Goal: Task Accomplishment & Management: Use online tool/utility

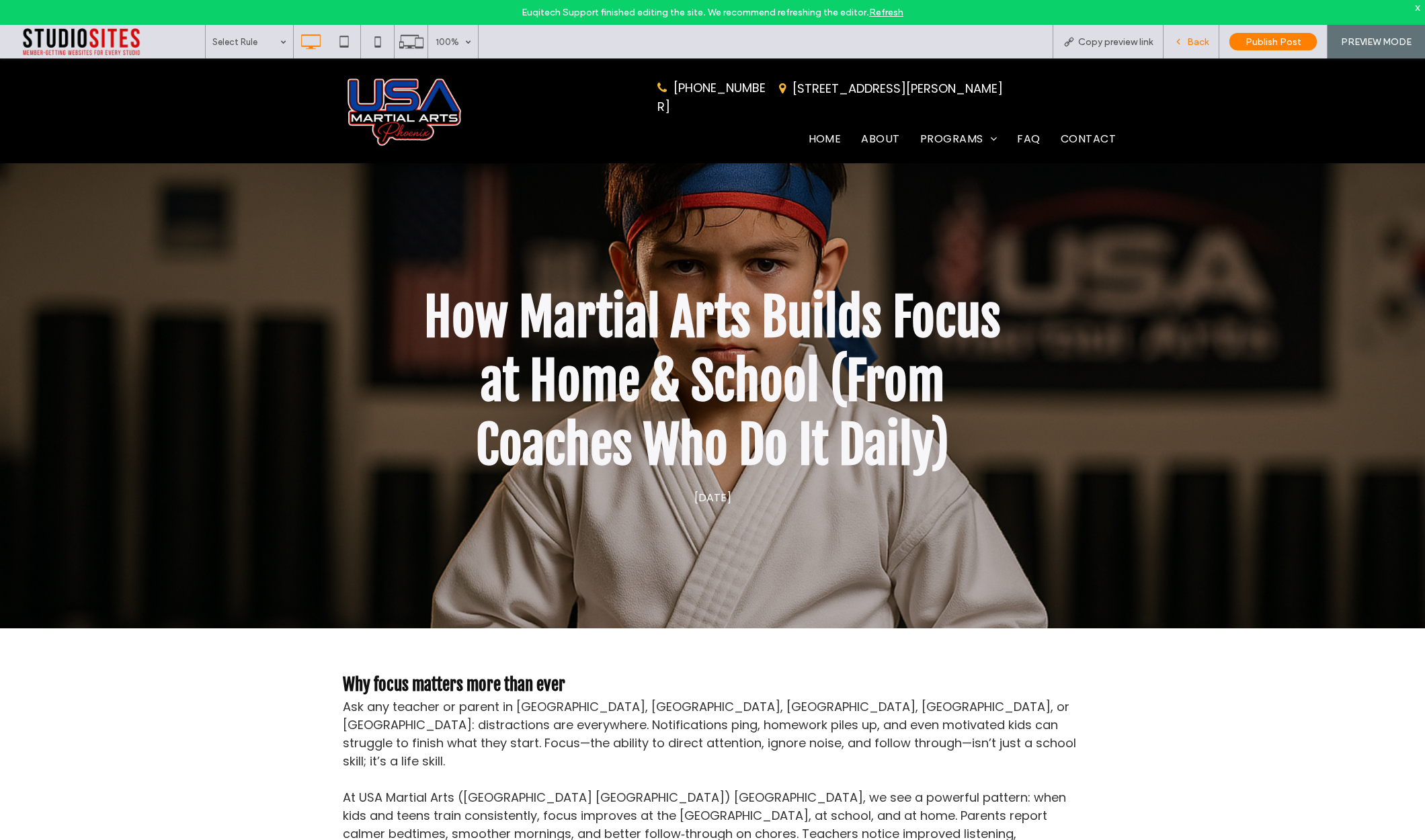
click at [1189, 40] on span "Back" at bounding box center [1198, 42] width 22 height 12
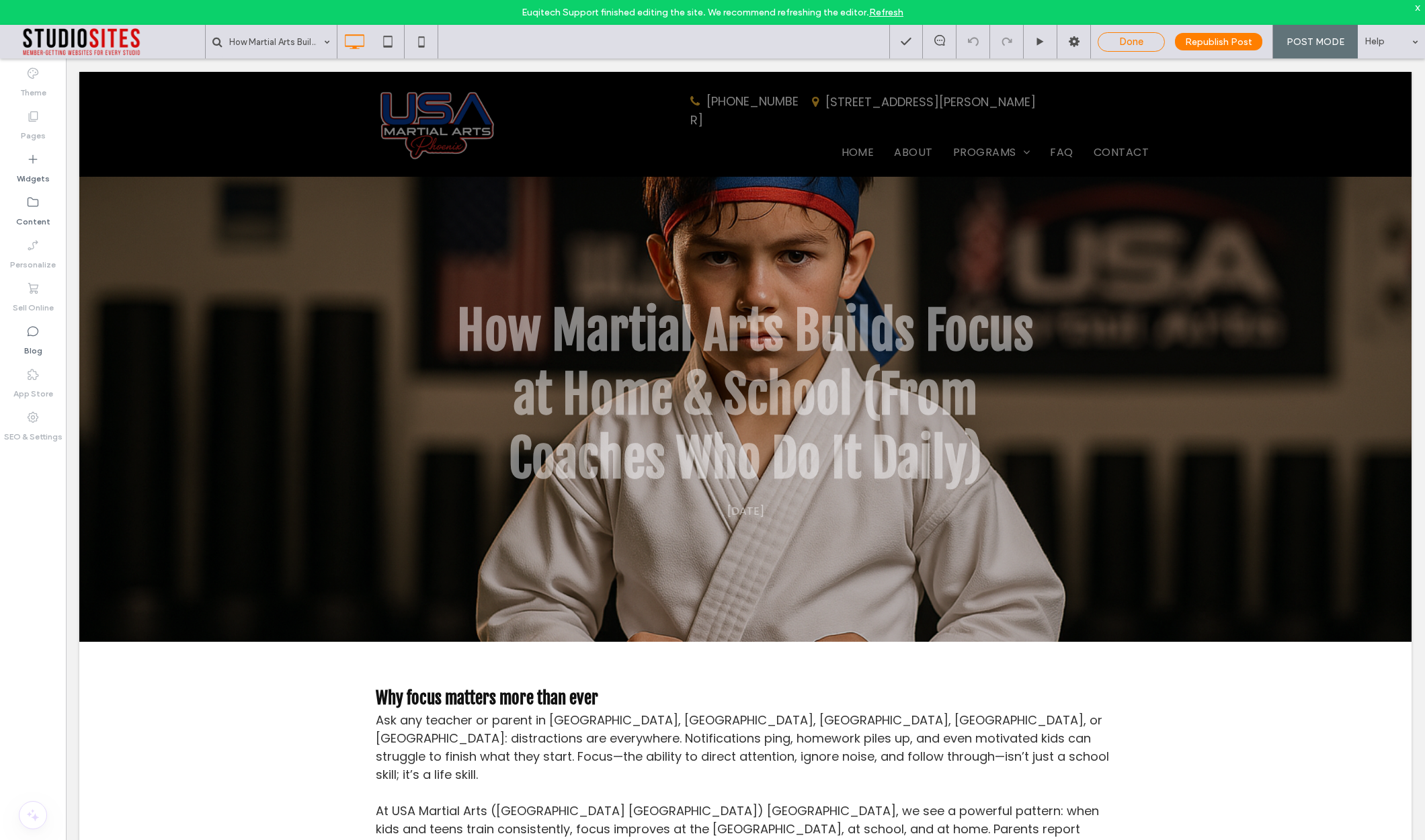
click at [1130, 43] on span "Done" at bounding box center [1131, 41] width 24 height 12
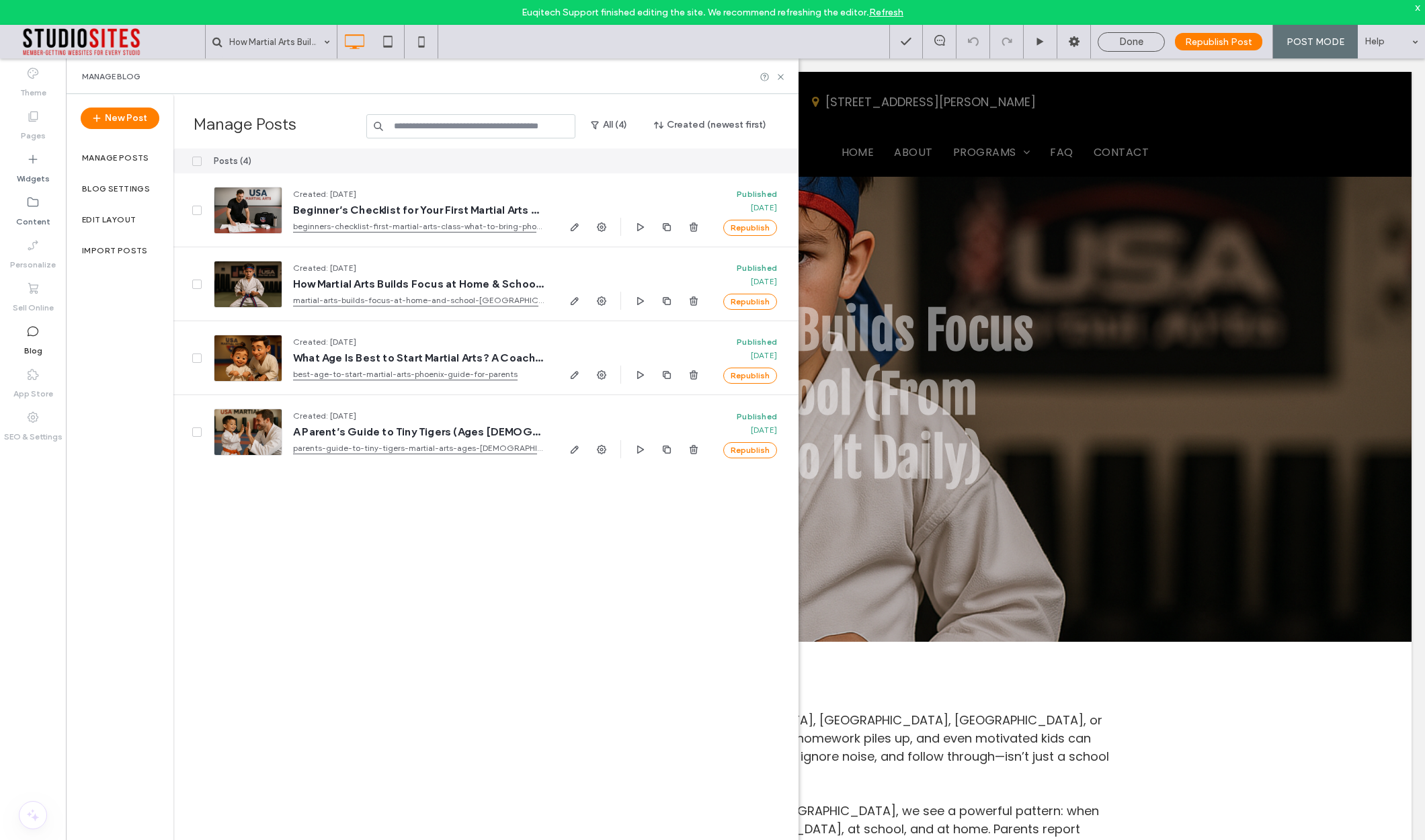
click at [778, 72] on div at bounding box center [712, 420] width 1425 height 840
click at [780, 75] on use at bounding box center [780, 76] width 5 height 5
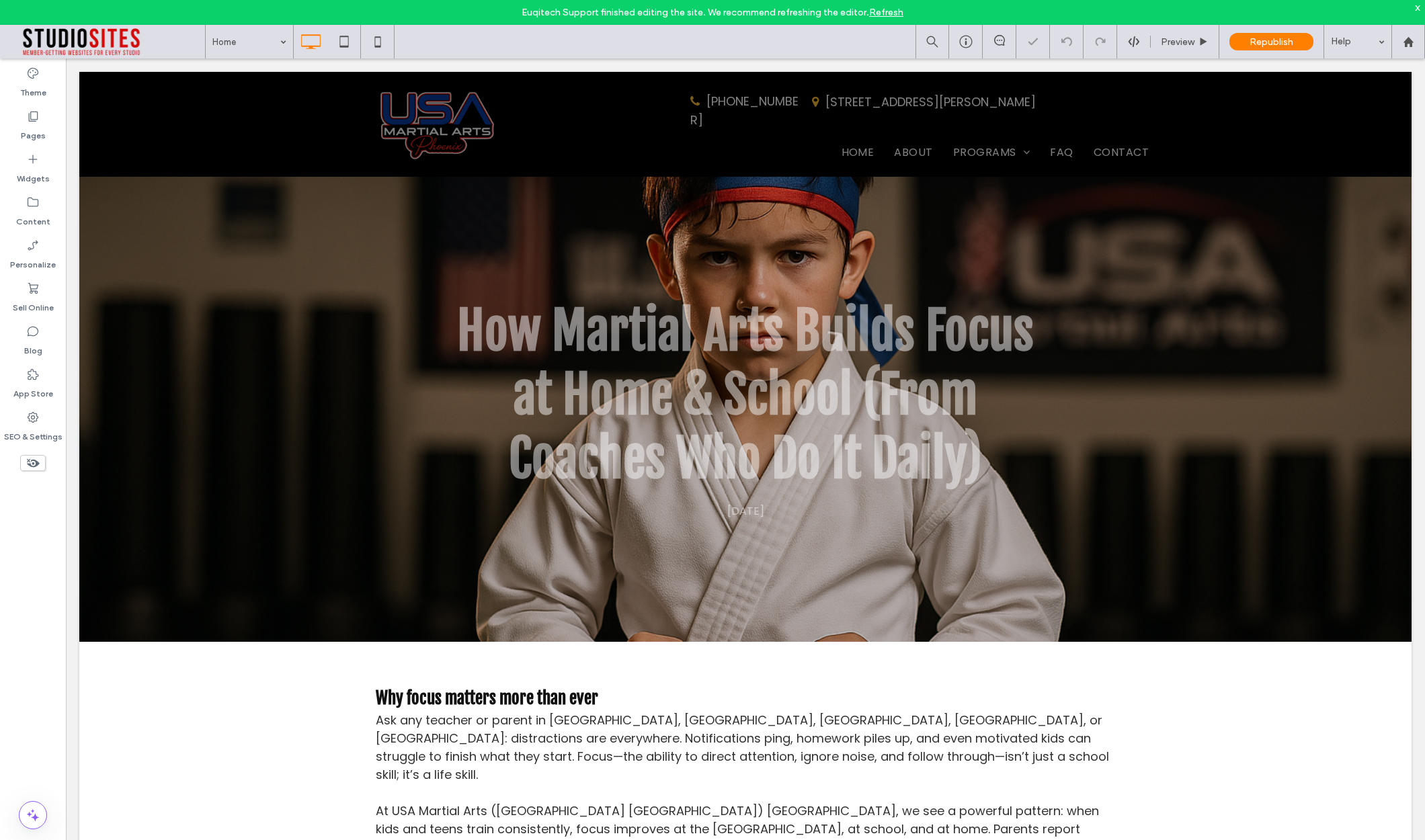
click at [1416, 9] on div "x" at bounding box center [1418, 7] width 6 height 12
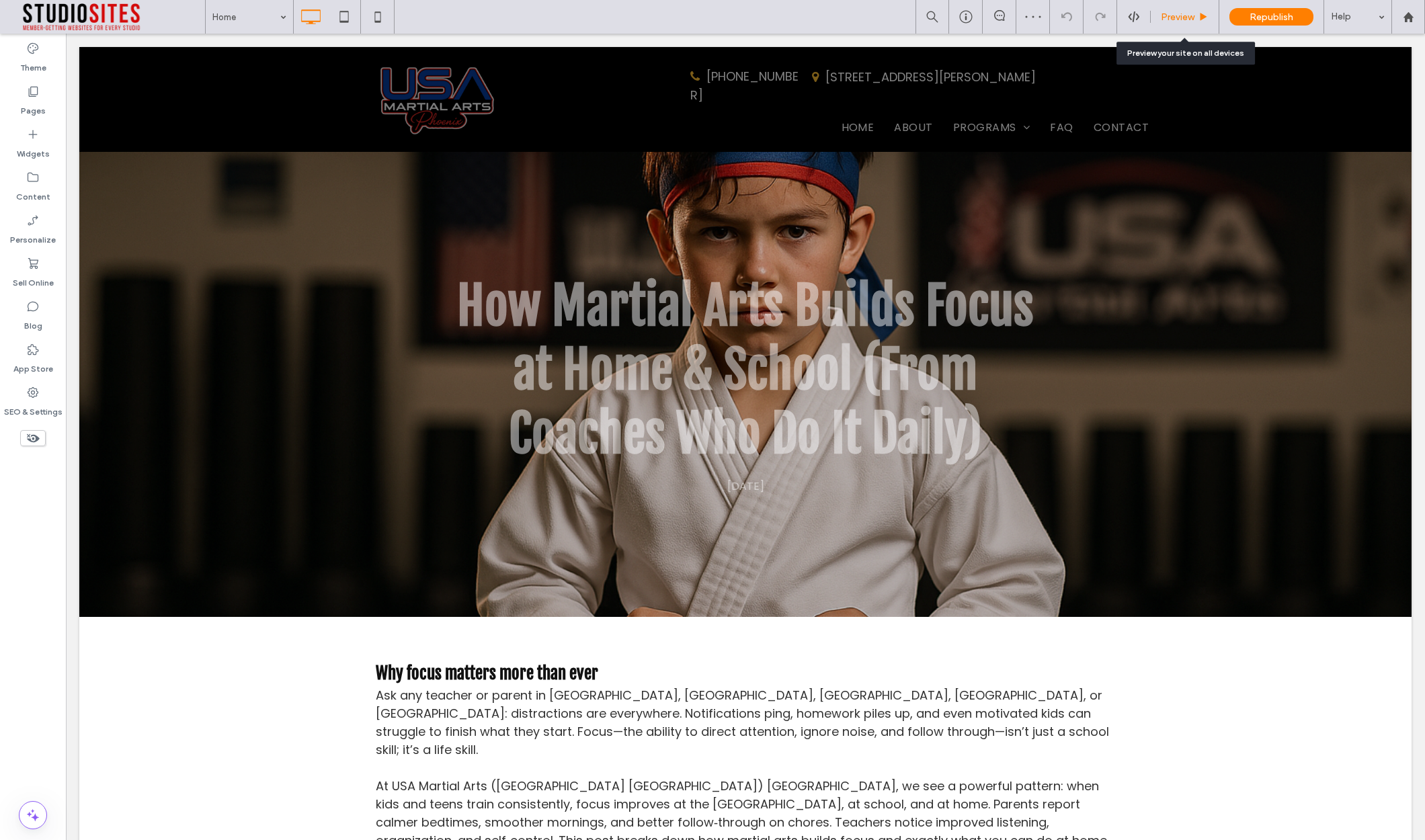
click at [1189, 17] on span "Preview" at bounding box center [1177, 17] width 33 height 12
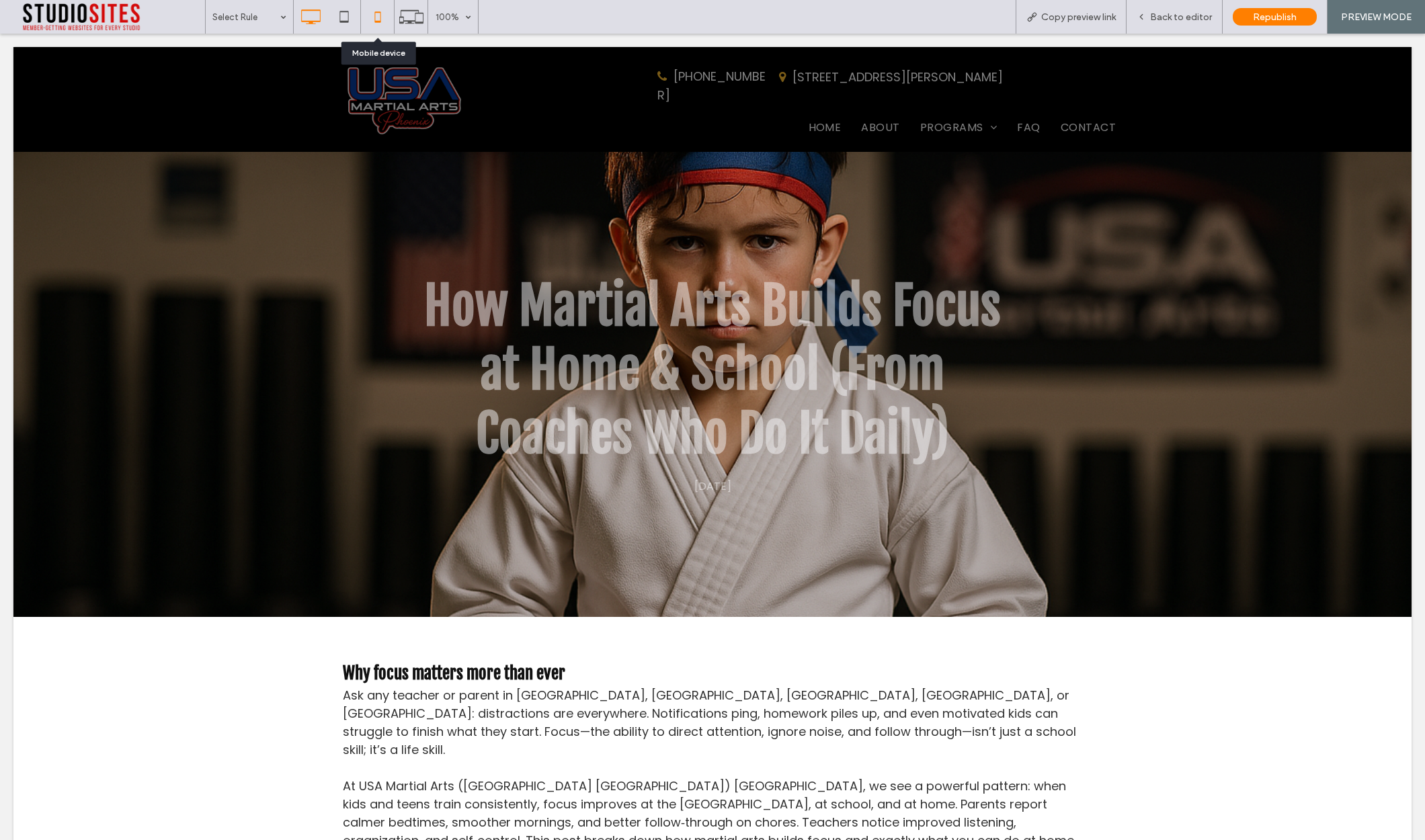
click at [374, 17] on icon at bounding box center [378, 17] width 27 height 27
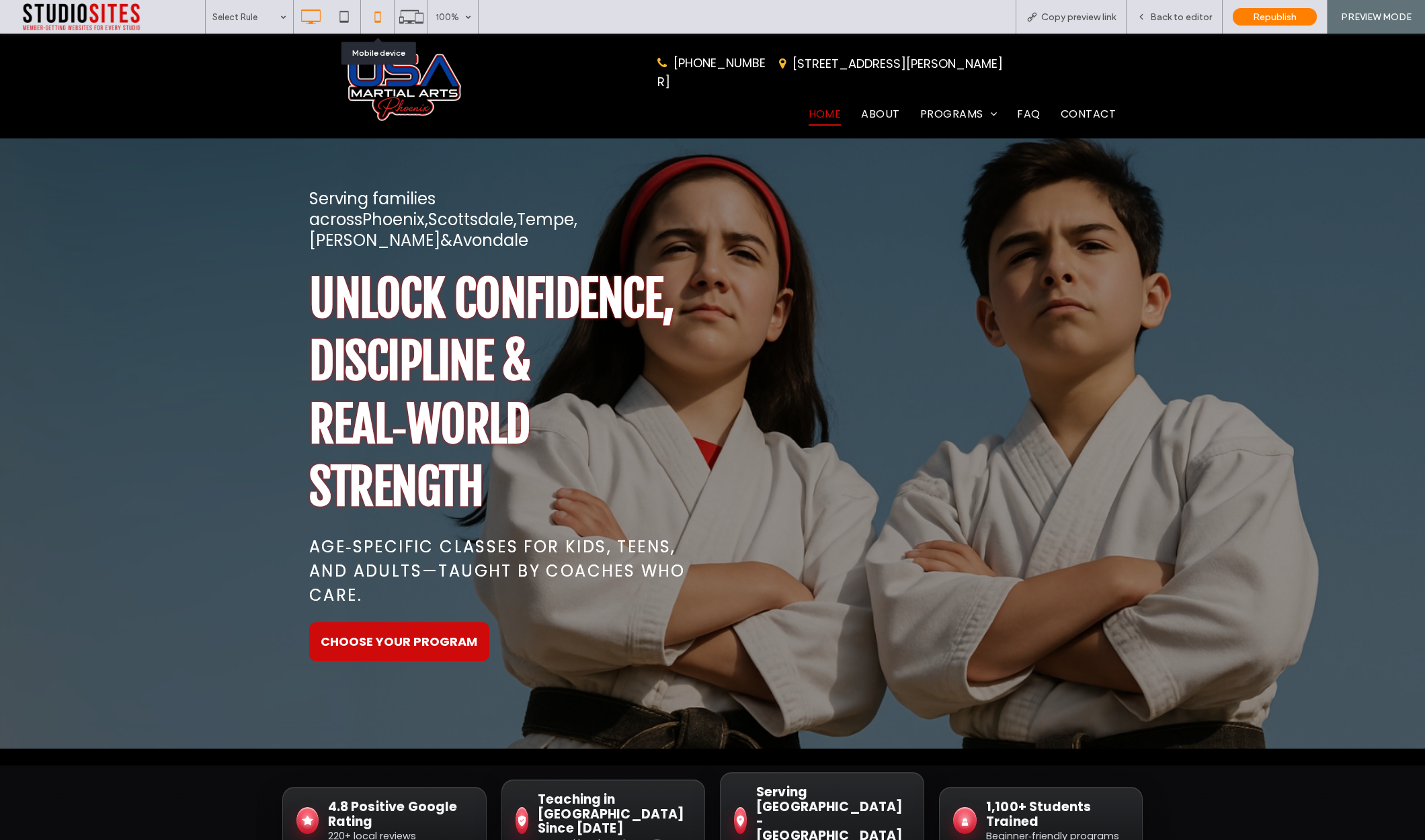
click at [380, 17] on use at bounding box center [377, 17] width 6 height 11
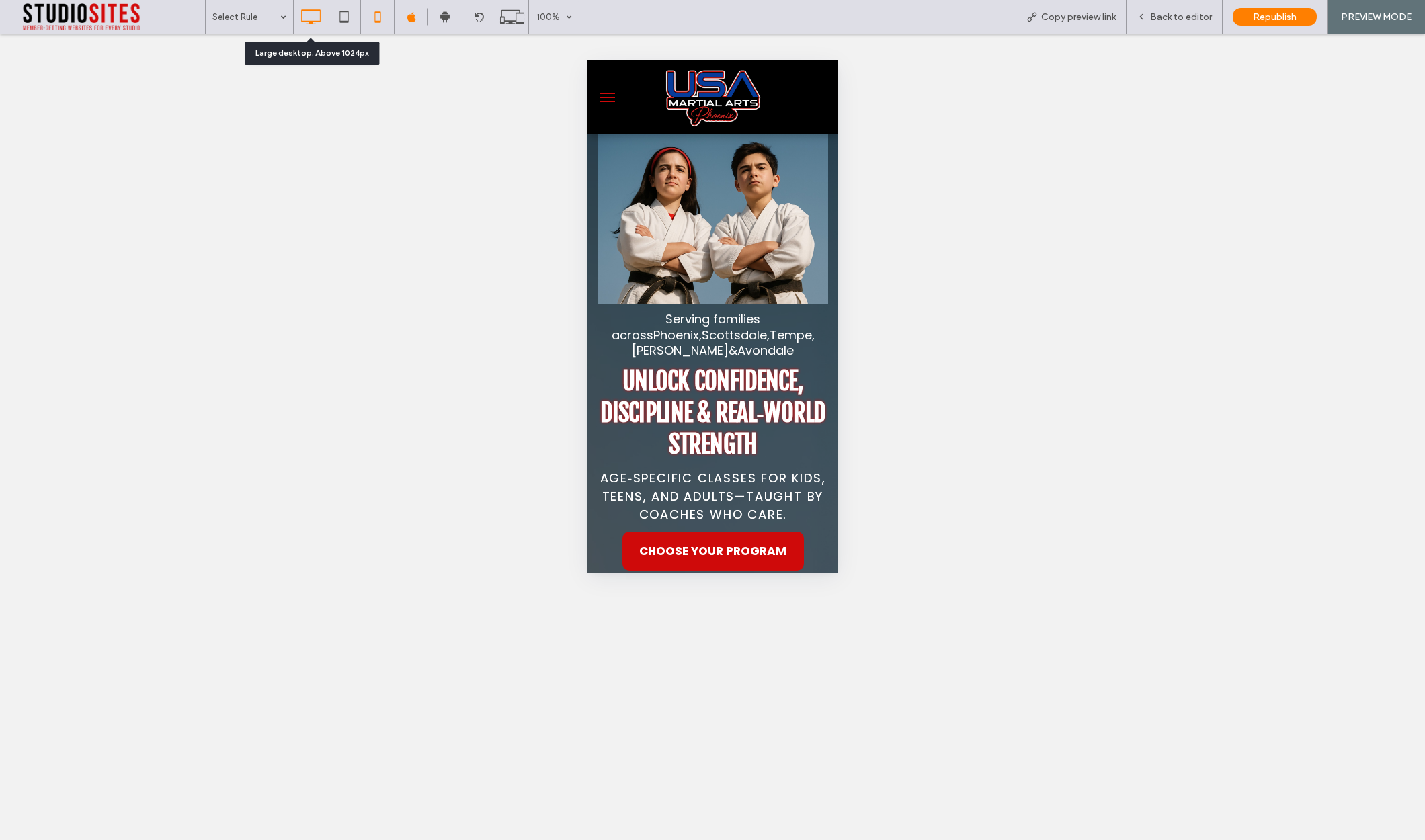
click at [316, 15] on icon at bounding box center [310, 17] width 27 height 27
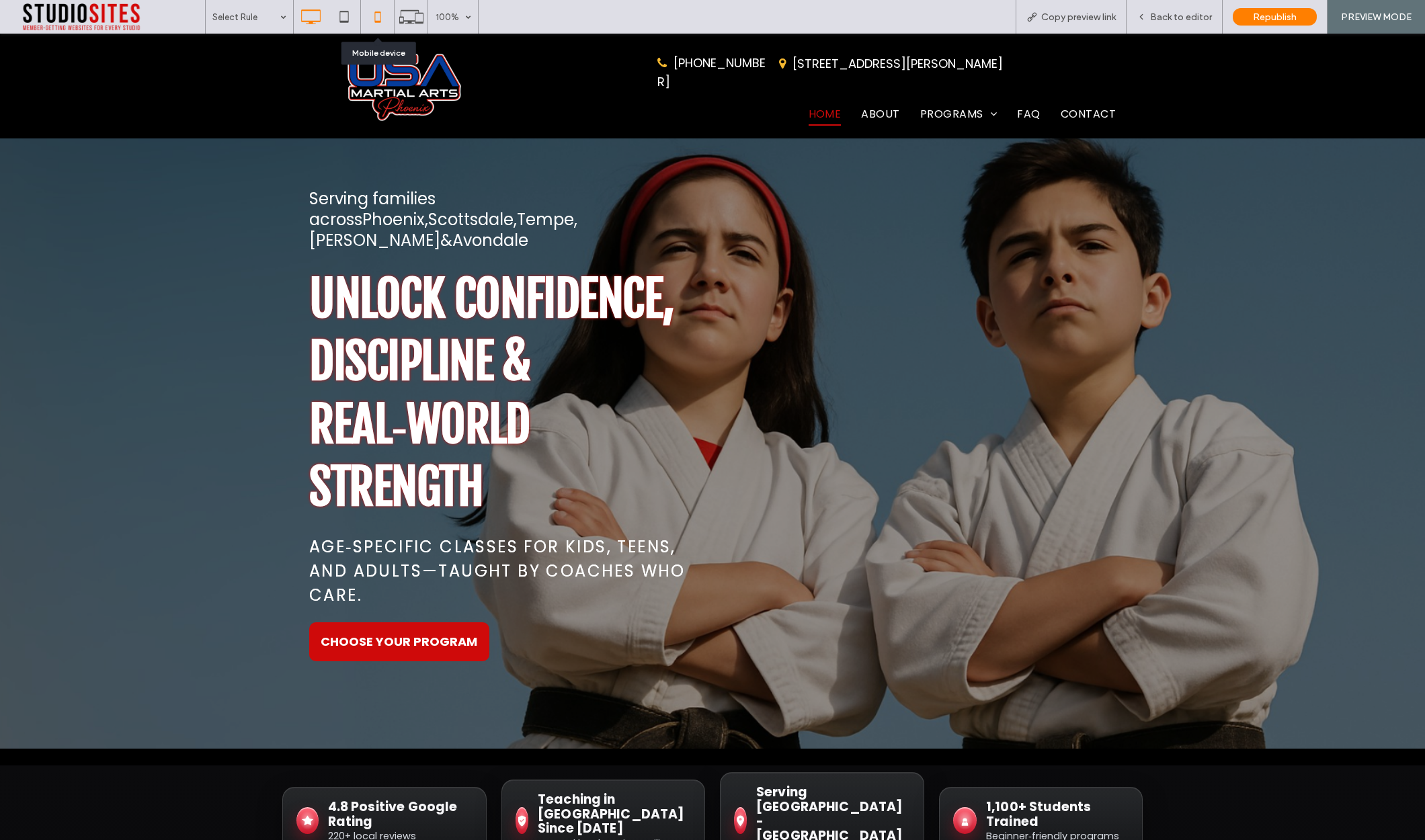
click at [365, 14] on icon at bounding box center [378, 17] width 27 height 27
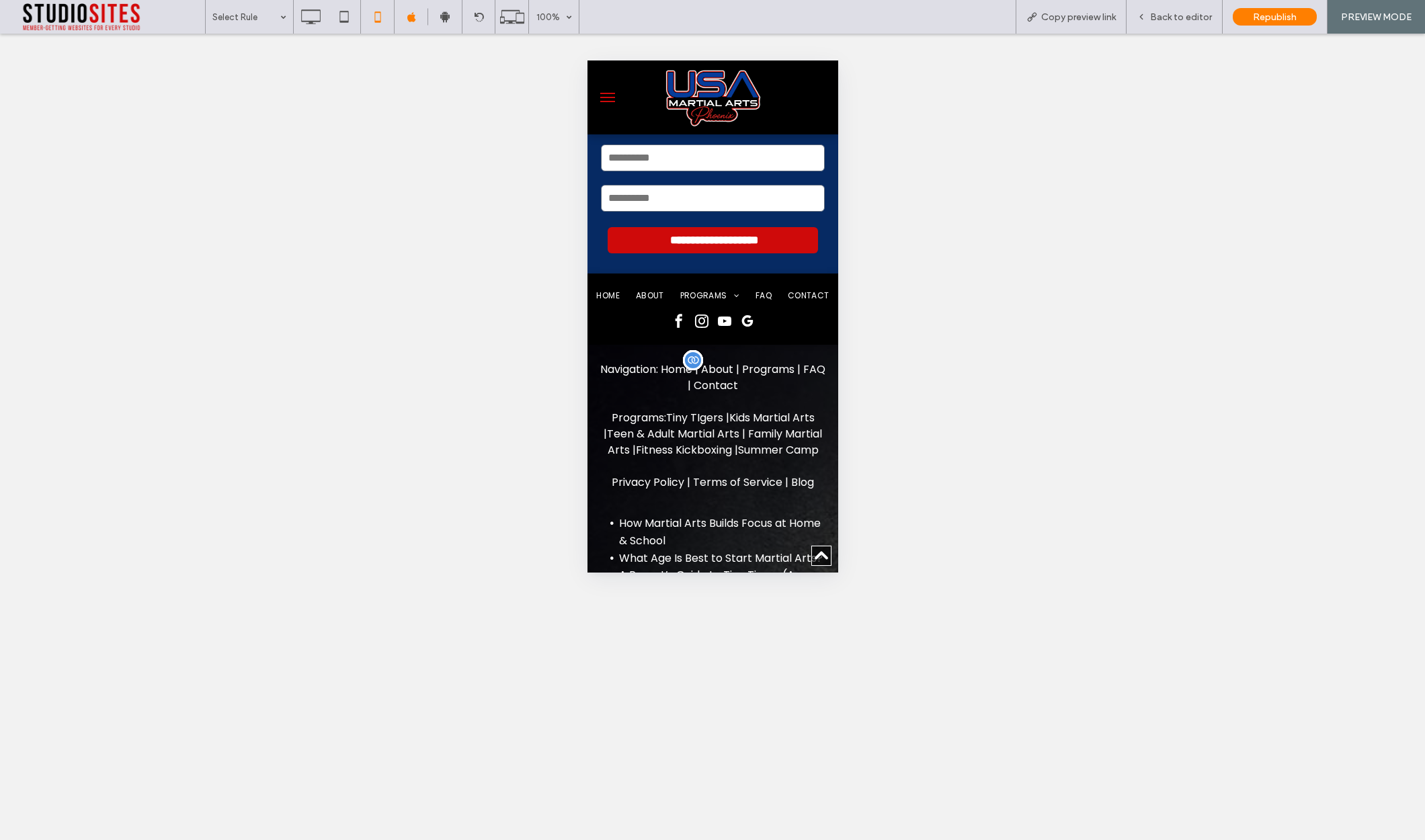
scroll to position [8283, 0]
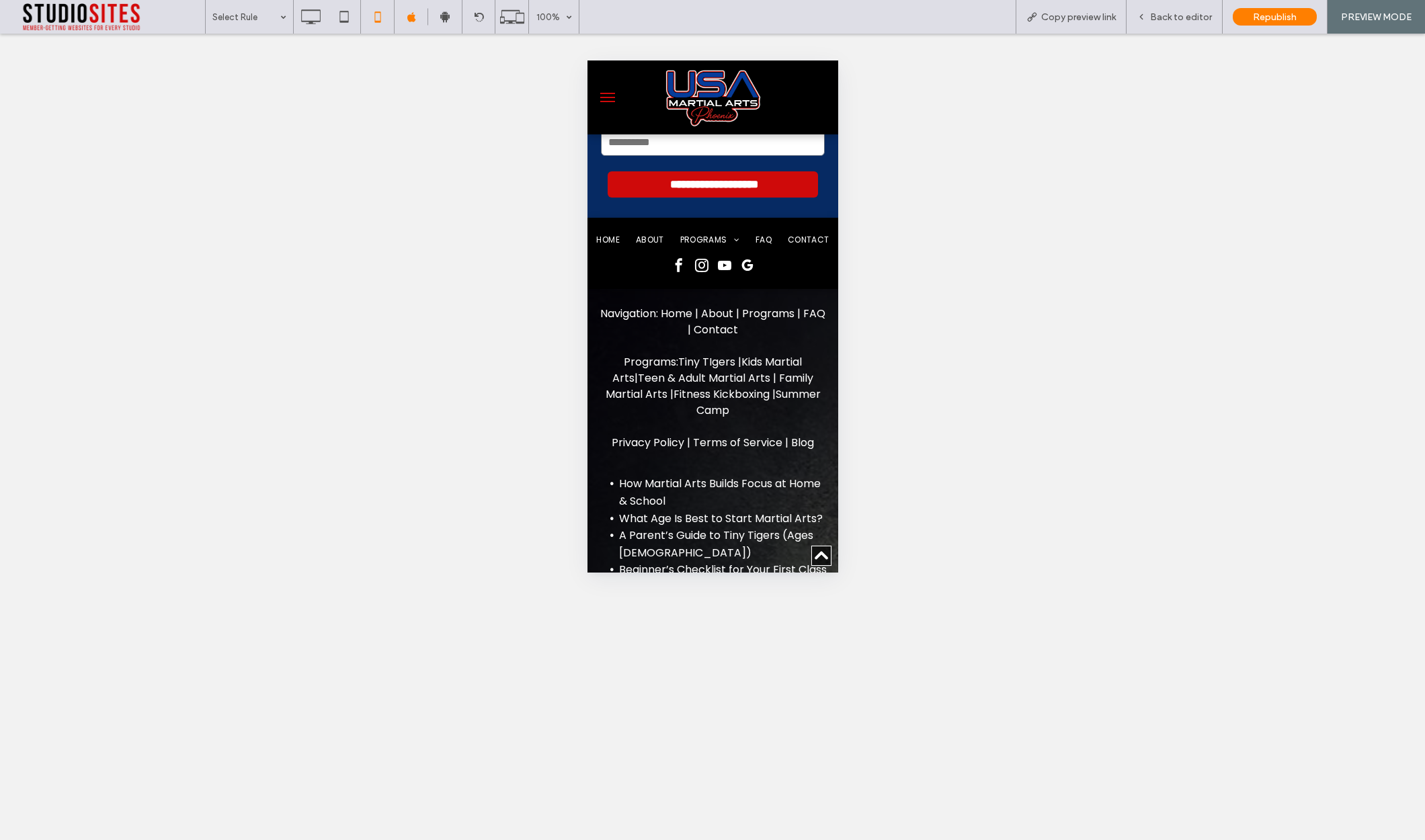
click at [605, 94] on button "menu" at bounding box center [607, 97] width 27 height 27
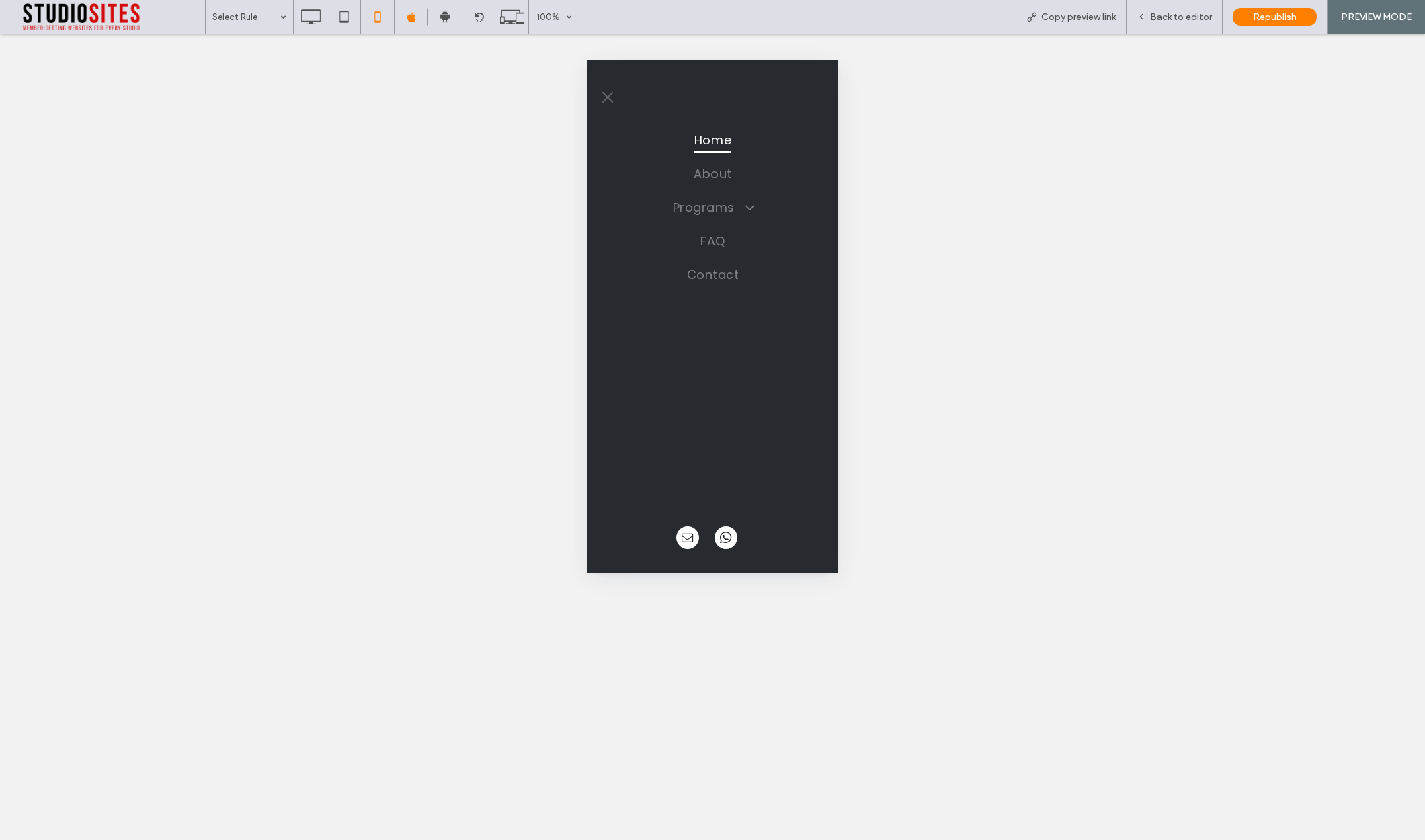
click at [605, 93] on button "menu" at bounding box center [607, 97] width 27 height 27
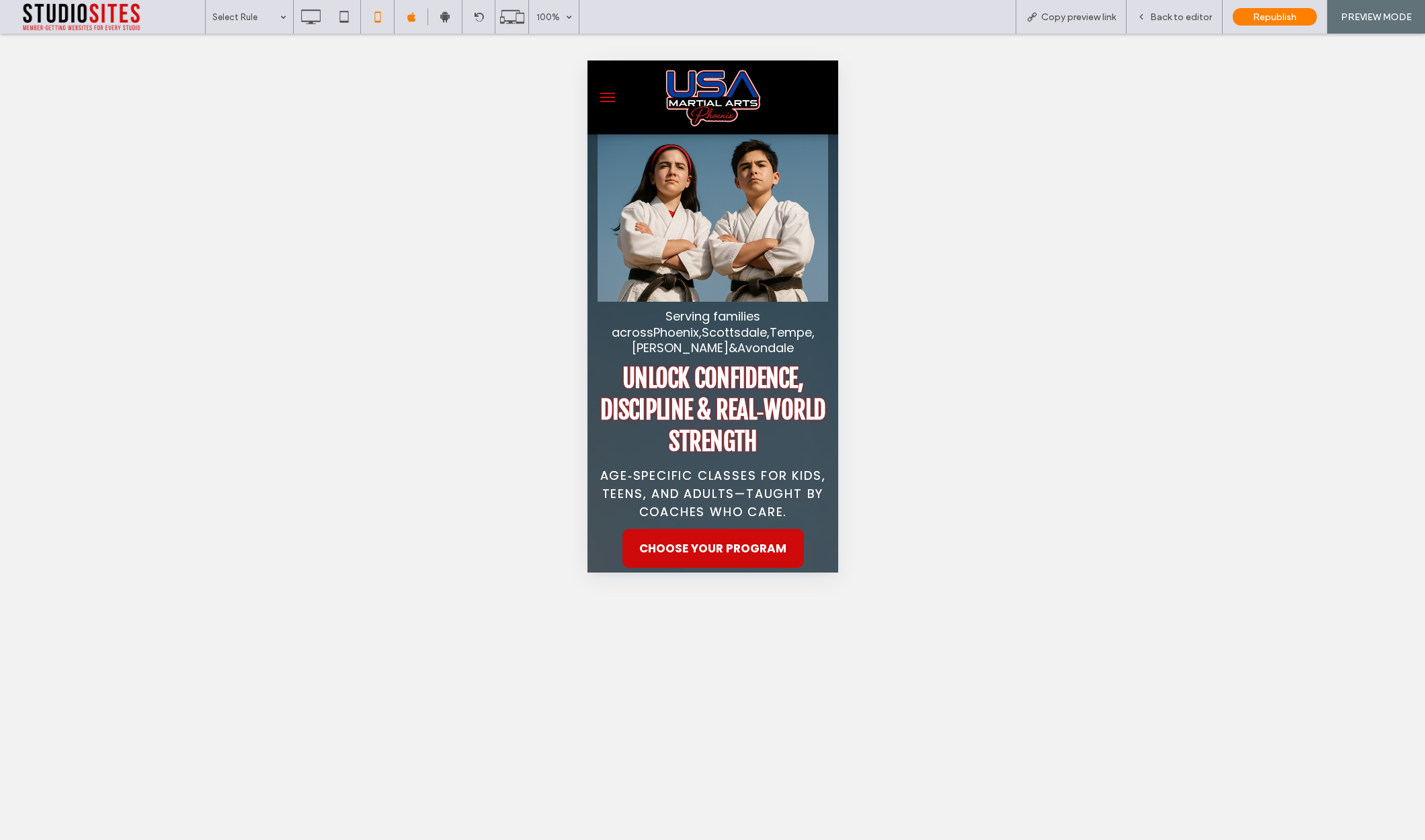
scroll to position [0, 0]
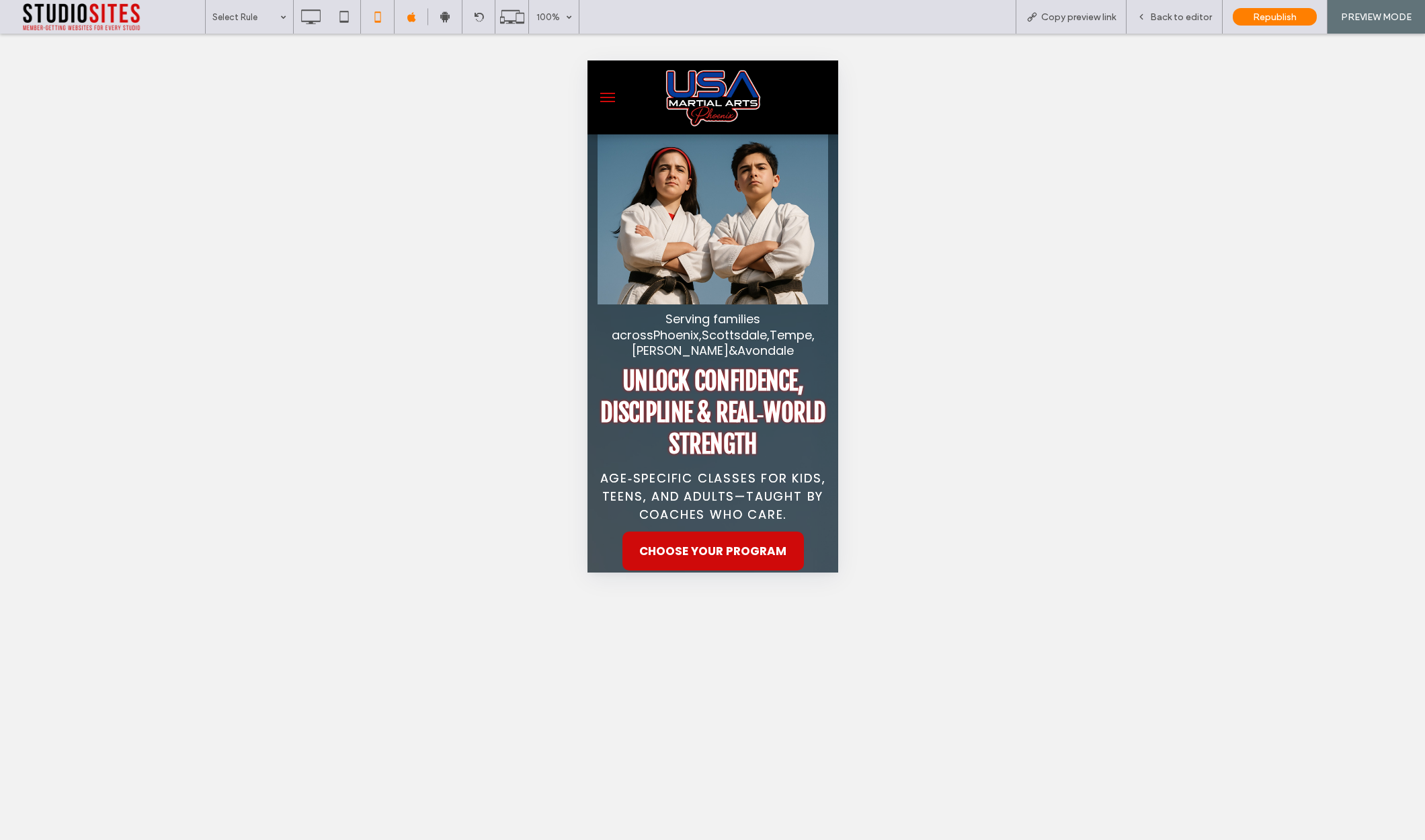
click at [607, 101] on span "menu" at bounding box center [607, 101] width 14 height 1
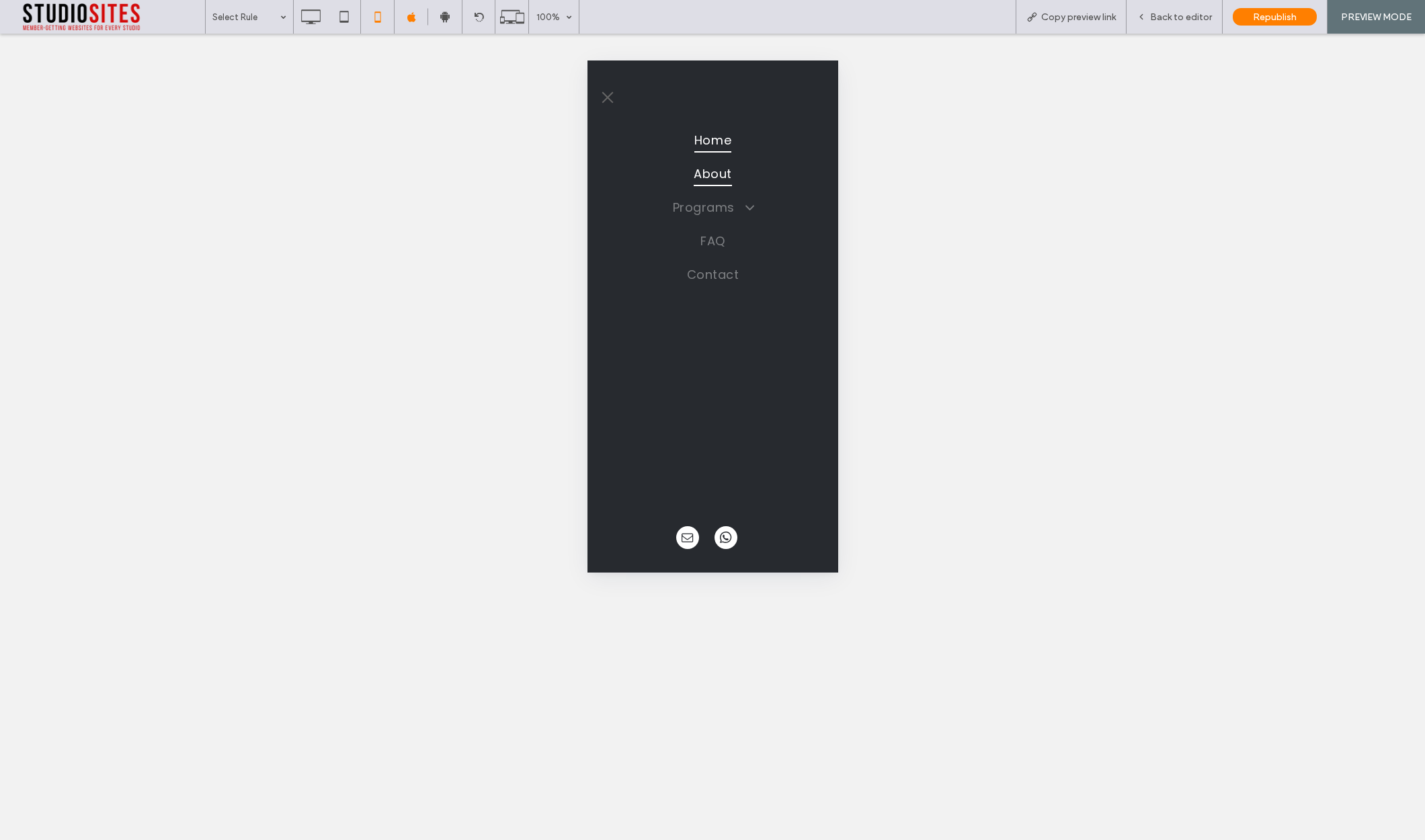
click at [705, 170] on span "About" at bounding box center [712, 173] width 38 height 25
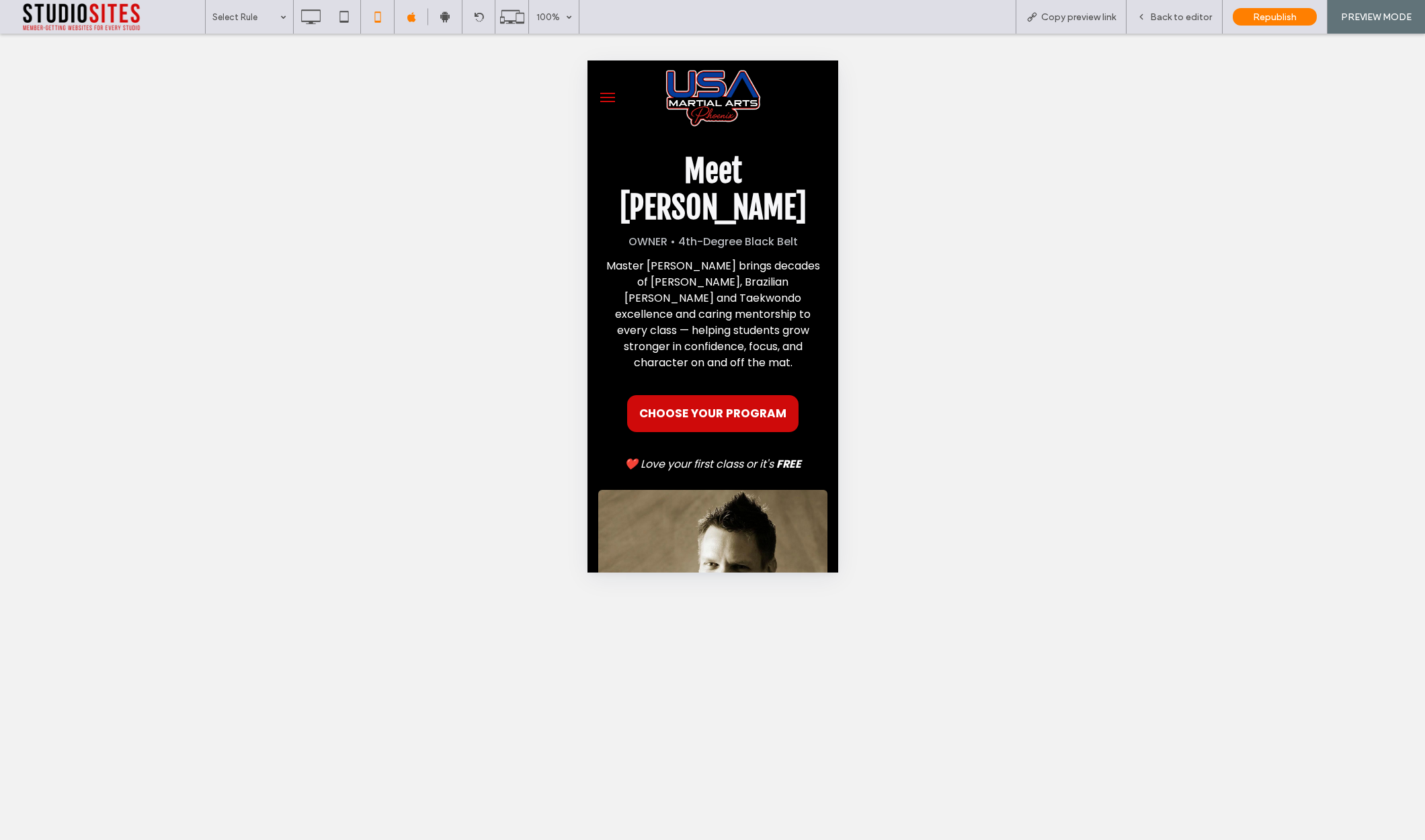
scroll to position [28, 0]
click at [309, 17] on icon at bounding box center [310, 17] width 27 height 27
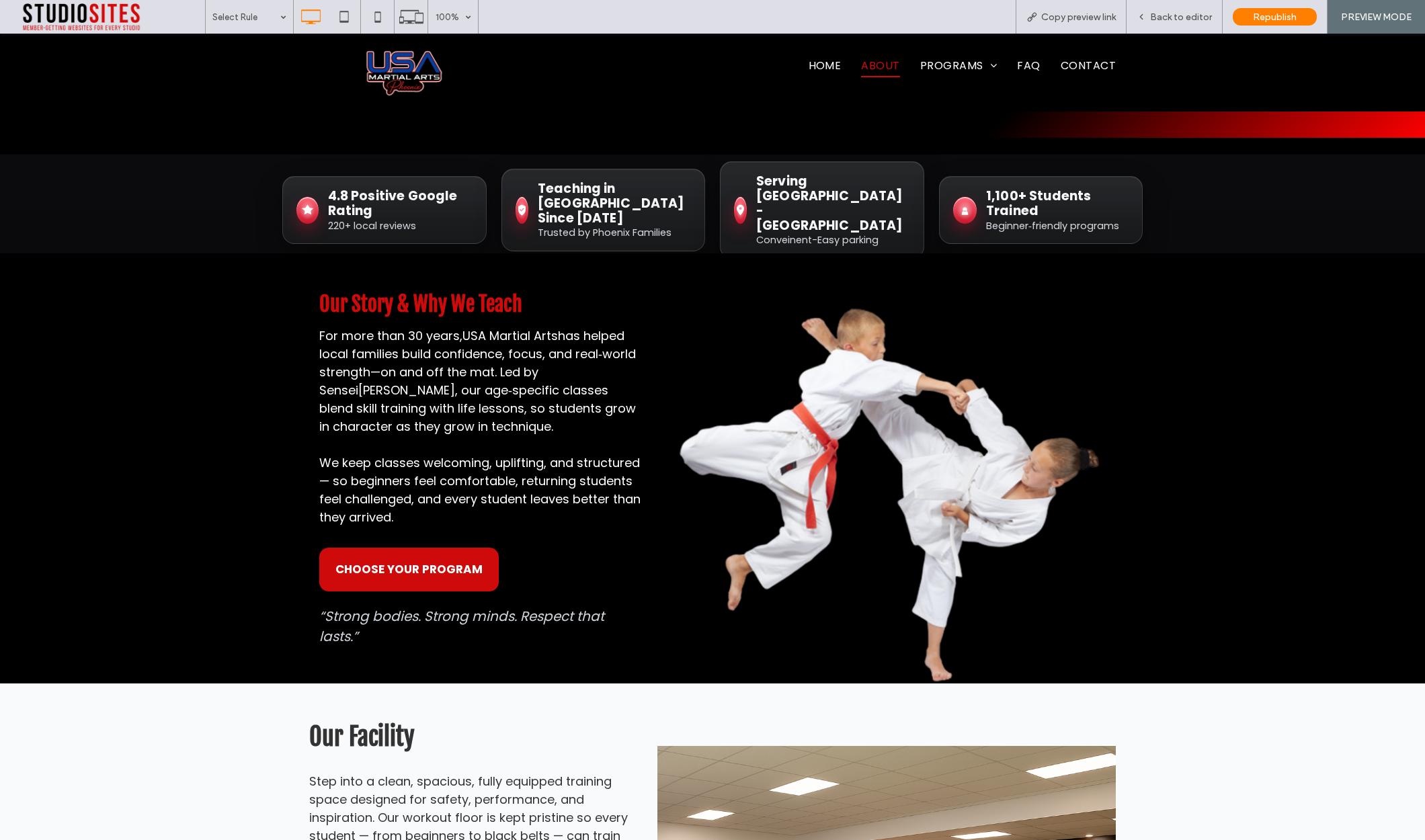
scroll to position [577, 0]
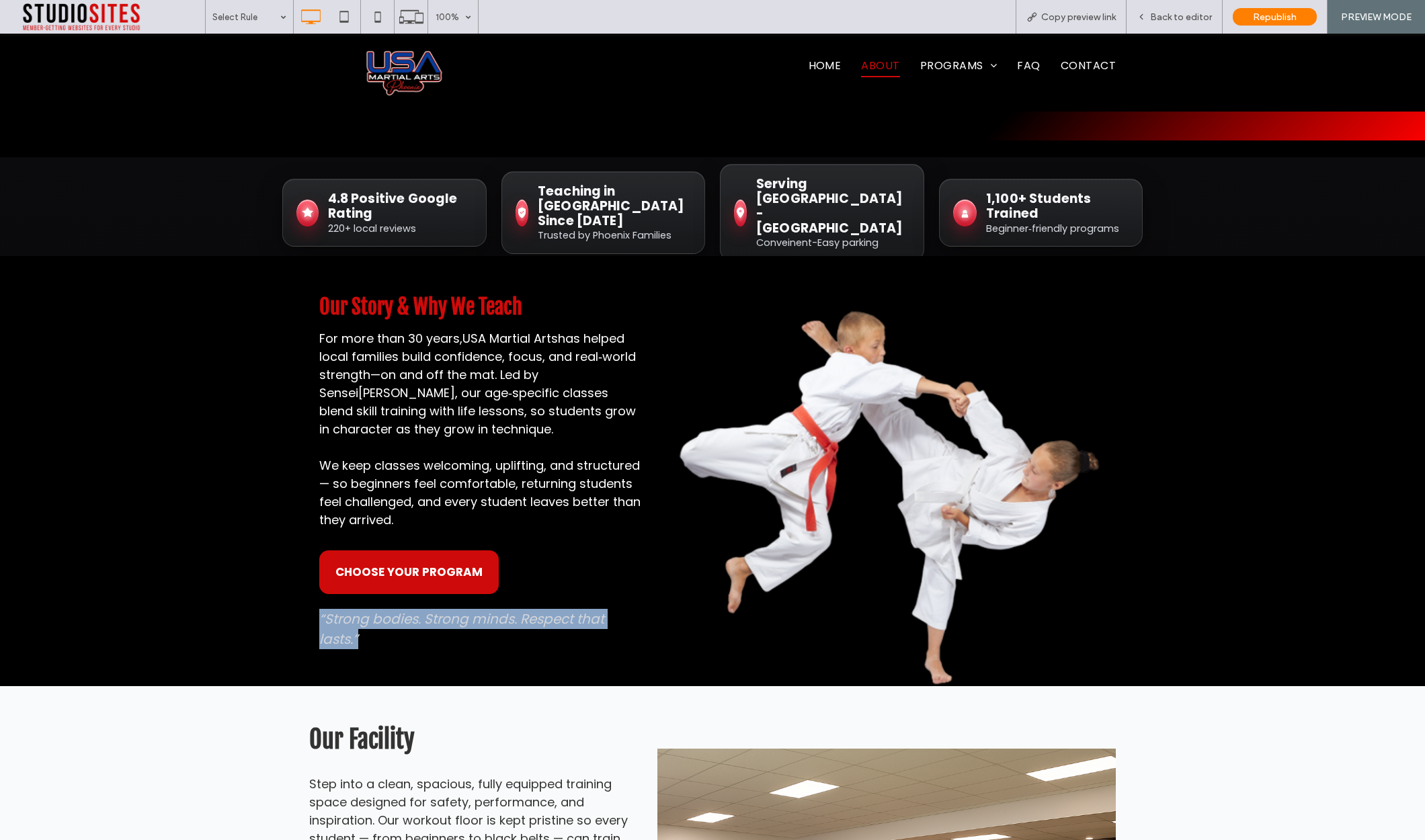
drag, startPoint x: 299, startPoint y: 581, endPoint x: 486, endPoint y: 604, distance: 188.4
click at [486, 604] on div "Our Story & Why We Teach For more than 30 years, USA Martial Arts has helped lo…" at bounding box center [712, 470] width 1425 height 430
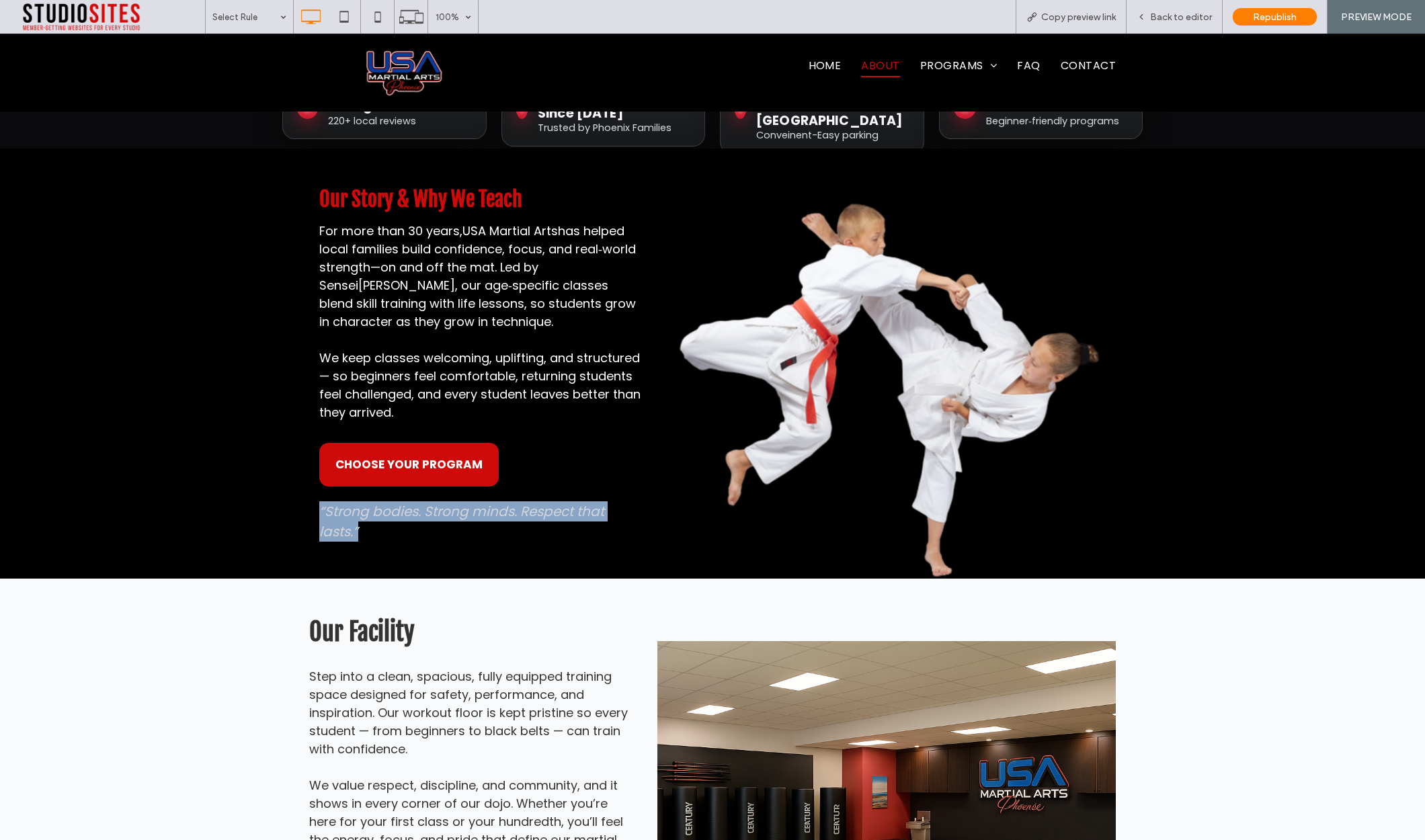
scroll to position [727, 0]
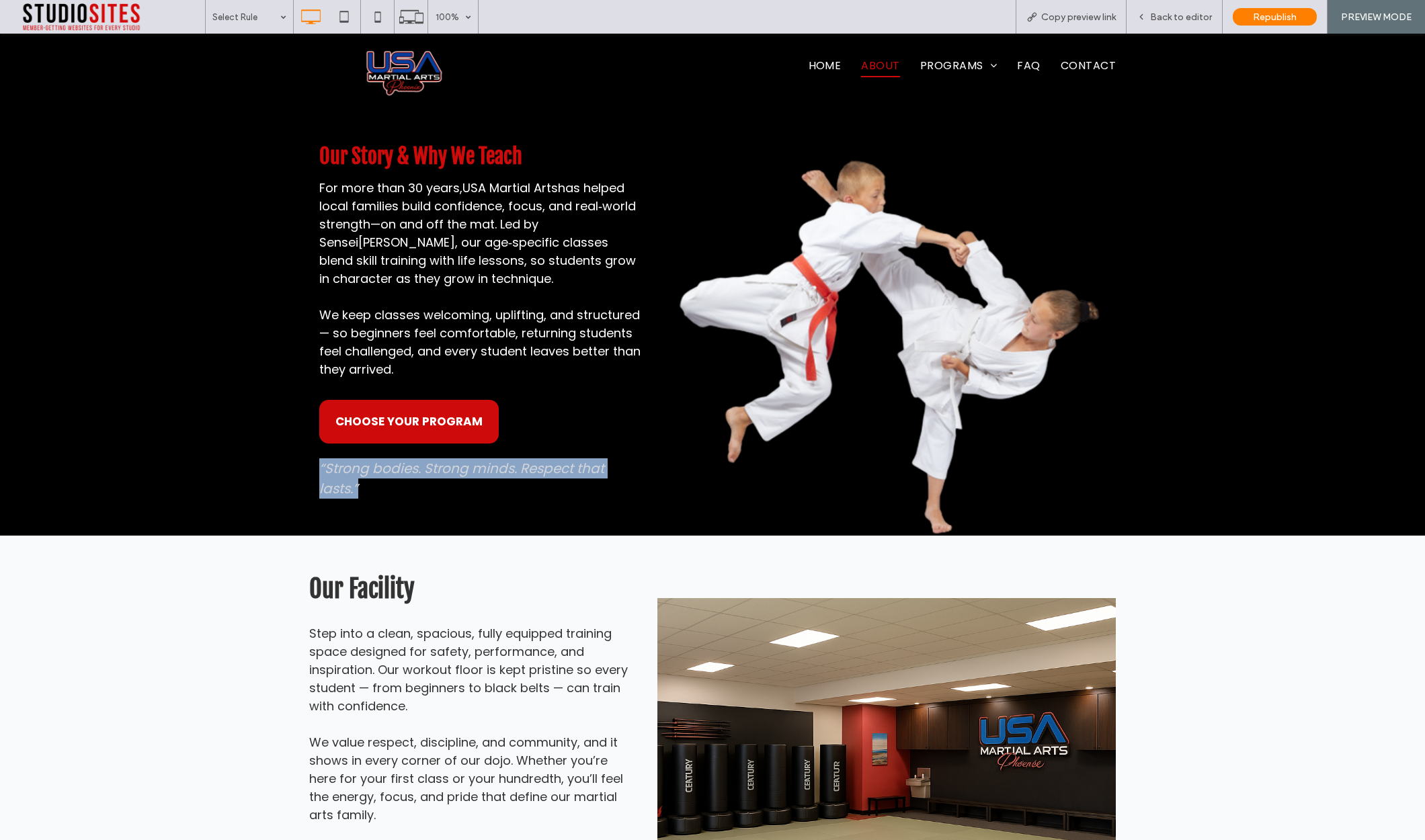
click at [465, 481] on div "Our Story & Why We Teach For more than 30 years, USA Martial Arts has helped lo…" at bounding box center [487, 320] width 336 height 430
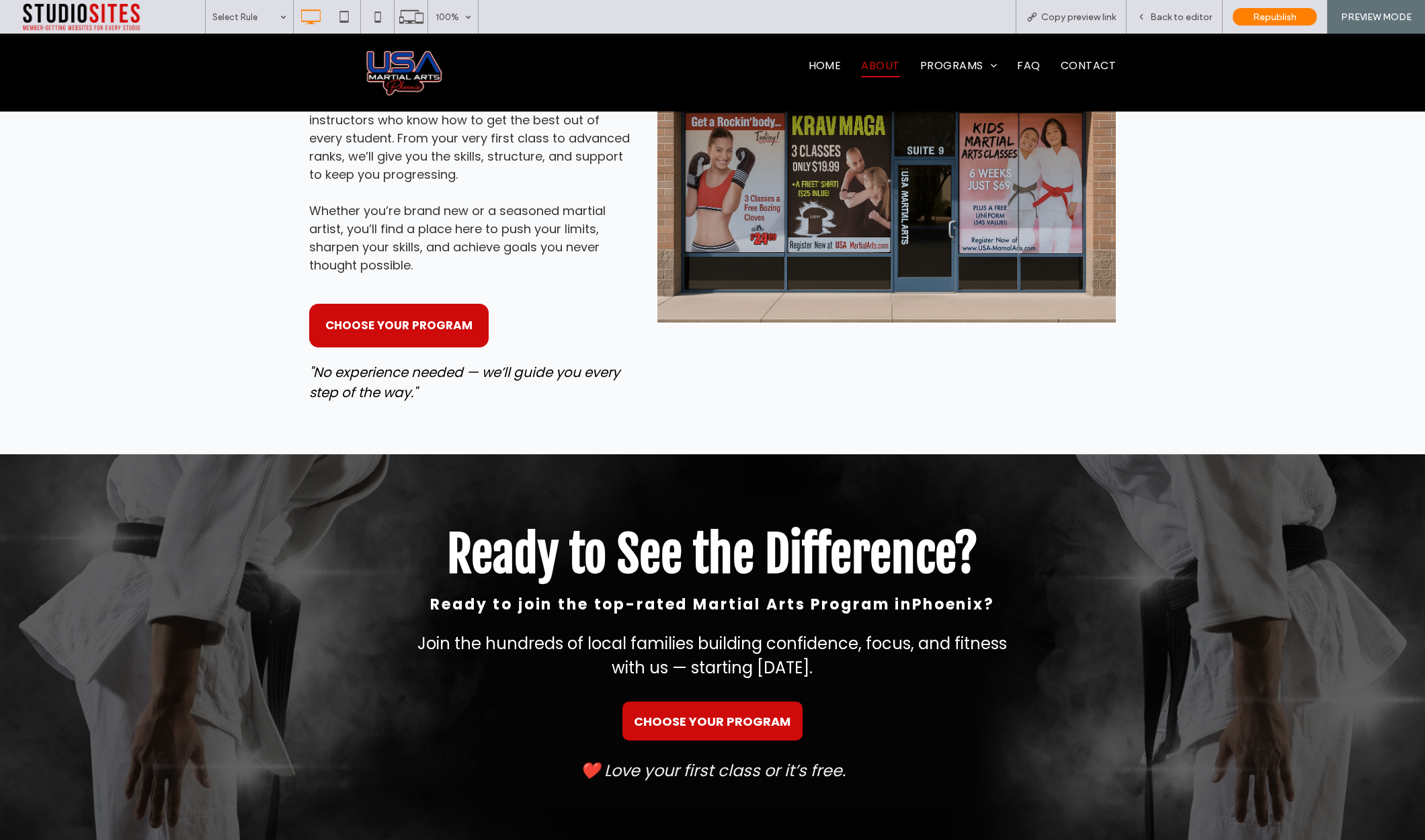
scroll to position [3764, 0]
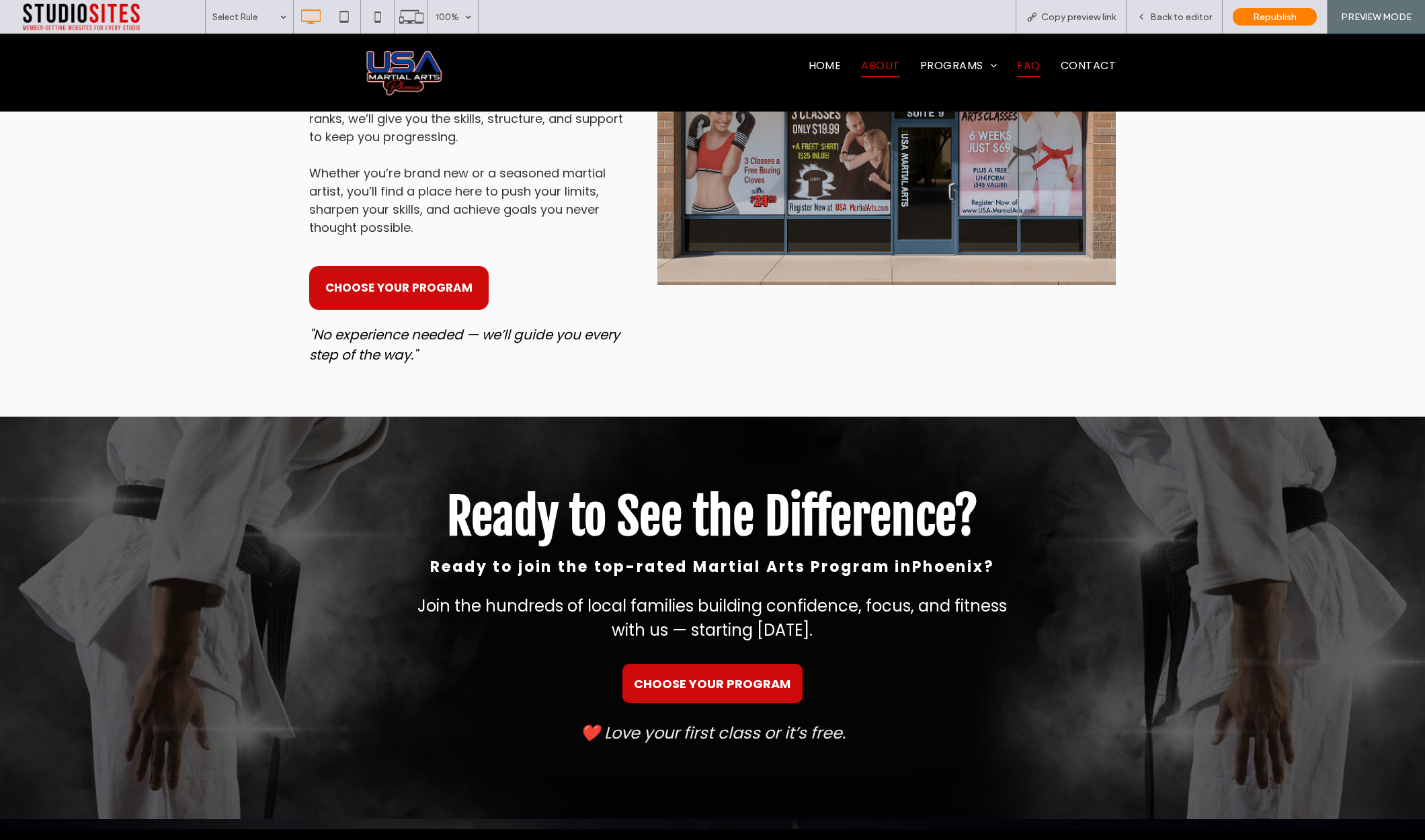
click at [1031, 59] on span "FAQ" at bounding box center [1029, 66] width 23 height 23
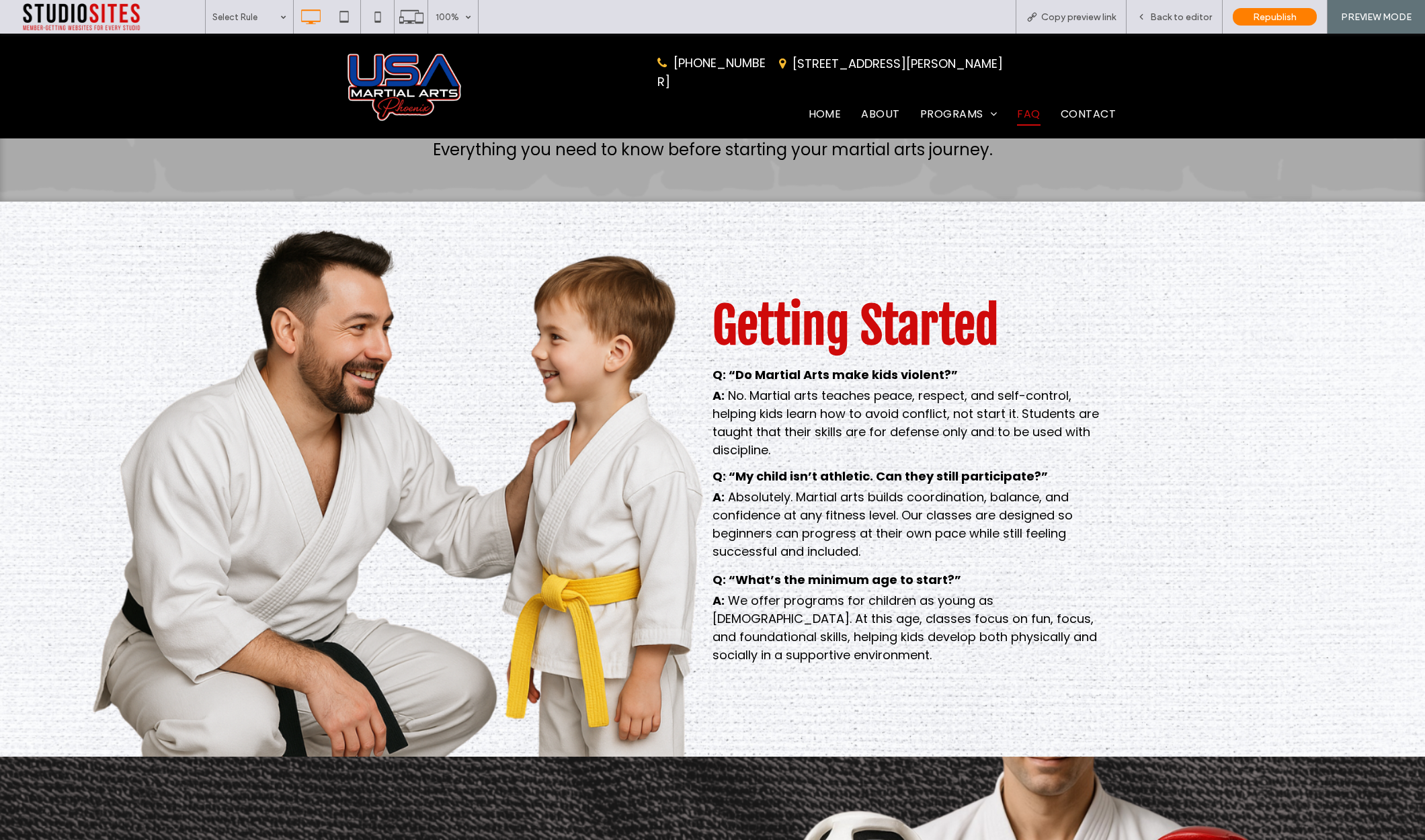
scroll to position [78, 0]
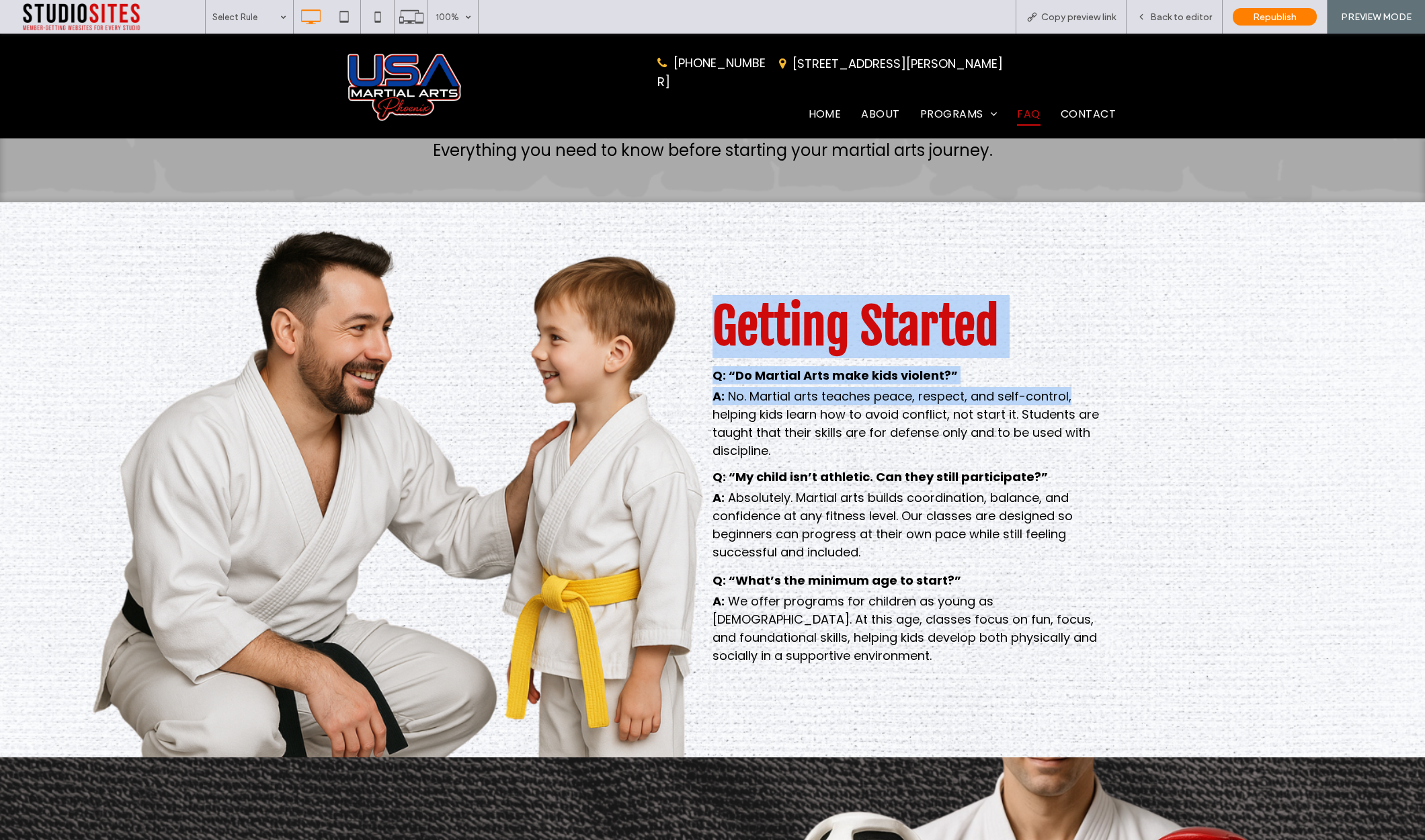
drag, startPoint x: 707, startPoint y: 315, endPoint x: 1192, endPoint y: 386, distance: 490.2
click at [1188, 386] on div "Click To Paste Getting Started Q: “Do Martial Arts make kids violent?” A: No. M…" at bounding box center [712, 480] width 1425 height 555
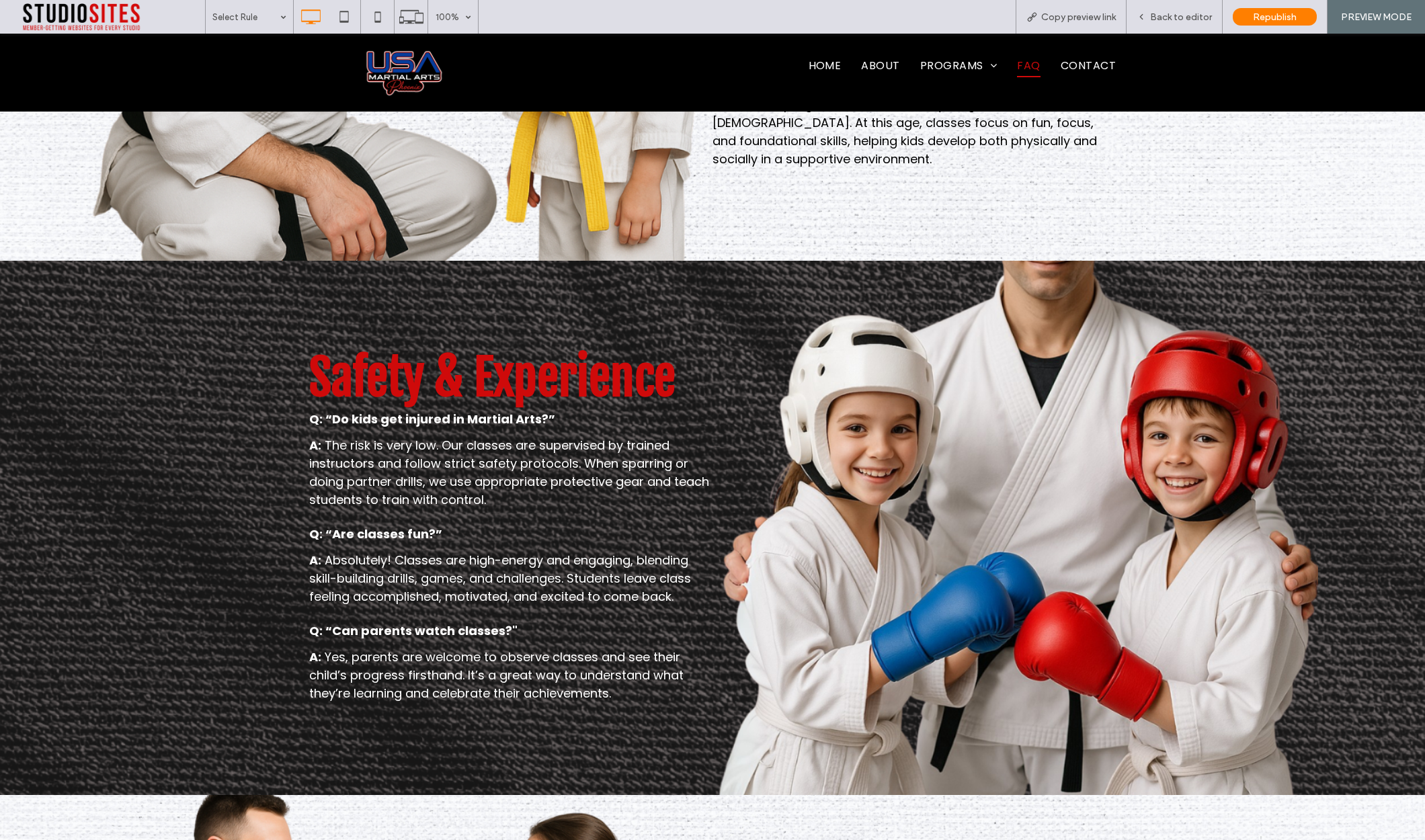
scroll to position [581, 0]
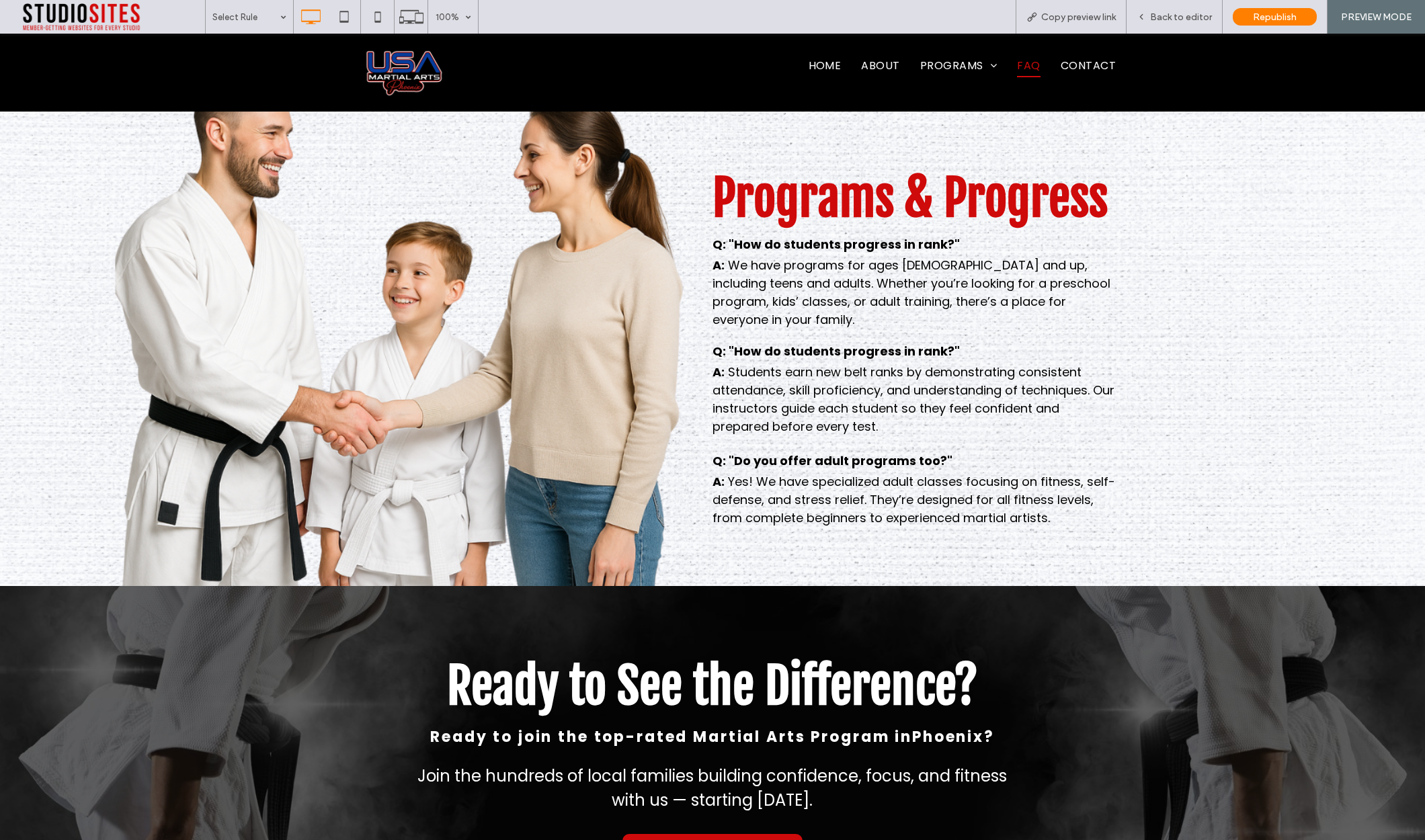
scroll to position [1120, 0]
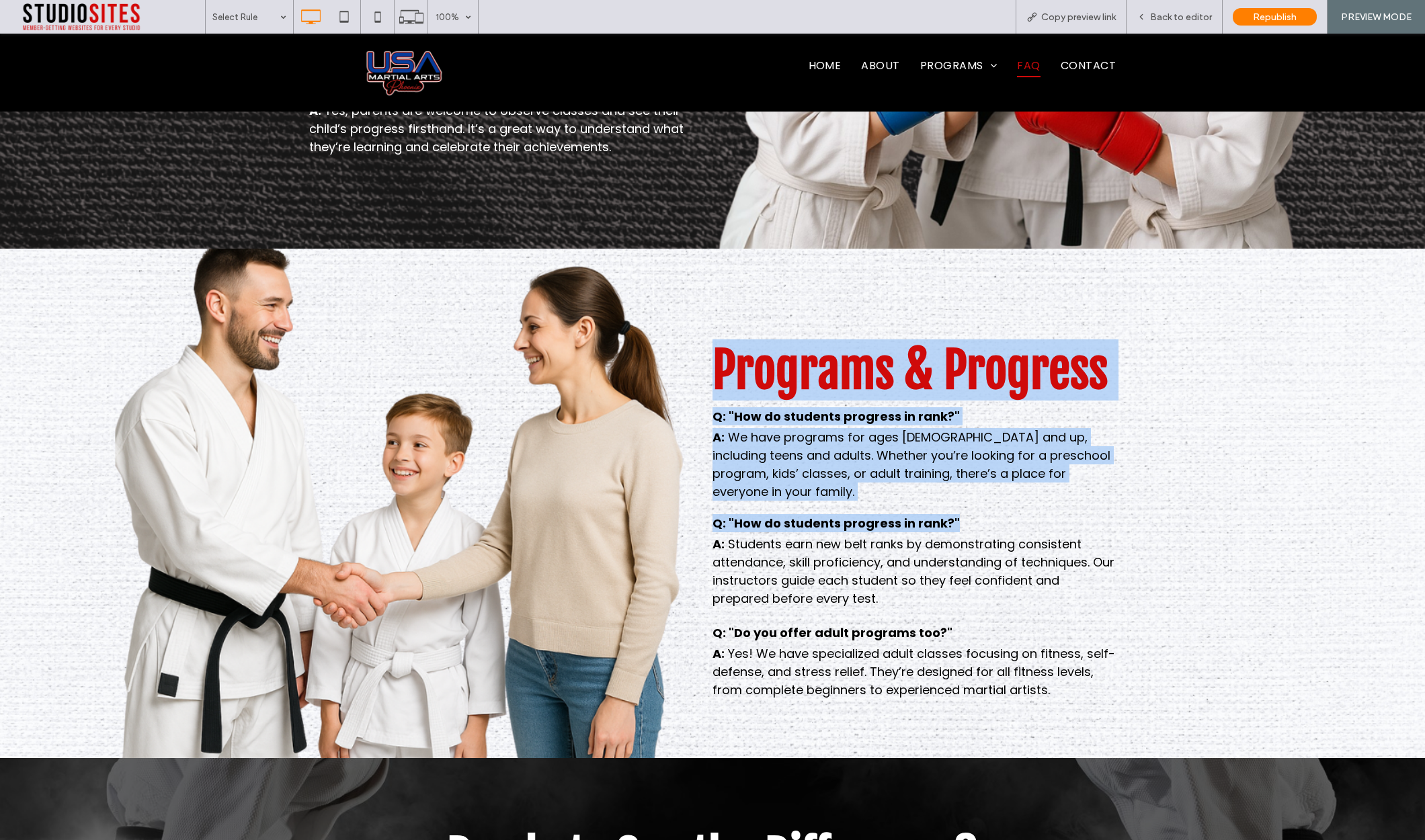
drag, startPoint x: 987, startPoint y: 531, endPoint x: 777, endPoint y: 531, distance: 210.0
click at [710, 525] on div "Click To Paste Programs & Progress Q: "How do students progress in rank?" A: We…" at bounding box center [712, 520] width 807 height 371
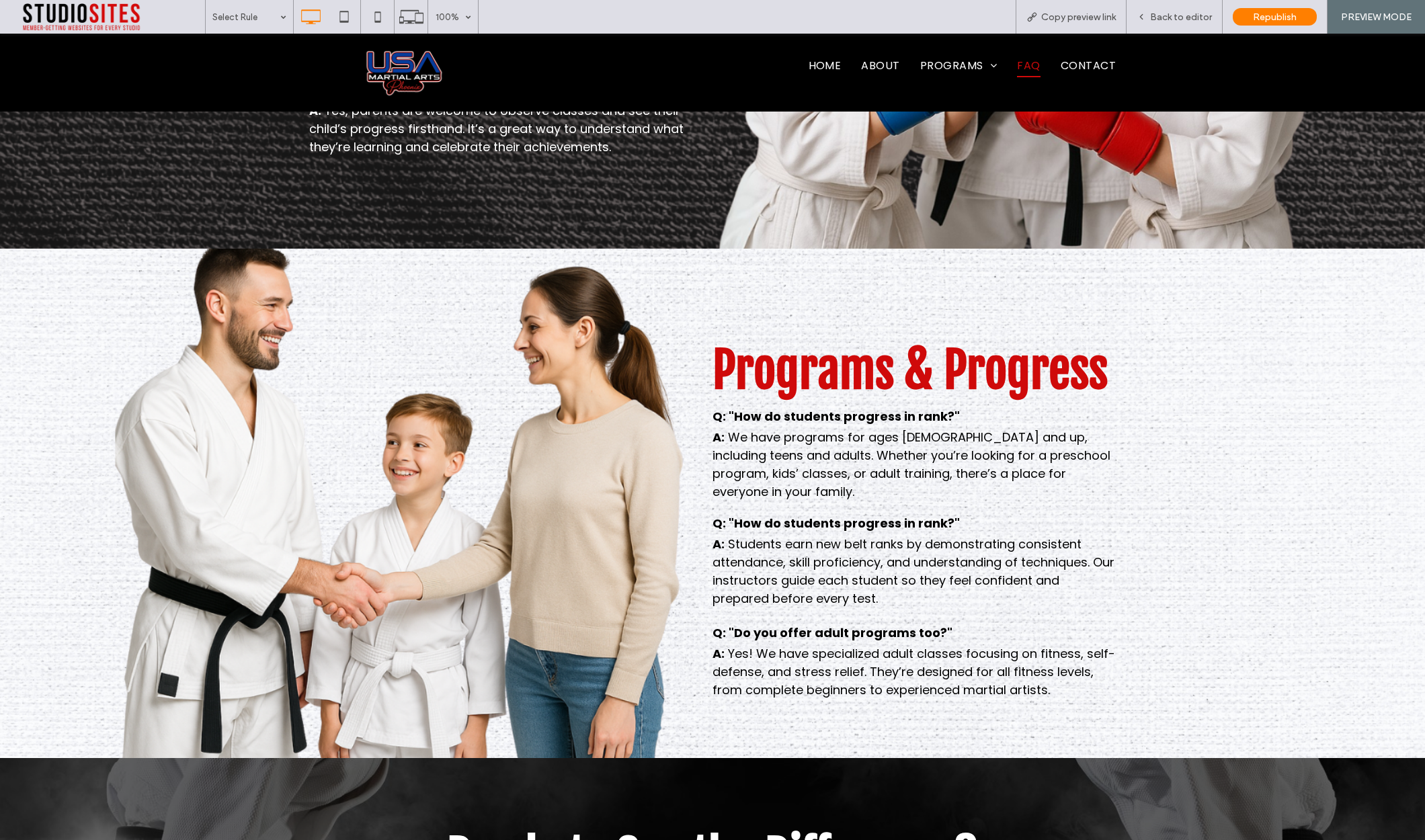
click at [1216, 533] on div "Click To Paste Programs & Progress Q: "How do students progress in rank?" A: We…" at bounding box center [712, 504] width 1425 height 510
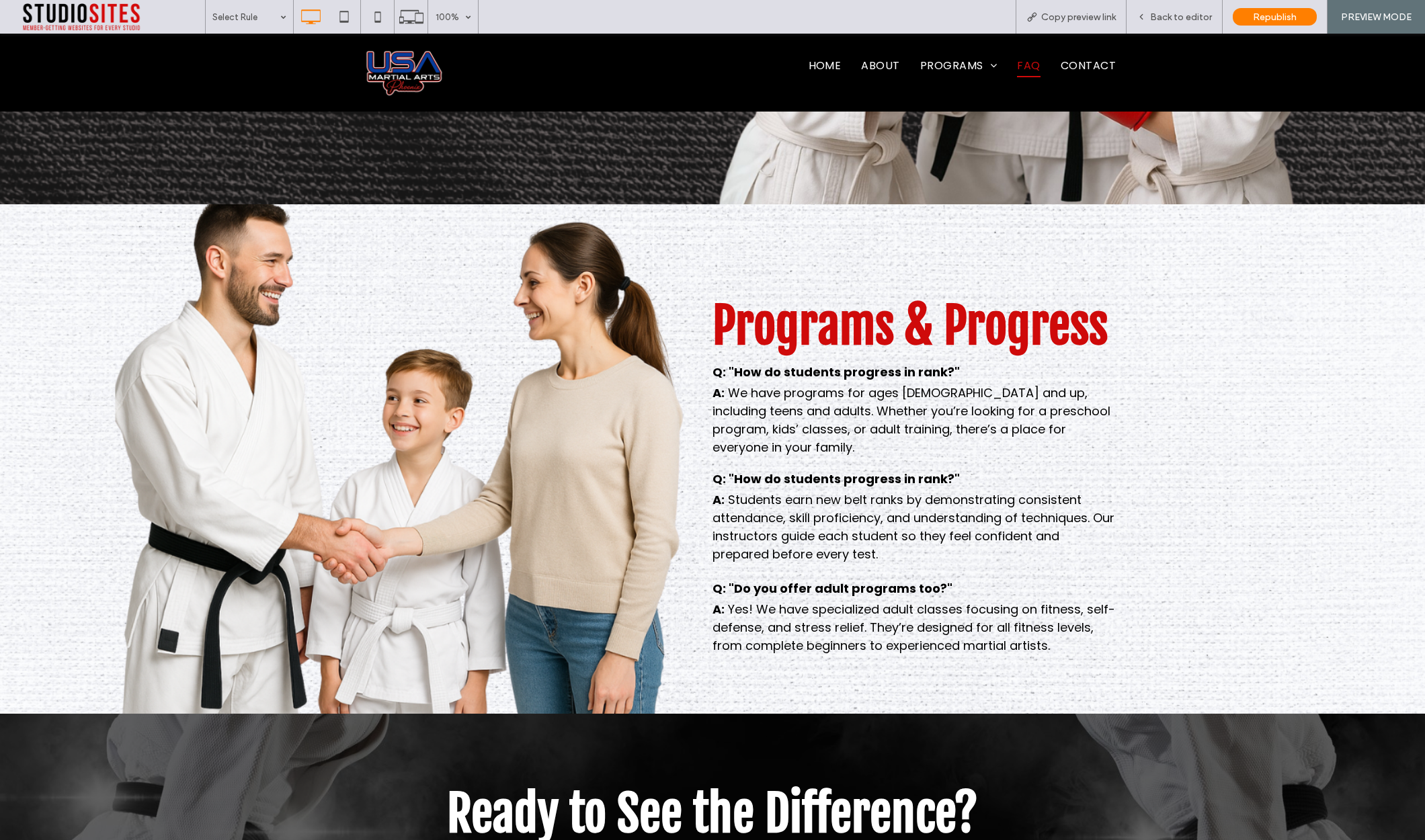
scroll to position [1168, 0]
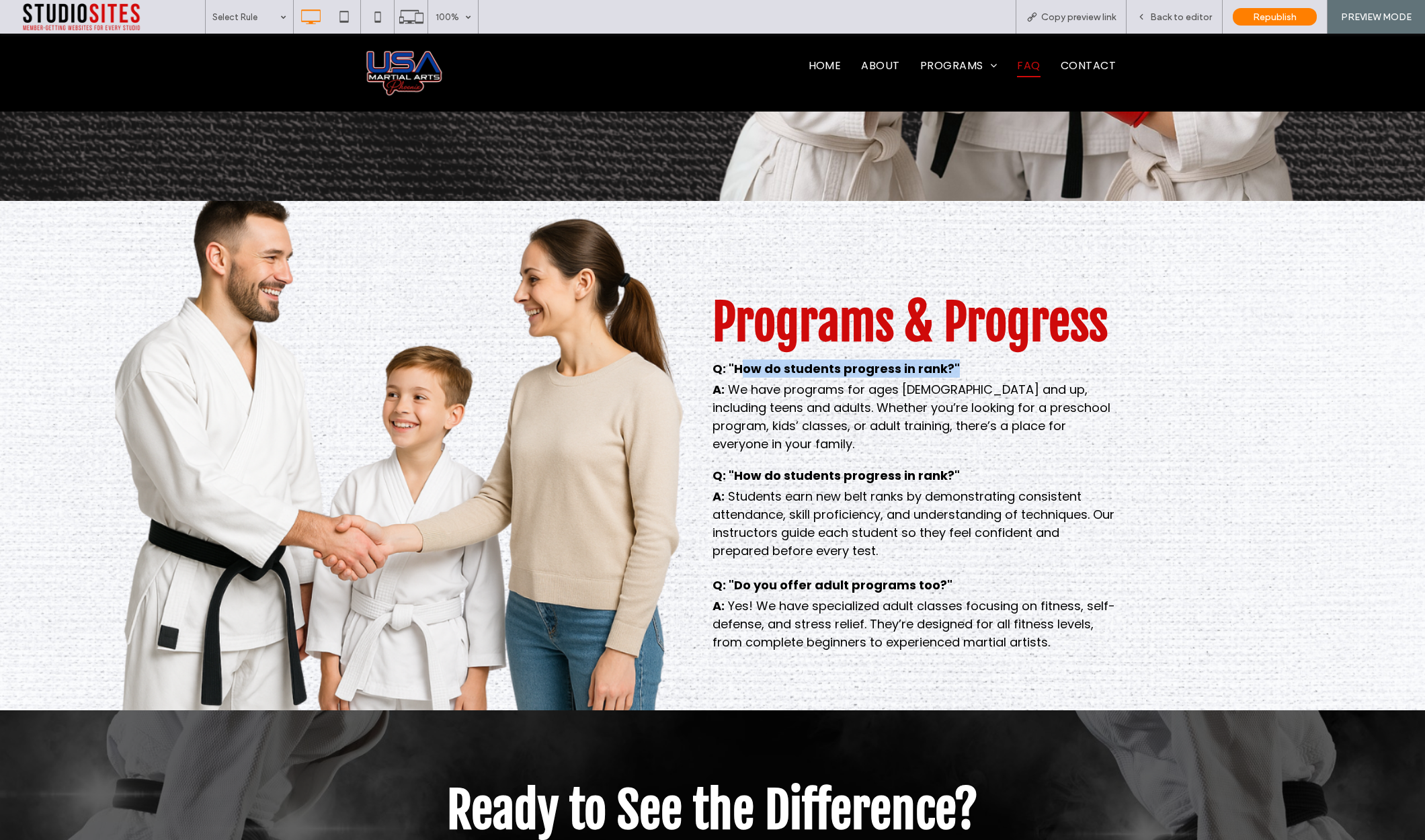
drag, startPoint x: 740, startPoint y: 365, endPoint x: 910, endPoint y: 487, distance: 209.2
click at [979, 378] on div "Q: "How do students progress in rank?"" at bounding box center [914, 368] width 403 height 21
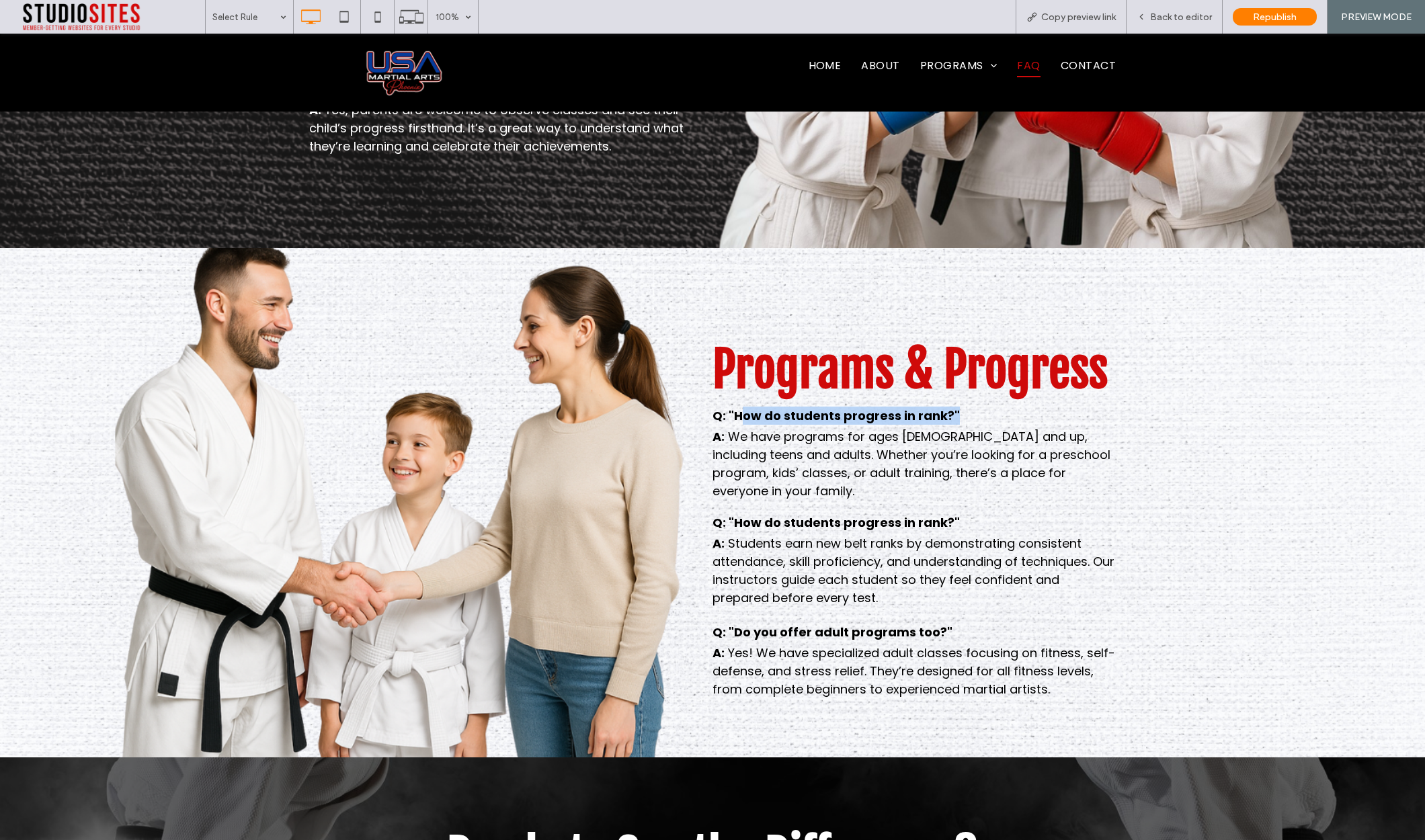
scroll to position [1137, 0]
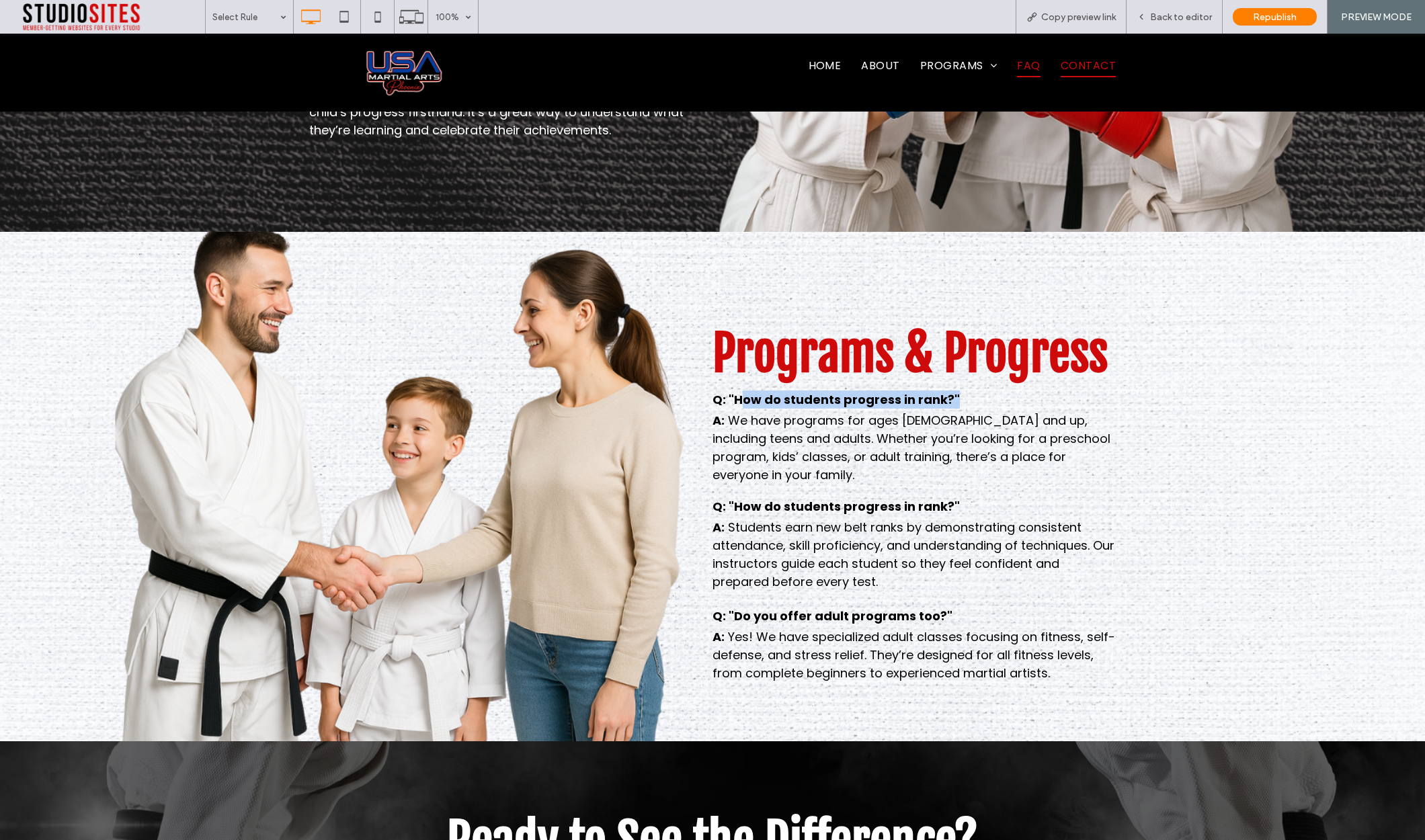
click at [1092, 62] on span "Contact" at bounding box center [1088, 66] width 55 height 23
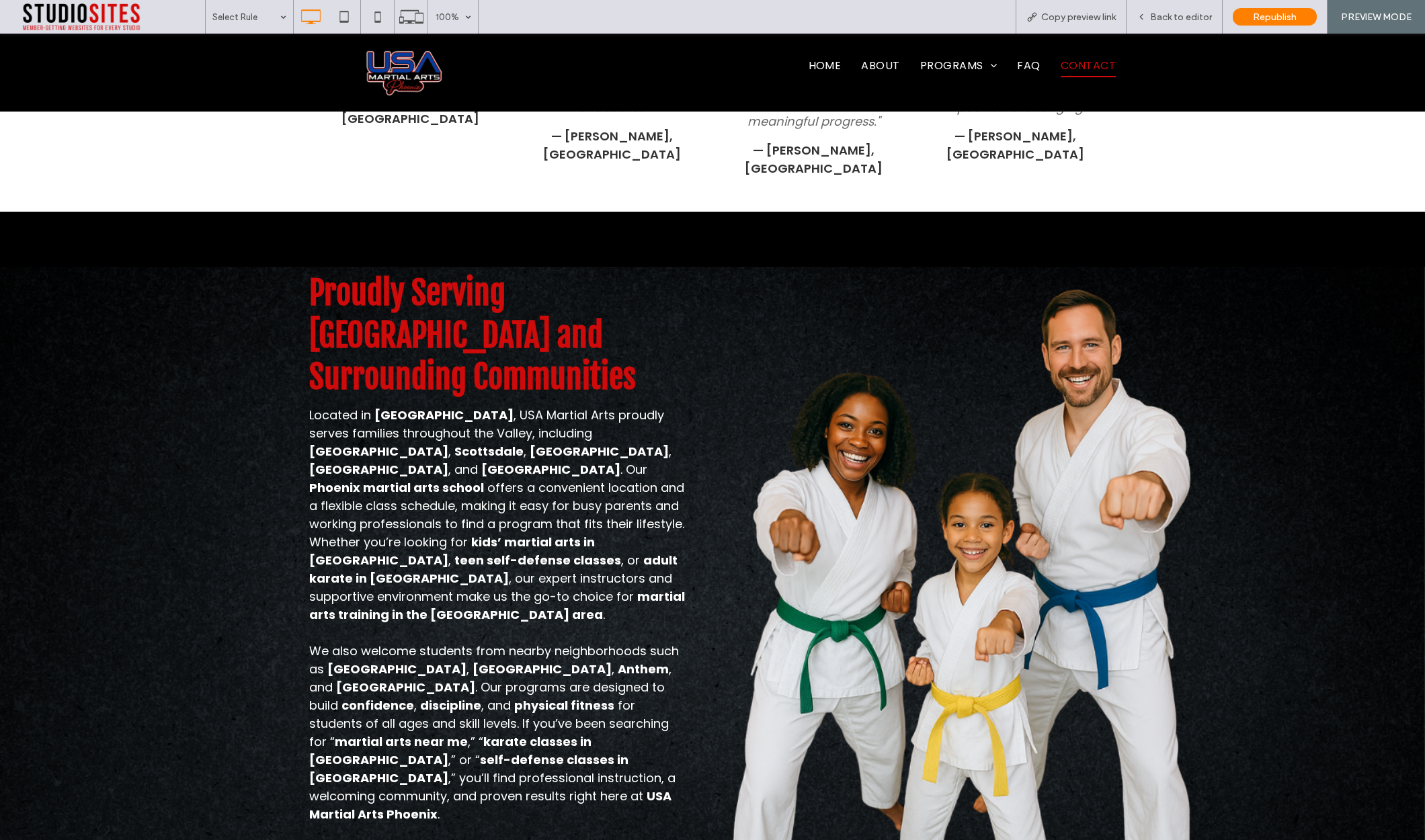
scroll to position [1860, 0]
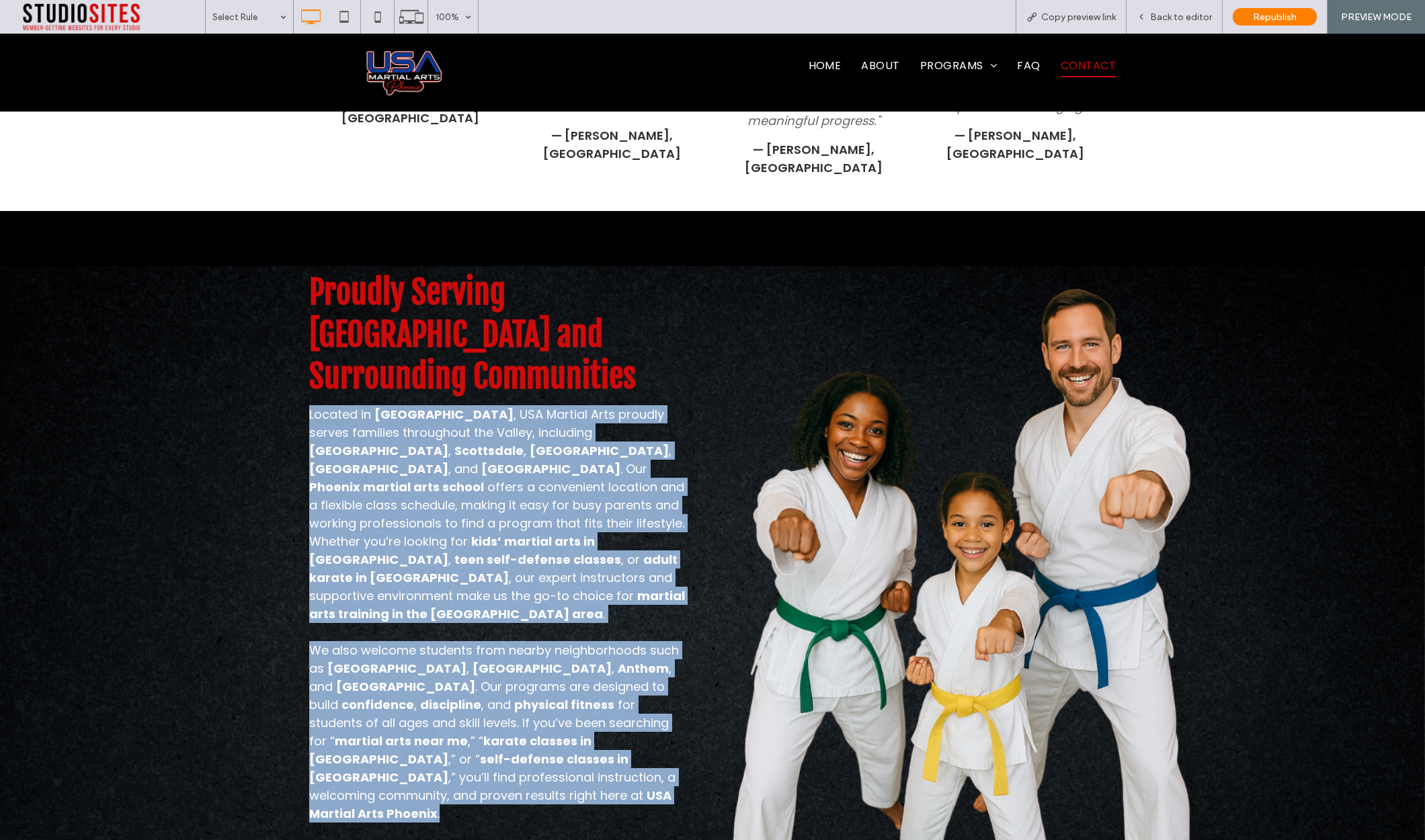
drag, startPoint x: 286, startPoint y: 341, endPoint x: 773, endPoint y: 606, distance: 554.4
click at [665, 660] on div "Proudly Serving Phoenix and Surrounding Communities Located in North Phoenix , …" at bounding box center [712, 557] width 1425 height 694
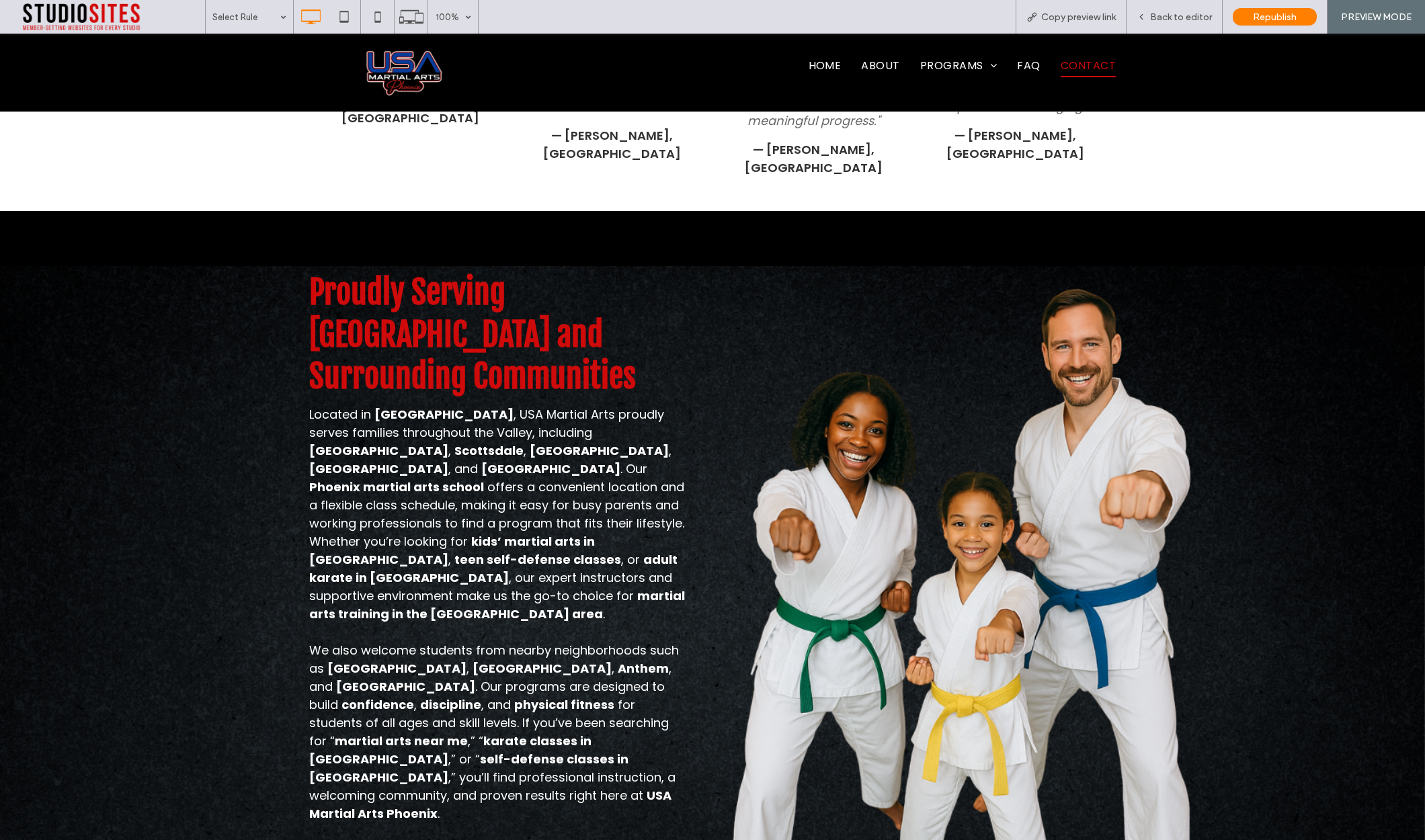
click at [1264, 299] on div "Proudly Serving Phoenix and Surrounding Communities Located in North Phoenix , …" at bounding box center [712, 557] width 1425 height 694
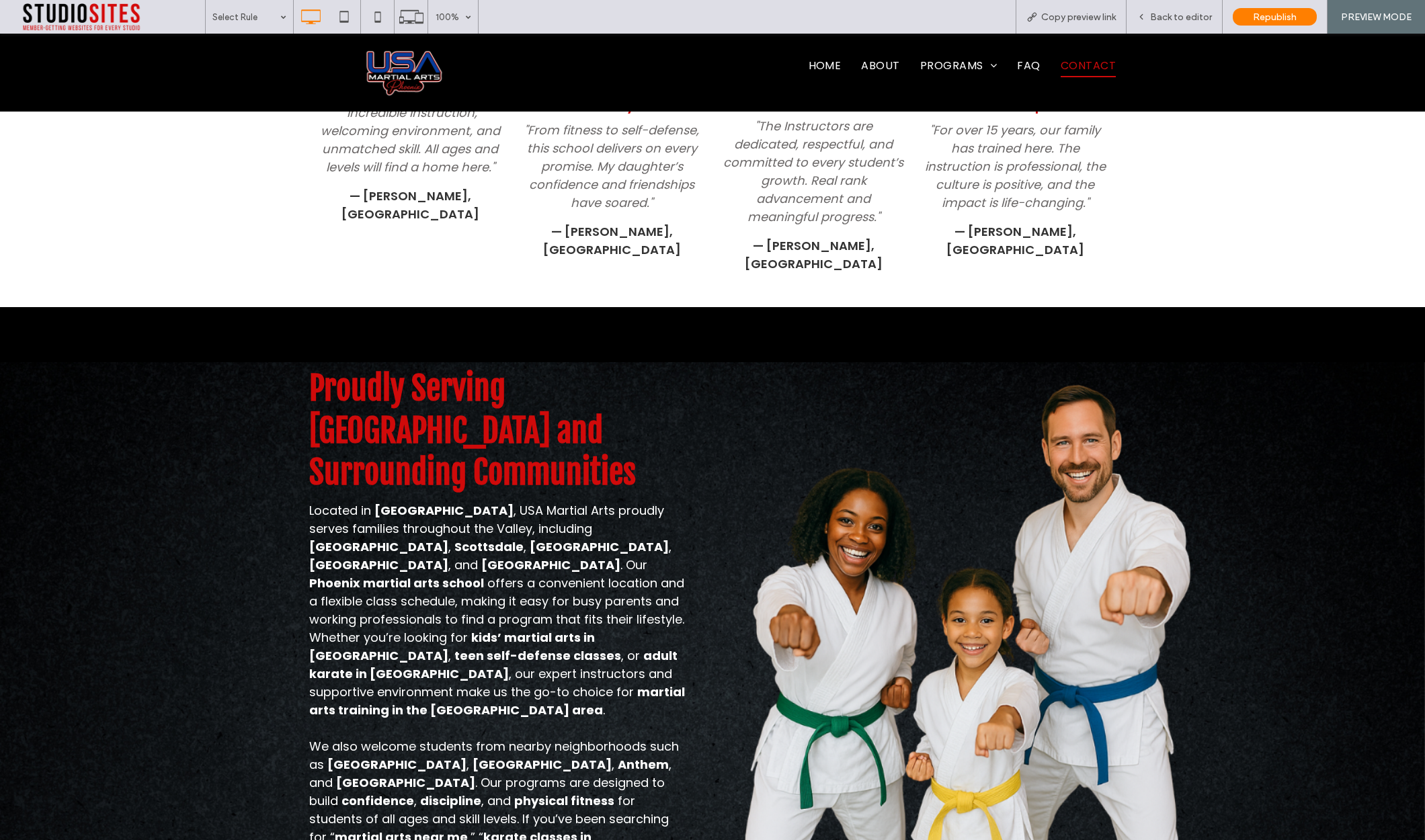
scroll to position [1615, 0]
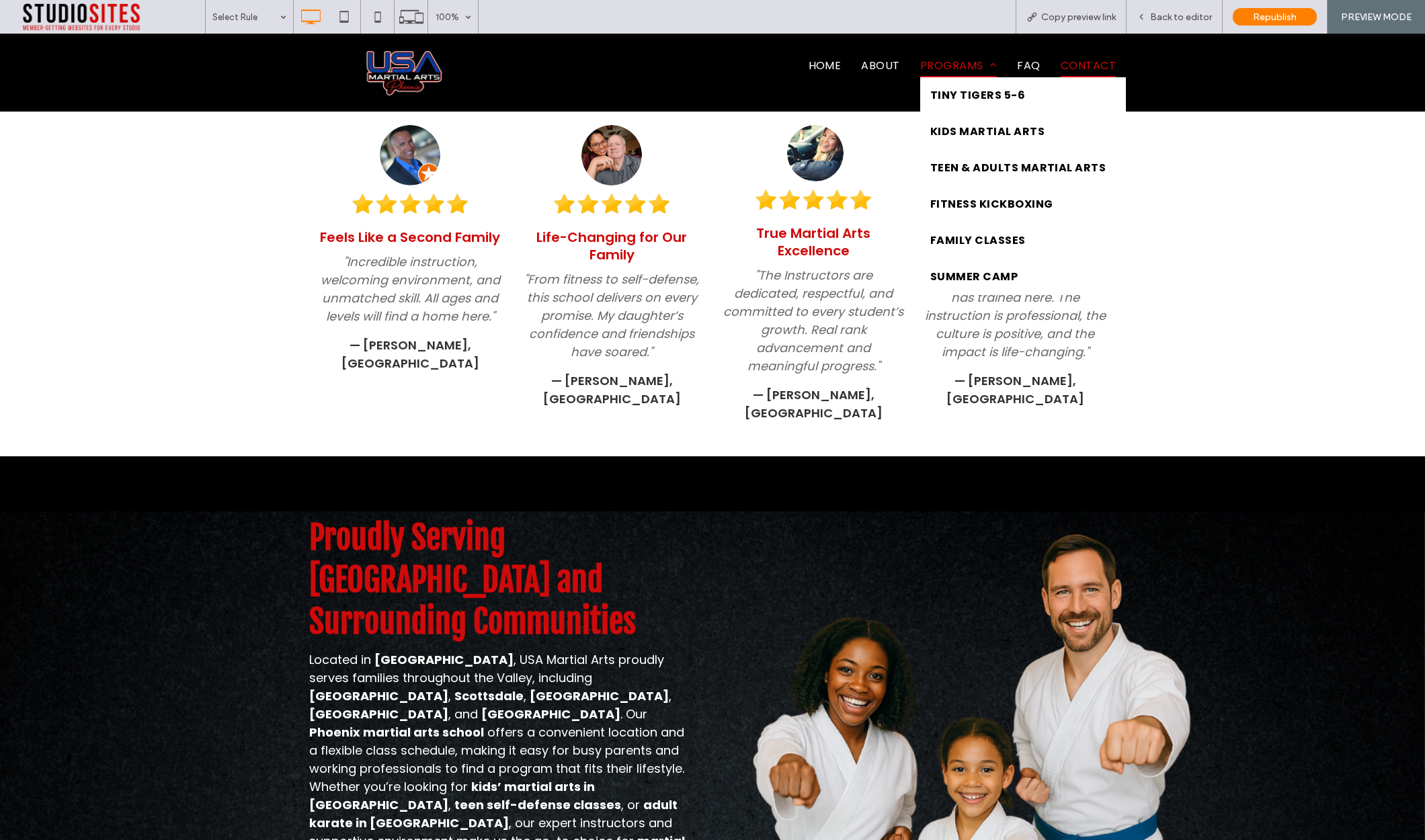
click at [956, 61] on span "Programs" at bounding box center [958, 66] width 77 height 23
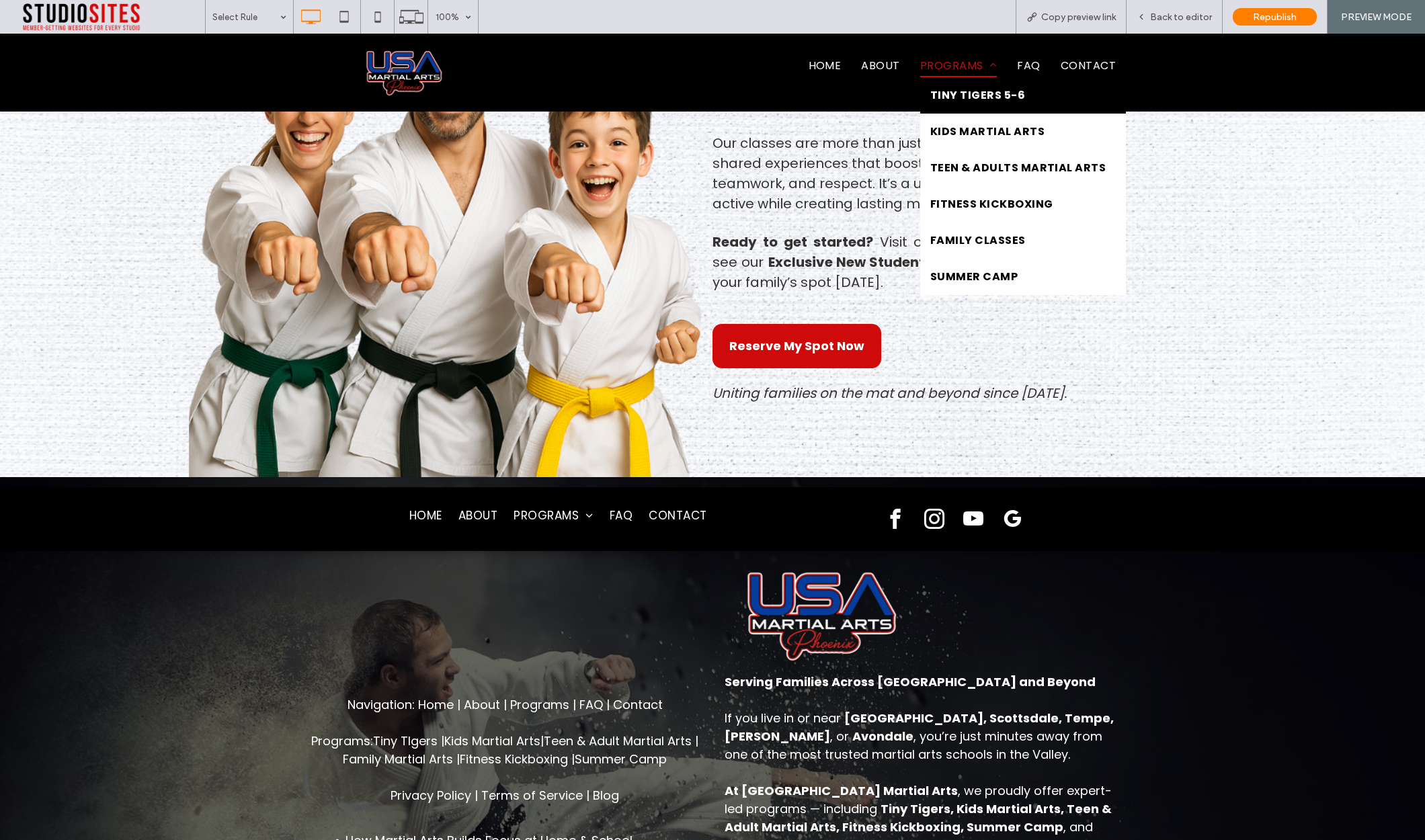
scroll to position [3388, 0]
click at [958, 93] on span "Tiny Tigers 5-6" at bounding box center [977, 96] width 95 height 16
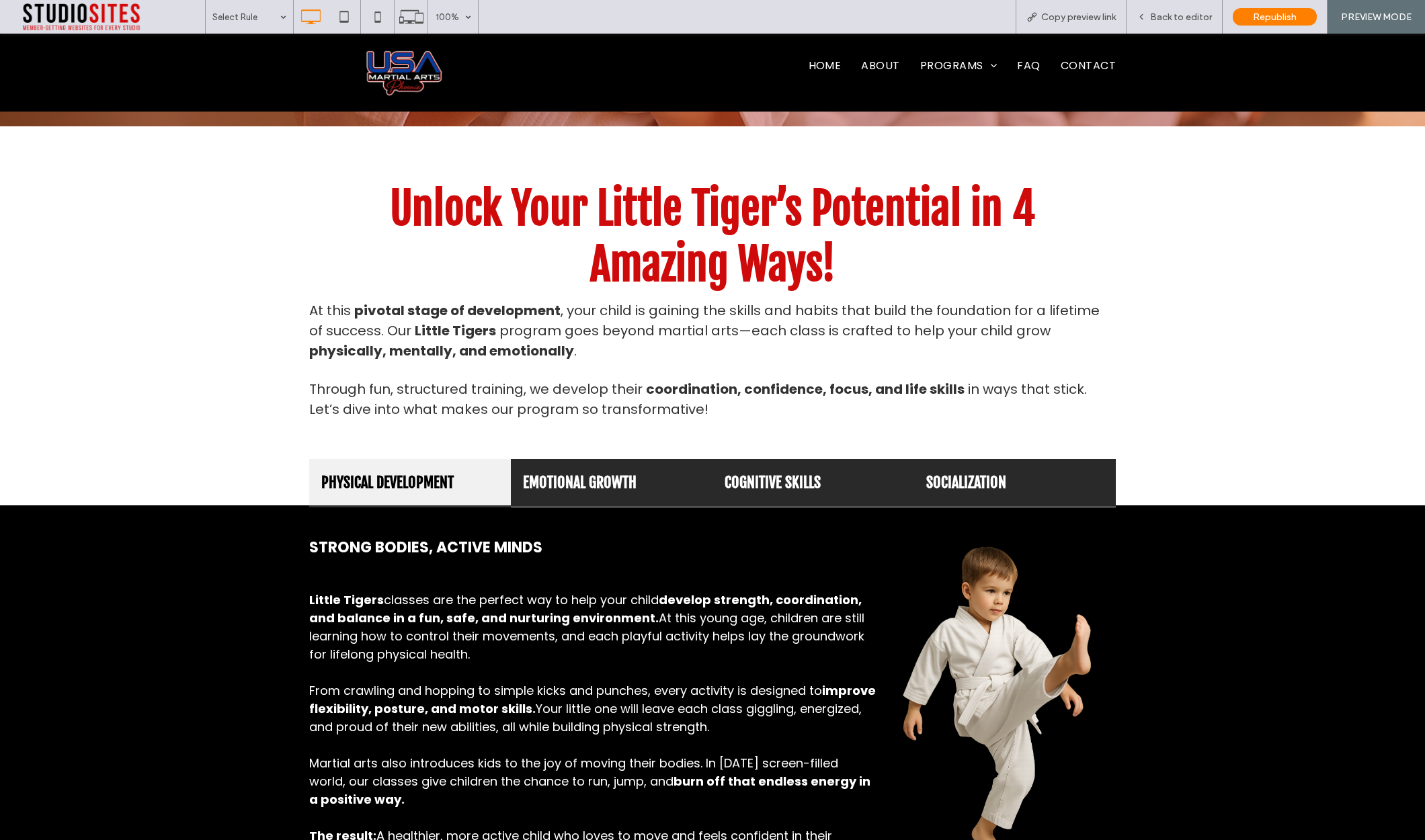
scroll to position [5368, 0]
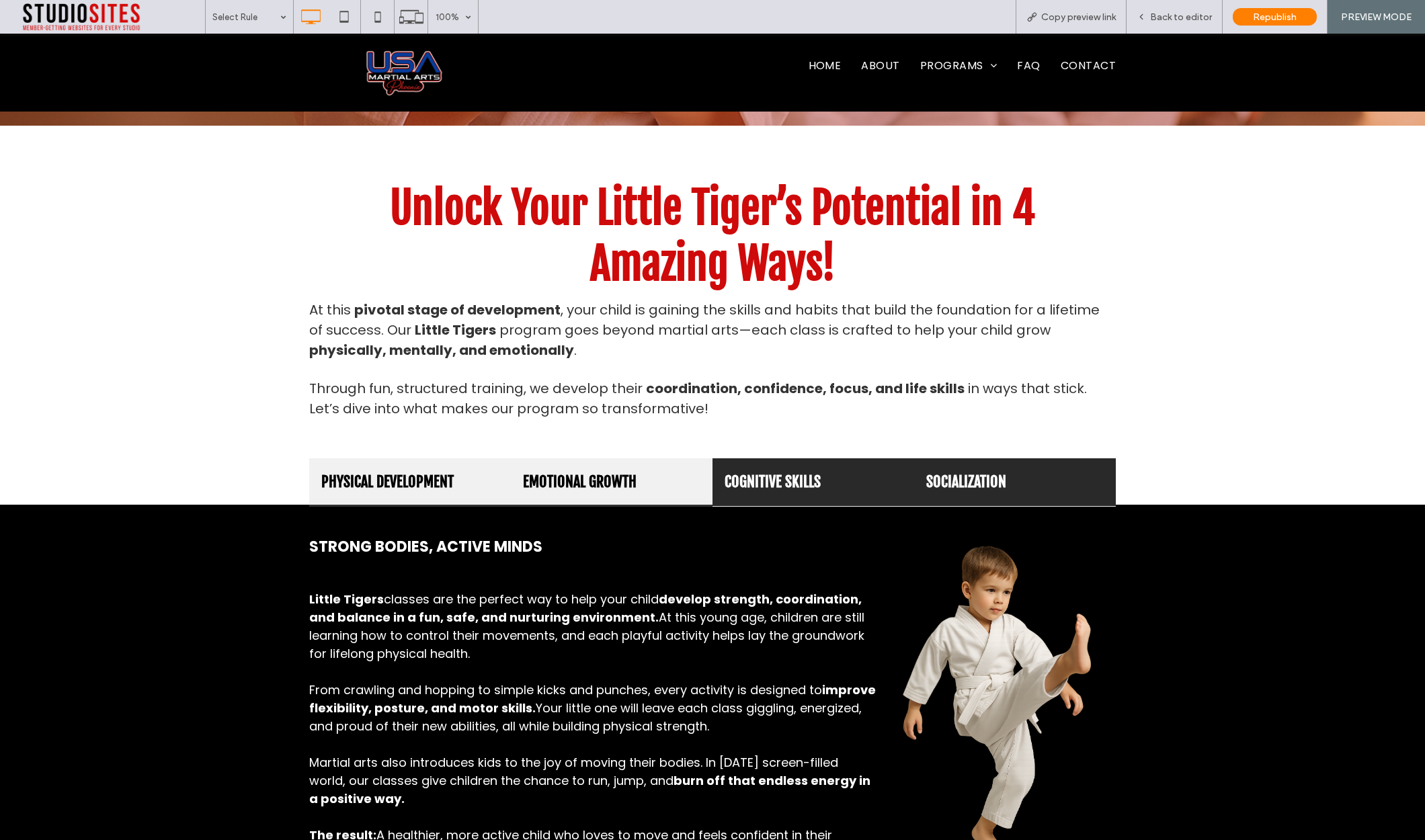
click at [616, 470] on h4 "EMOTIONAL GROWTH" at bounding box center [611, 481] width 178 height 22
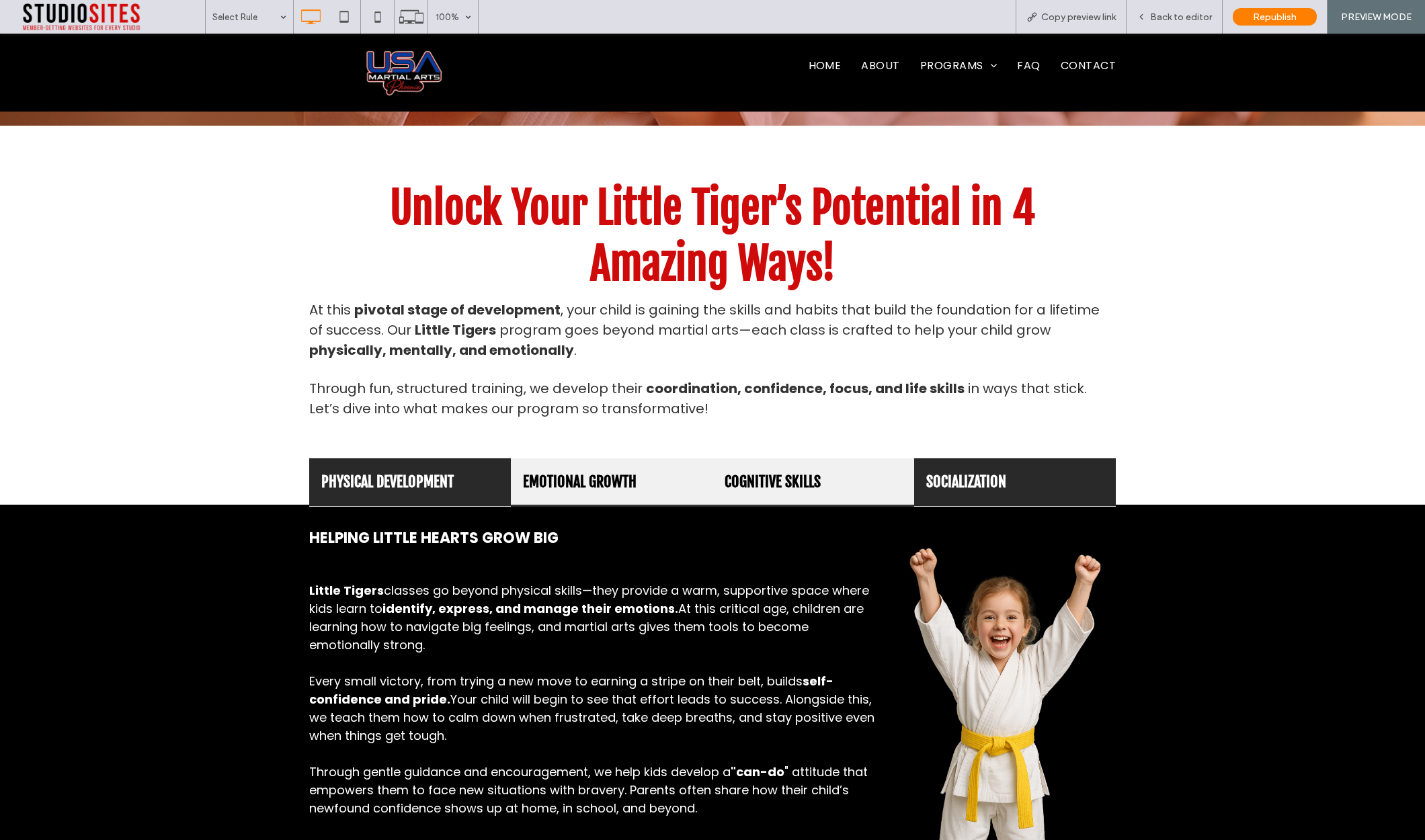
click at [770, 470] on h4 "COGNITIVE SKILLS" at bounding box center [813, 481] width 178 height 22
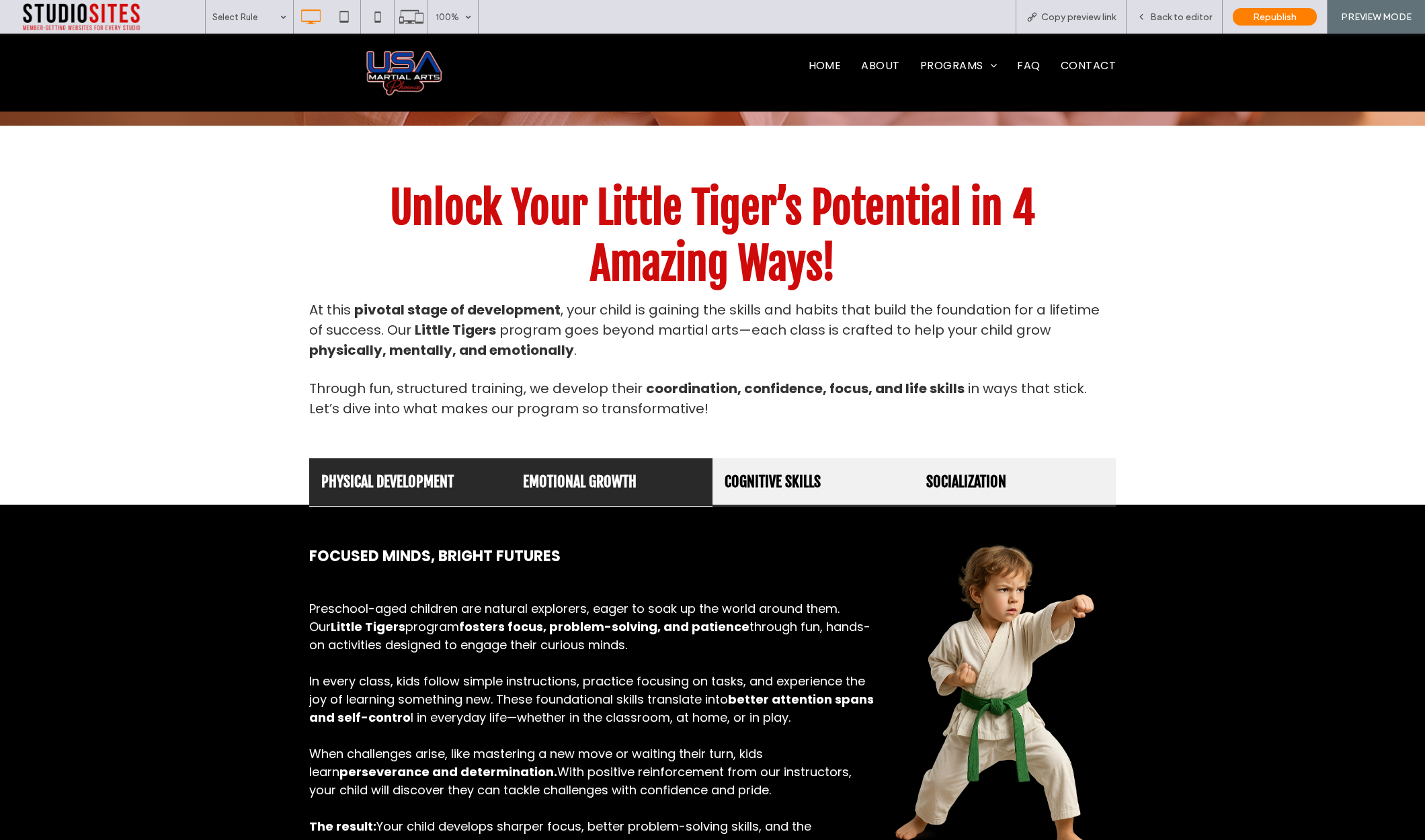
click at [967, 470] on h4 "SOCIALIZATION" at bounding box center [1015, 481] width 178 height 22
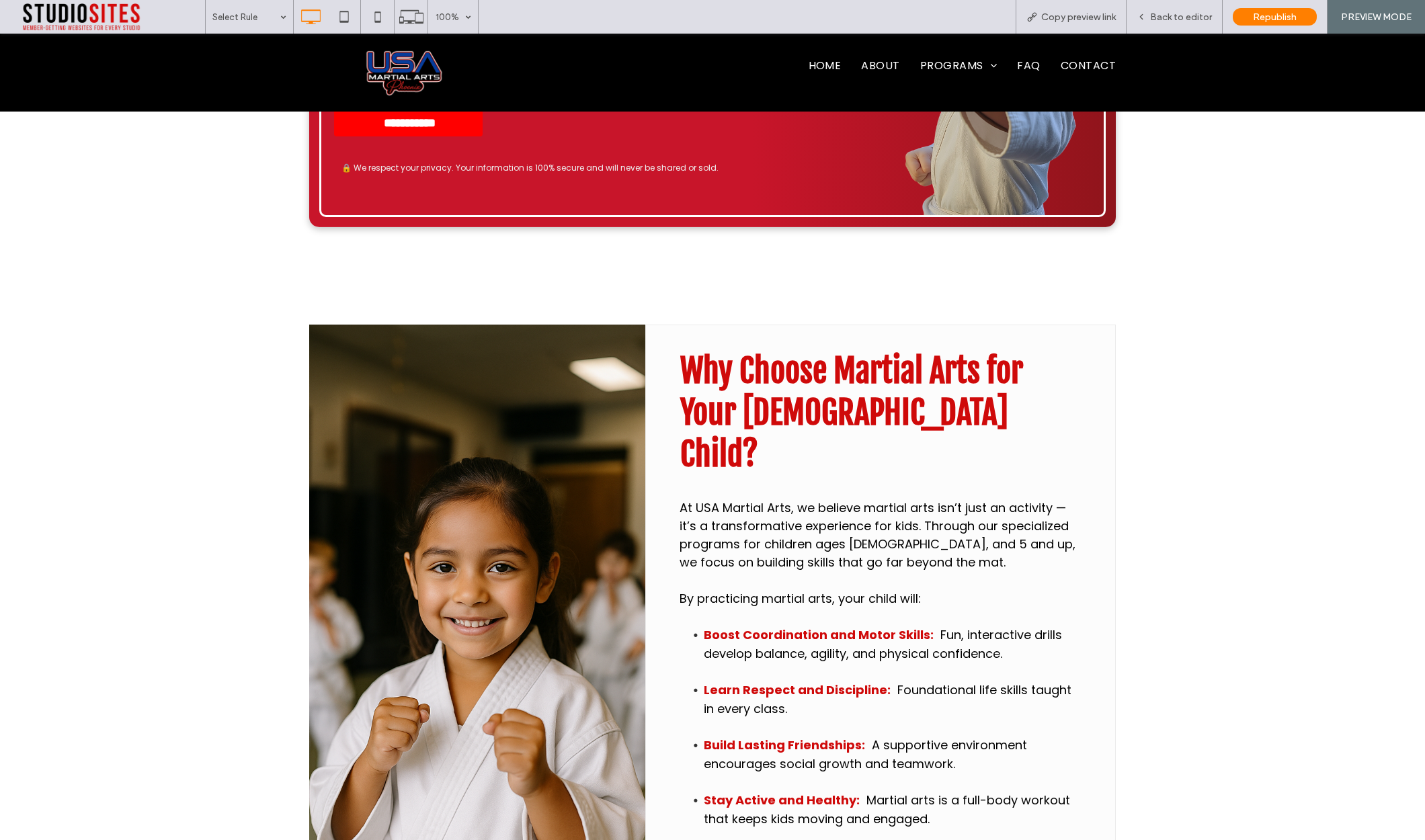
scroll to position [10445, 0]
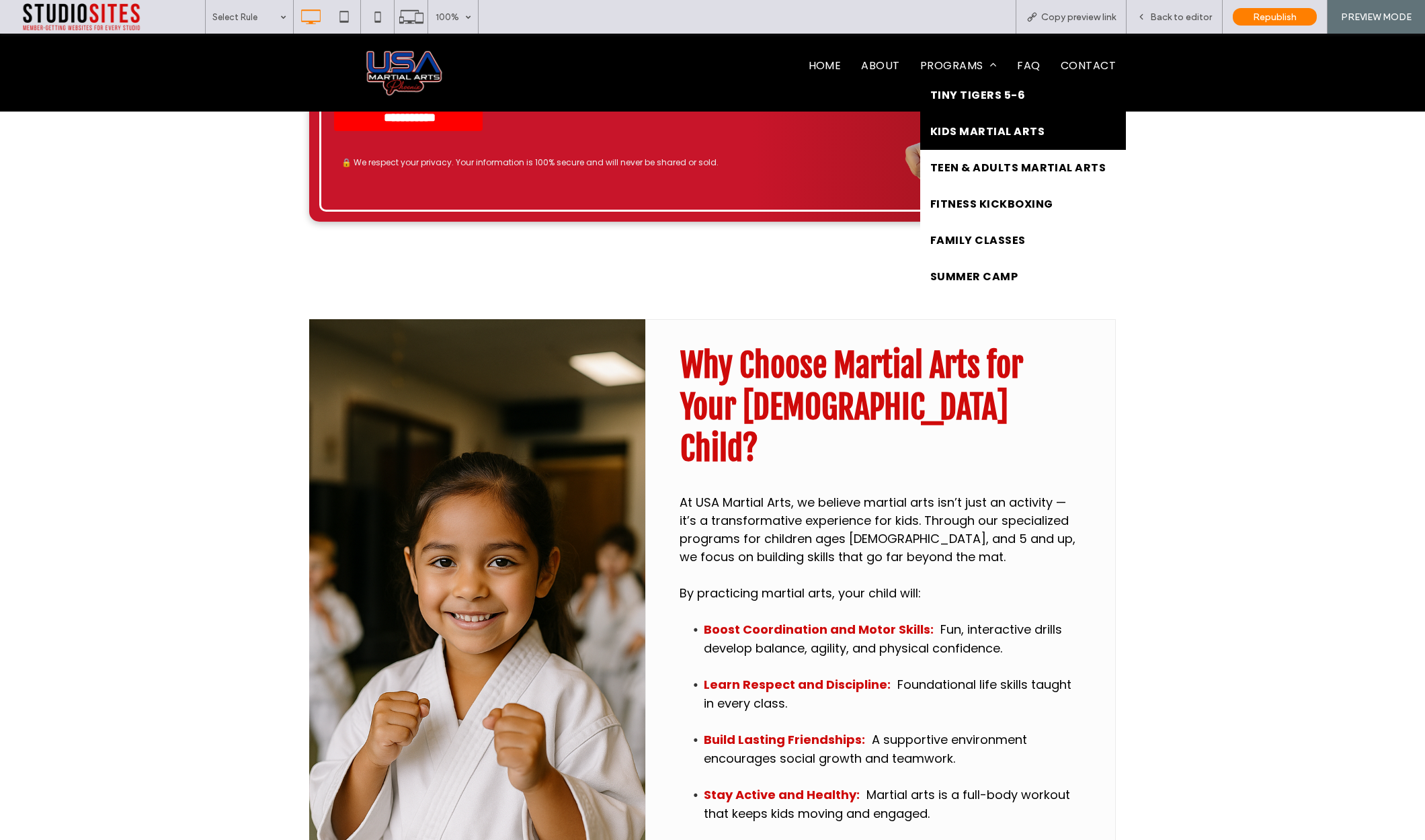
click at [960, 128] on span "Kids Martial Arts" at bounding box center [987, 132] width 115 height 16
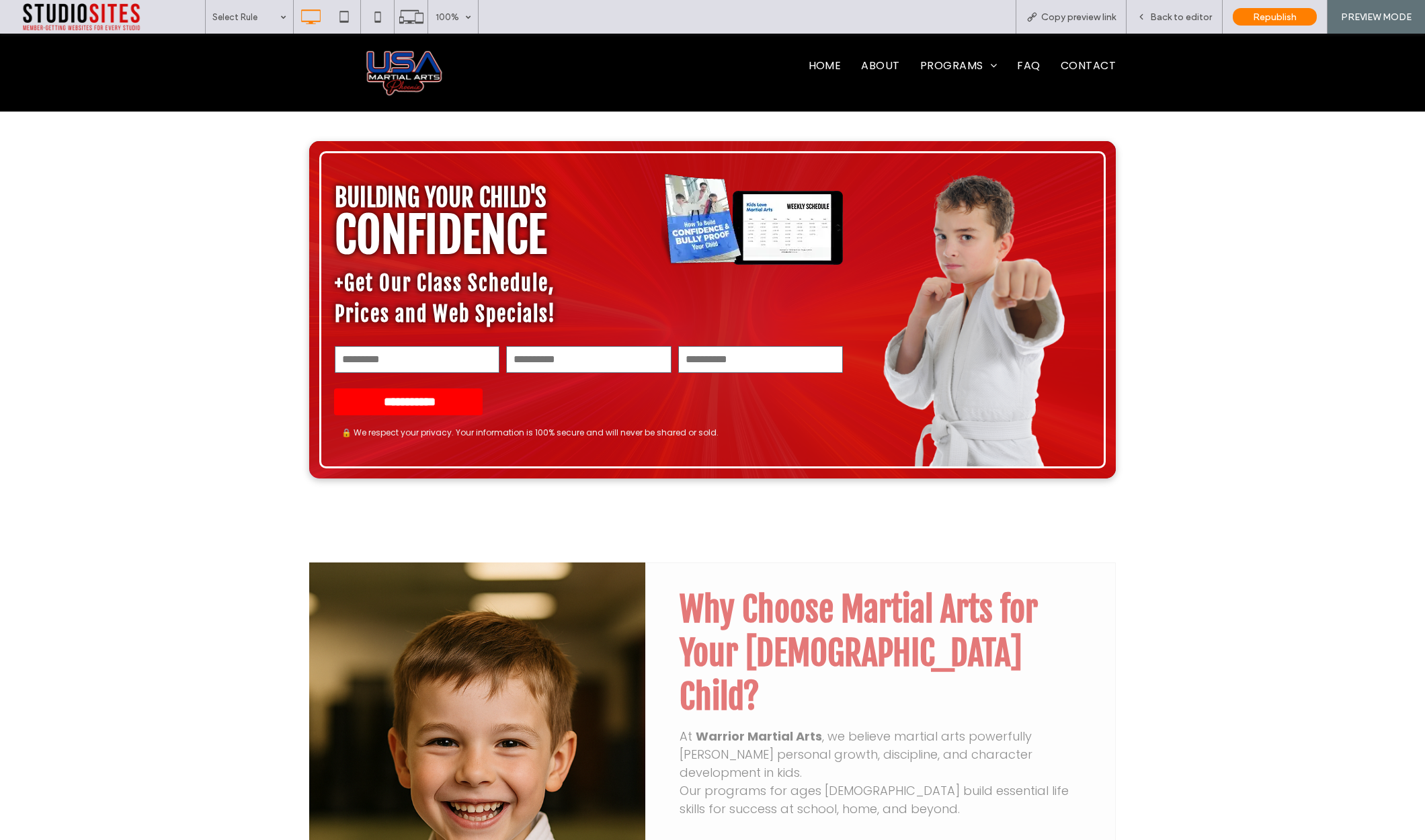
scroll to position [9463, 0]
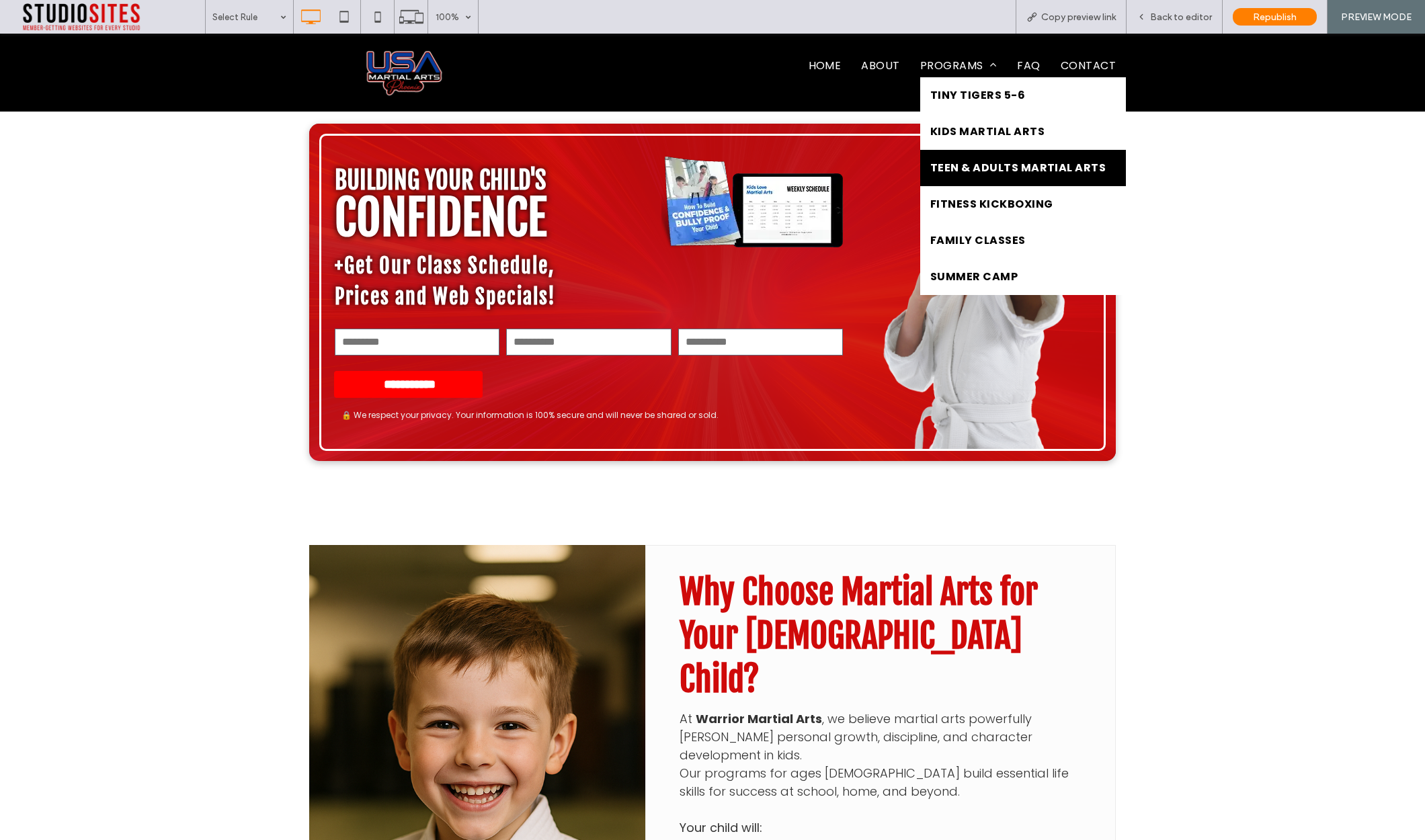
click at [962, 164] on span "Teen & Adults Martial Arts" at bounding box center [1018, 168] width 175 height 16
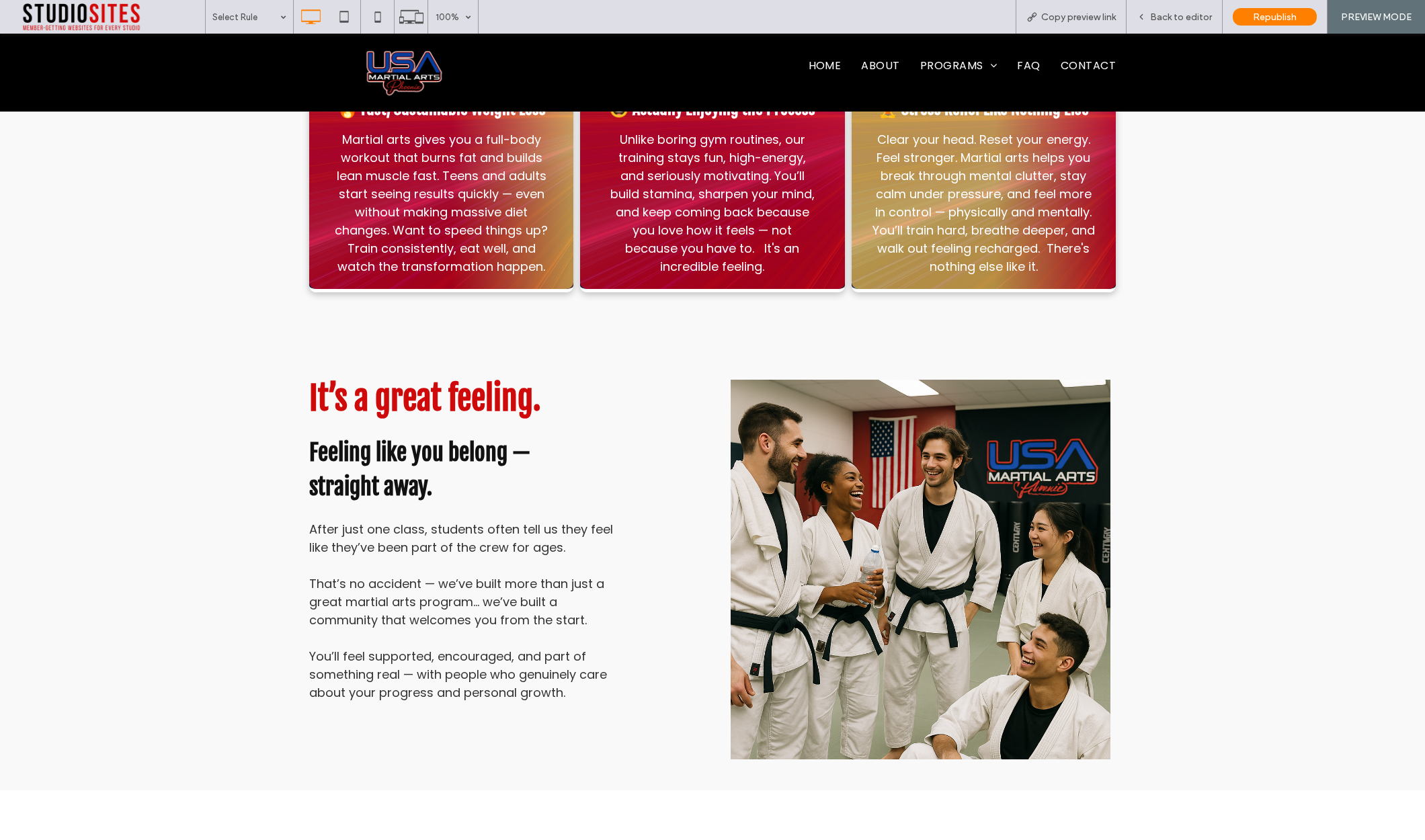
scroll to position [9806, 0]
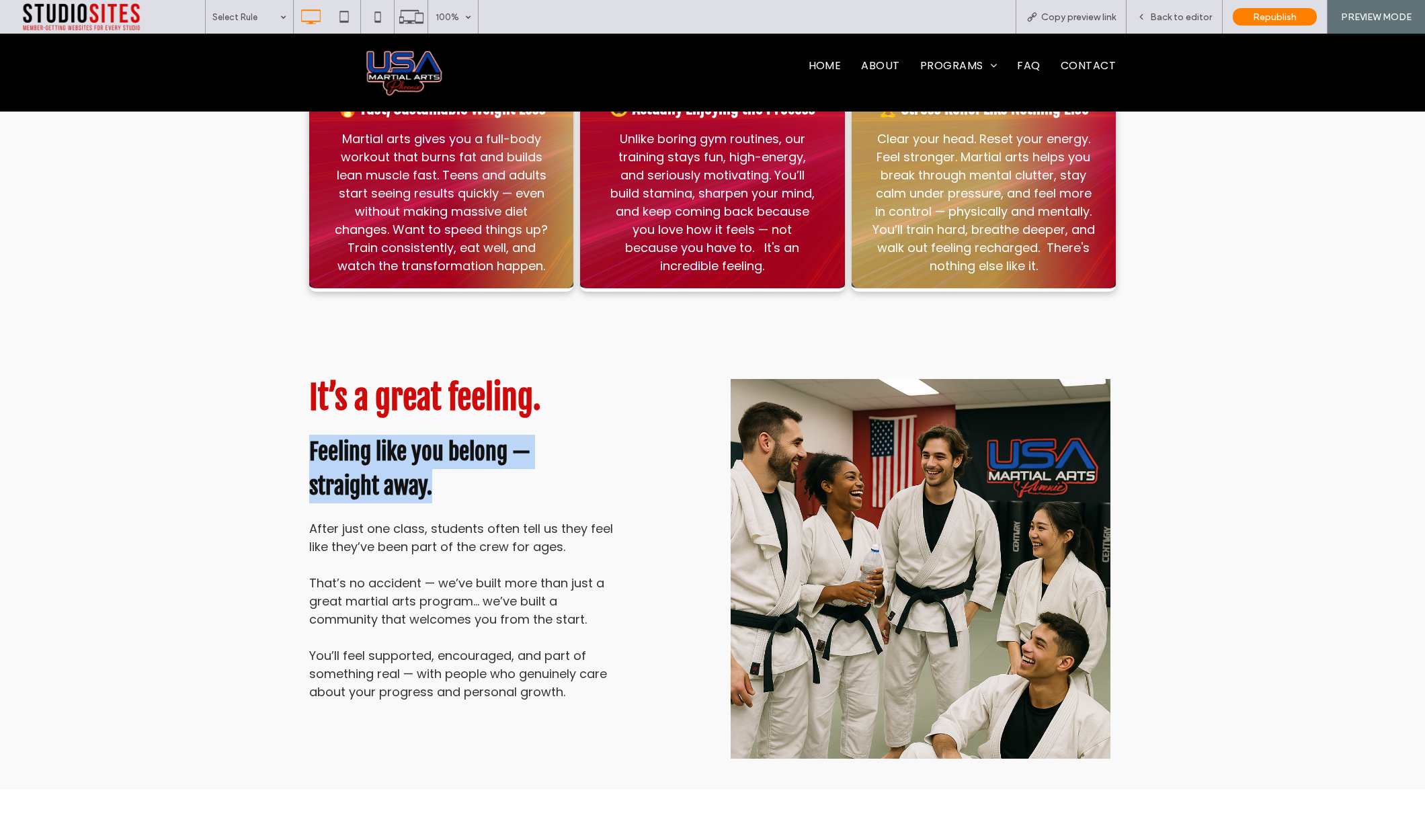
drag, startPoint x: 302, startPoint y: 293, endPoint x: 521, endPoint y: 336, distance: 223.2
click at [522, 342] on div "It’s a great feeling. Feeling like you belong — straight away. After just one c…" at bounding box center [712, 566] width 1425 height 448
click at [1210, 404] on div "It’s a great feeling. Feeling like you belong — straight away. After just one c…" at bounding box center [712, 566] width 1425 height 448
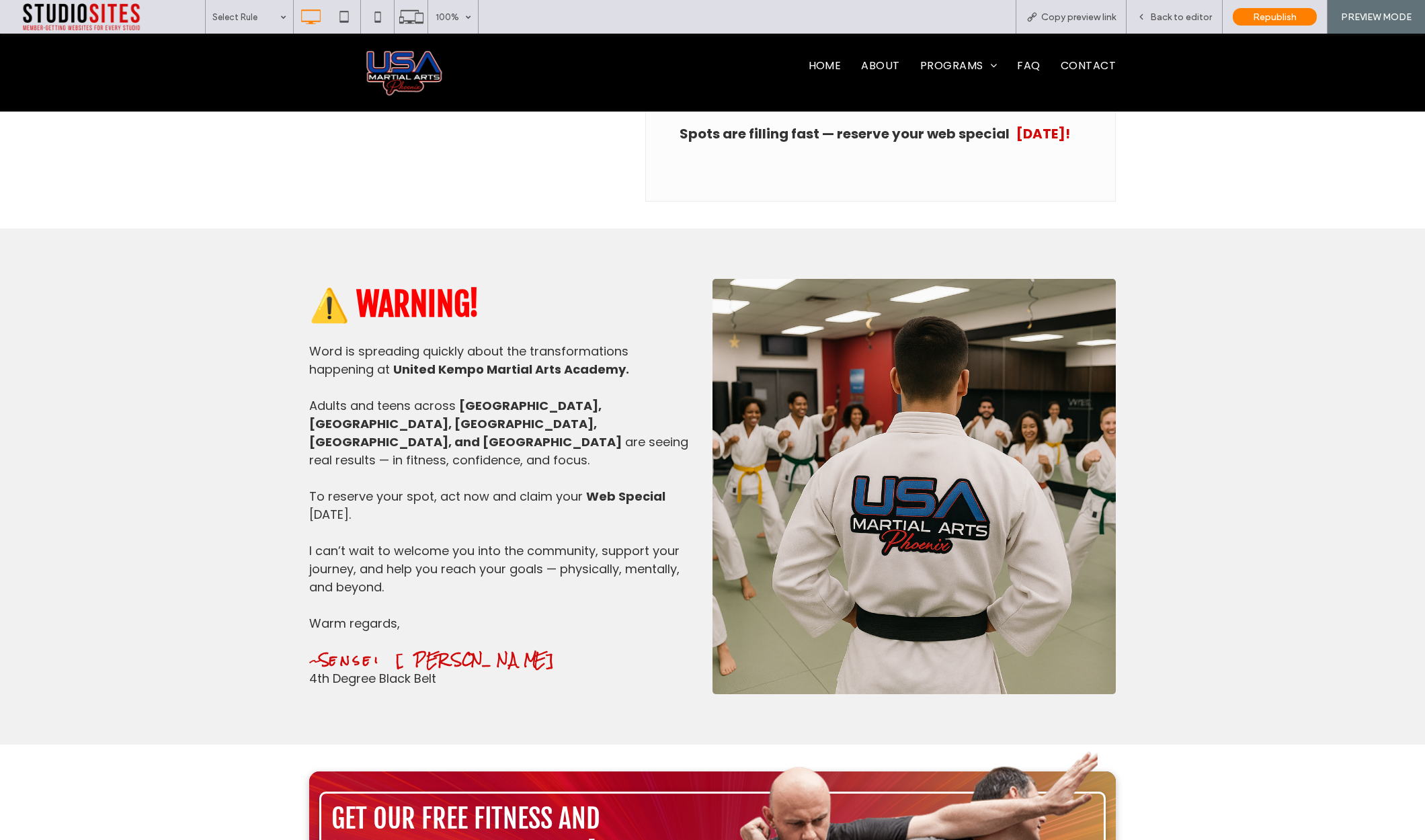
scroll to position [14846, 0]
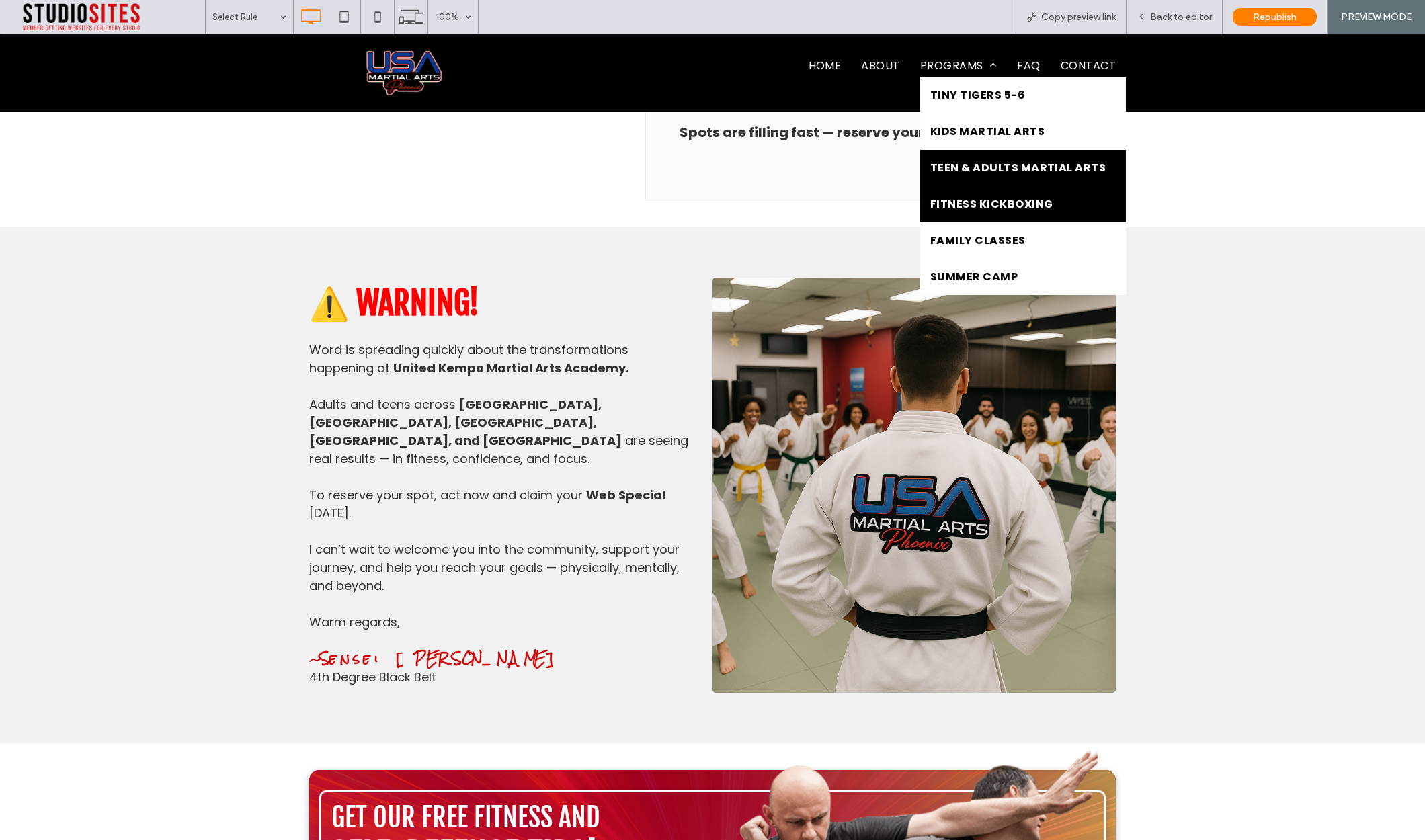
click at [975, 201] on span "Fitness Kickboxing" at bounding box center [992, 204] width 123 height 16
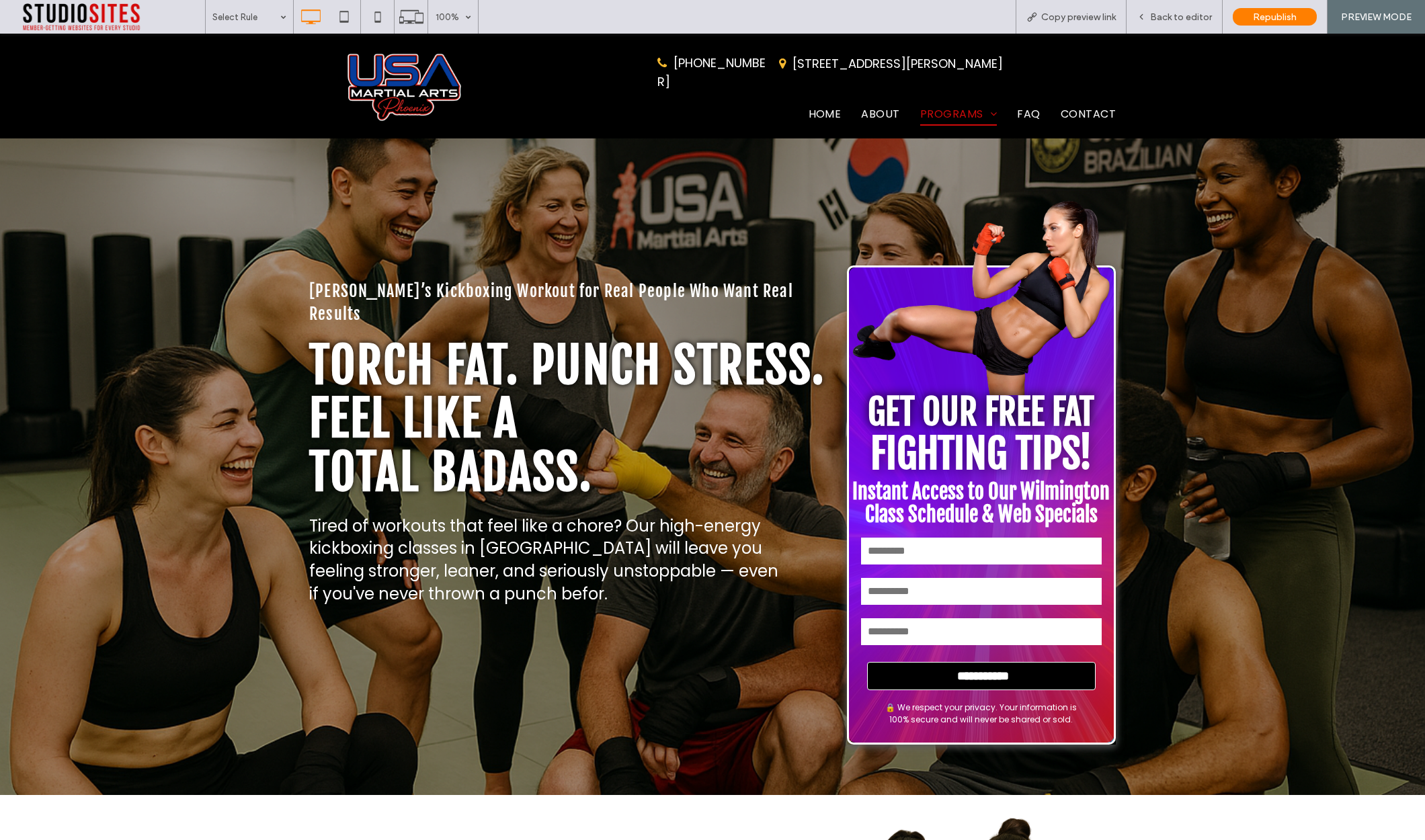
scroll to position [140, 0]
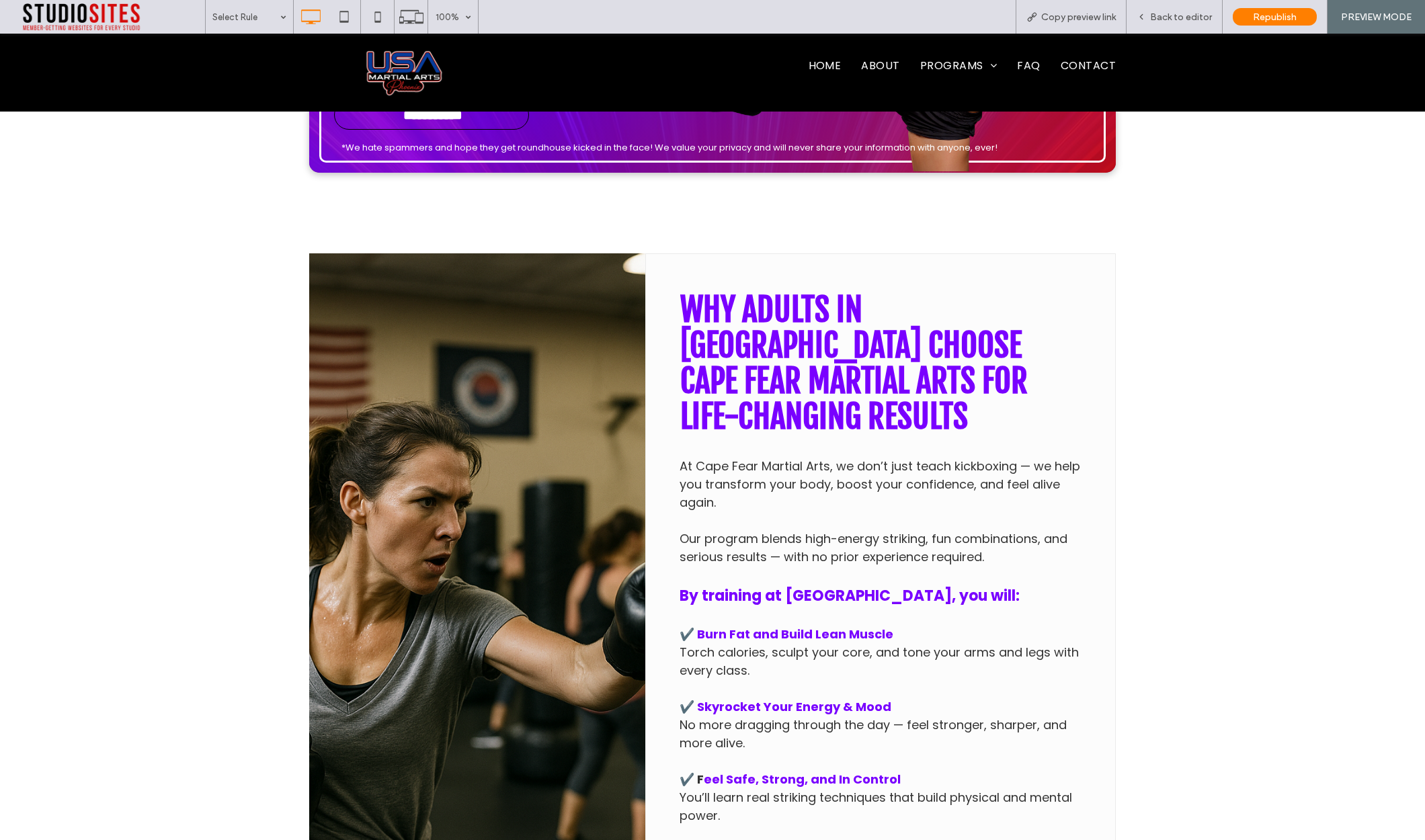
scroll to position [10207, 0]
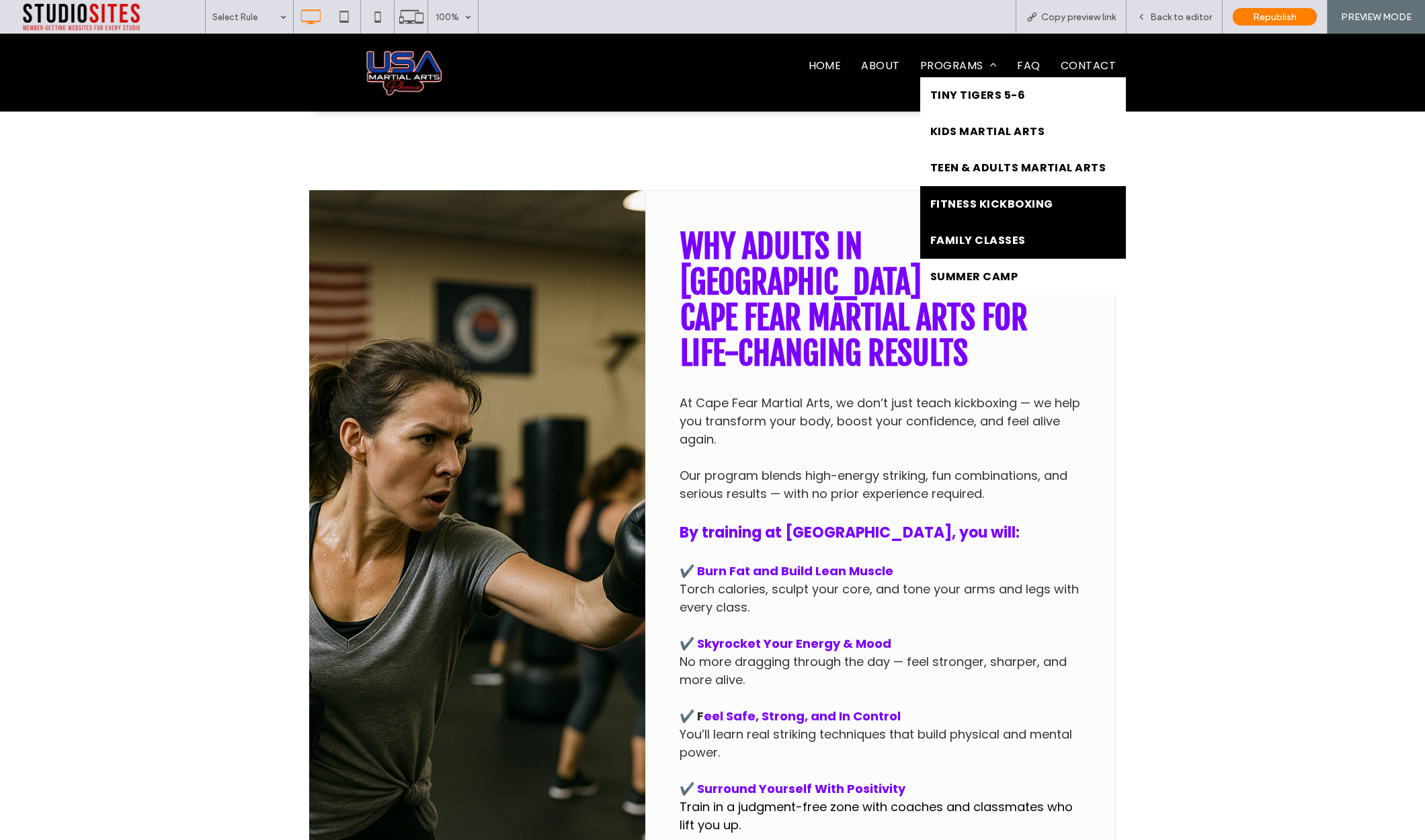
click at [968, 236] on span "Family Classes" at bounding box center [978, 241] width 96 height 16
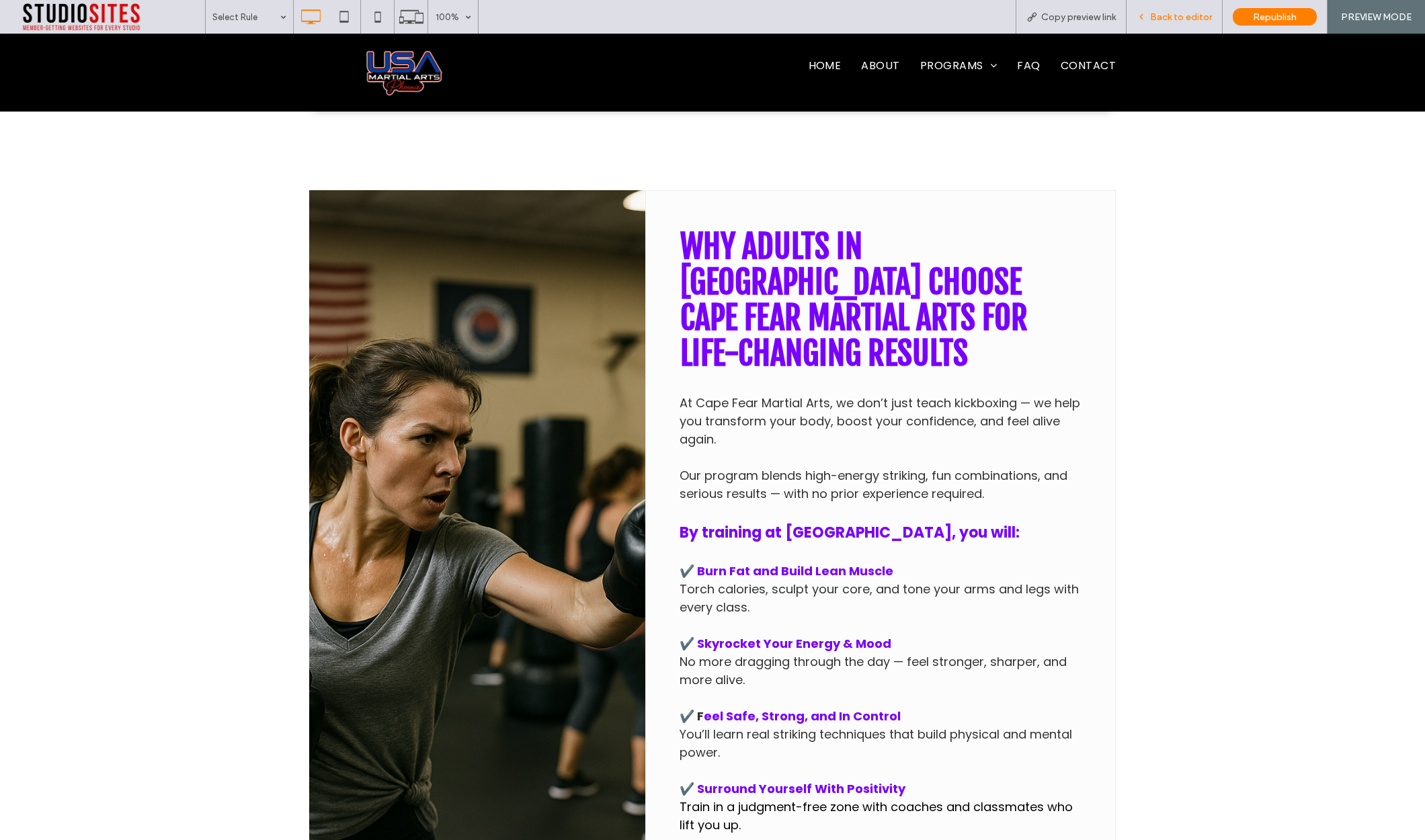
click at [1180, 22] on span "Back to editor" at bounding box center [1181, 17] width 62 height 12
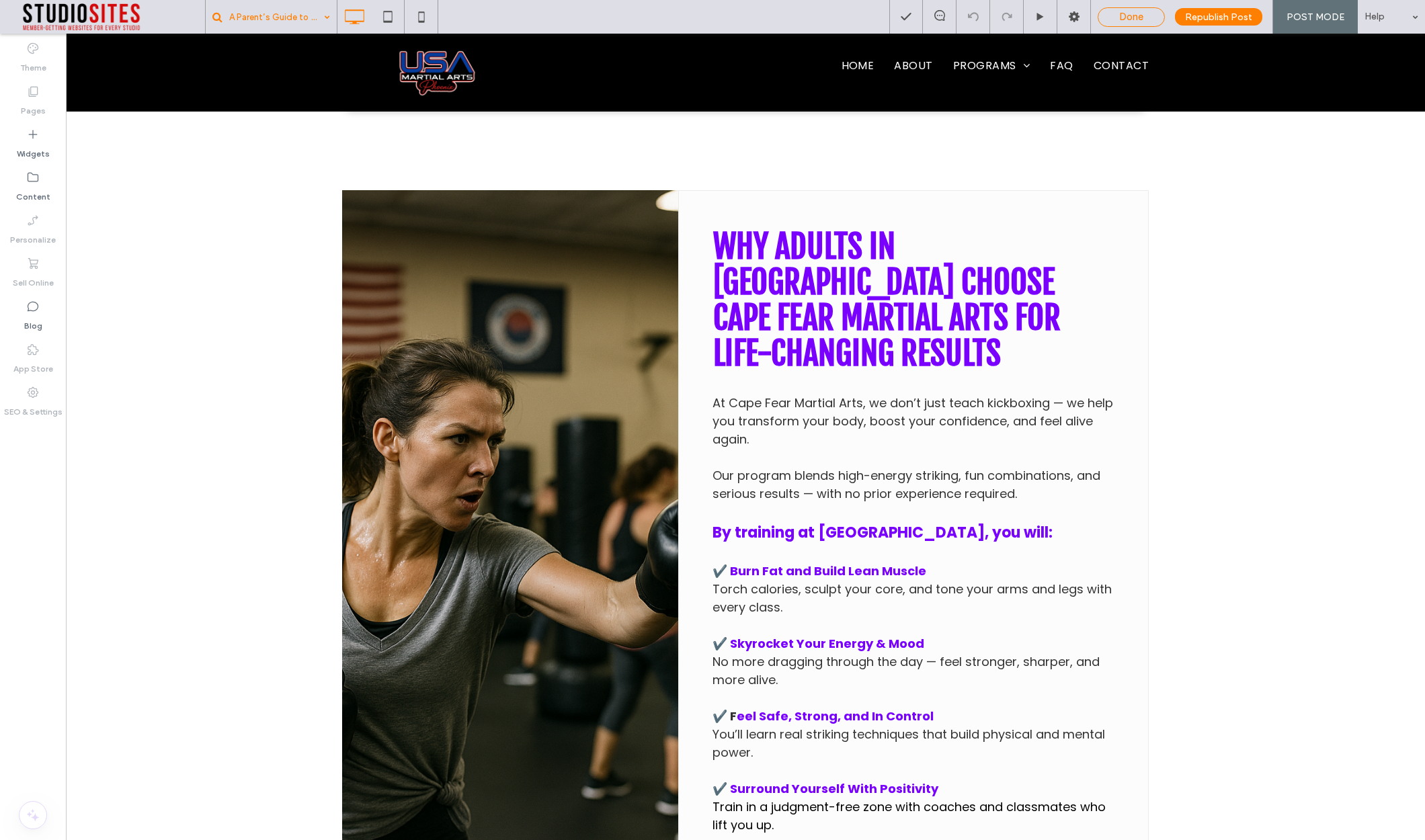
click at [1140, 11] on span "Done" at bounding box center [1131, 17] width 24 height 12
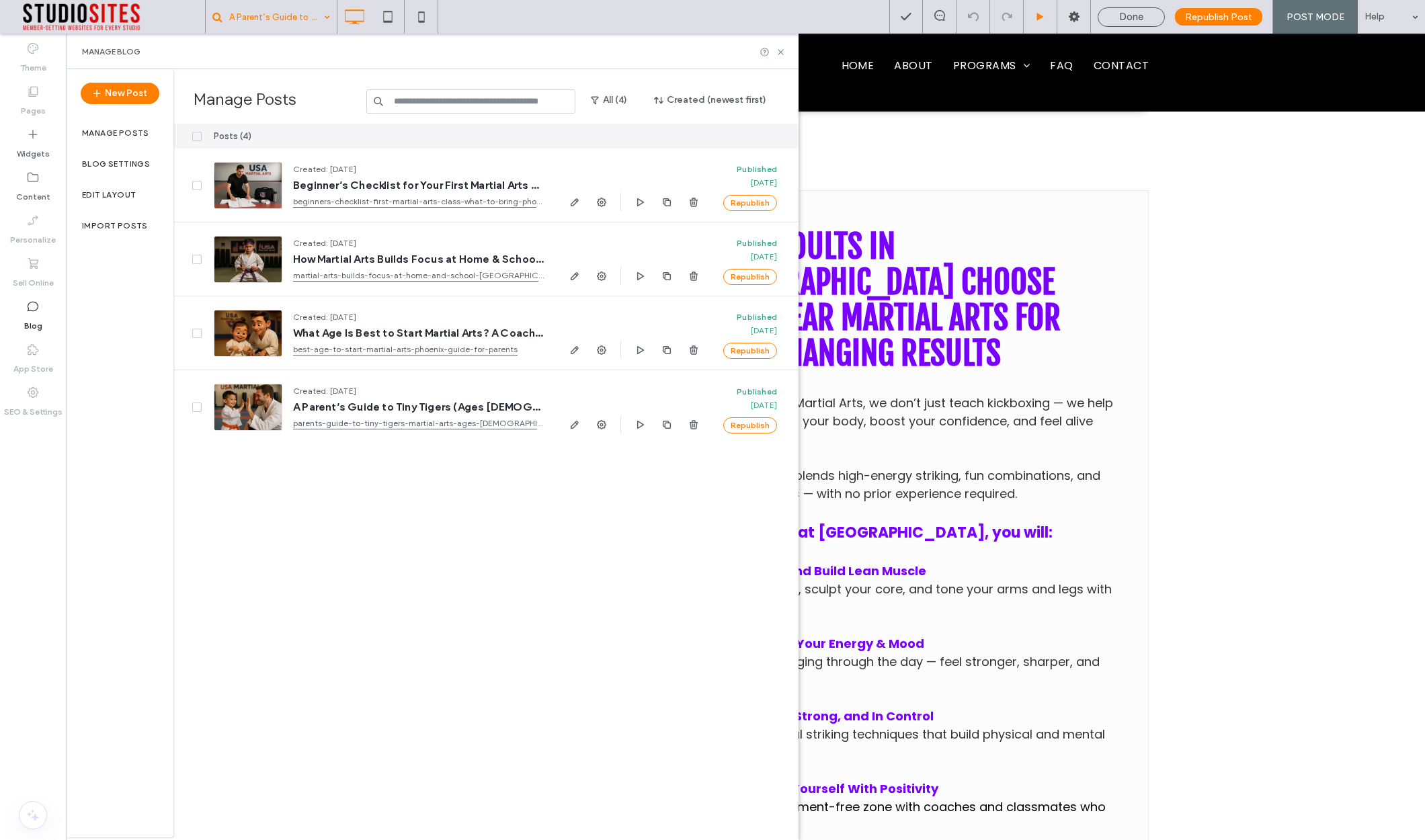
click at [776, 51] on icon at bounding box center [781, 52] width 10 height 10
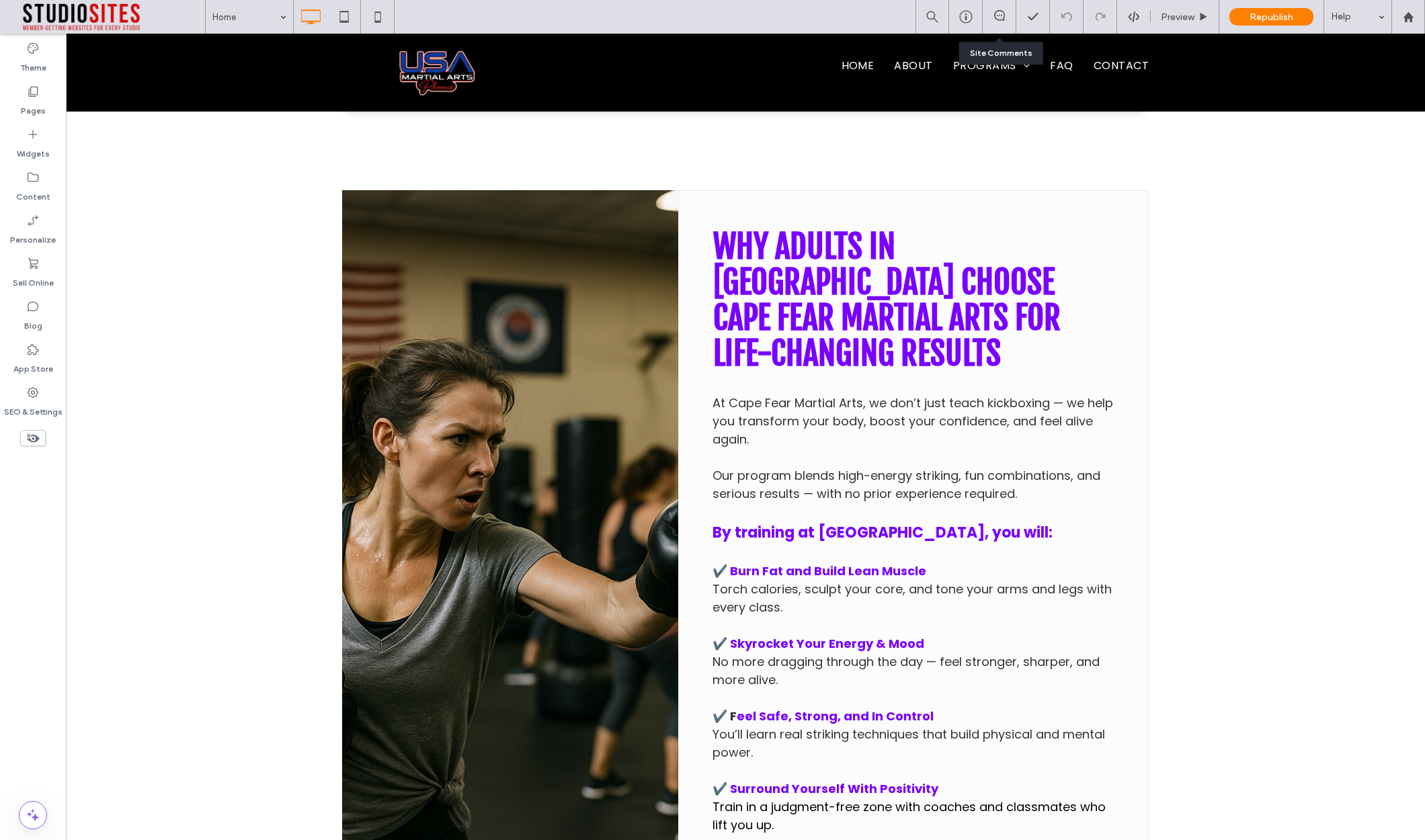
click at [1001, 22] on div at bounding box center [999, 17] width 33 height 14
click at [1002, 15] on icon at bounding box center [999, 15] width 11 height 11
click at [1410, 128] on use at bounding box center [1411, 129] width 11 height 11
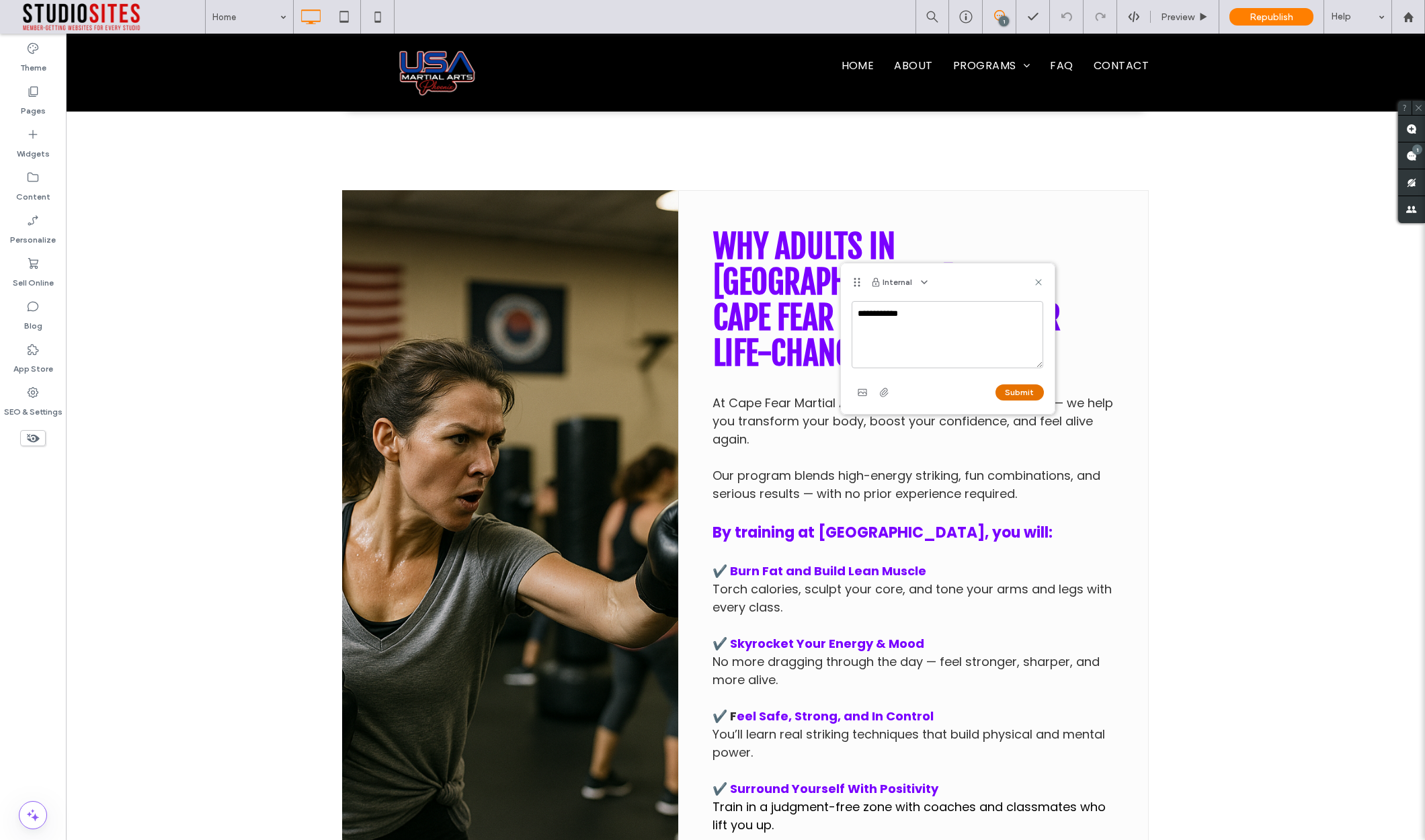
type textarea "**********"
click at [1028, 394] on button "Submit" at bounding box center [1019, 392] width 49 height 16
click at [1039, 281] on use at bounding box center [1038, 283] width 6 height 6
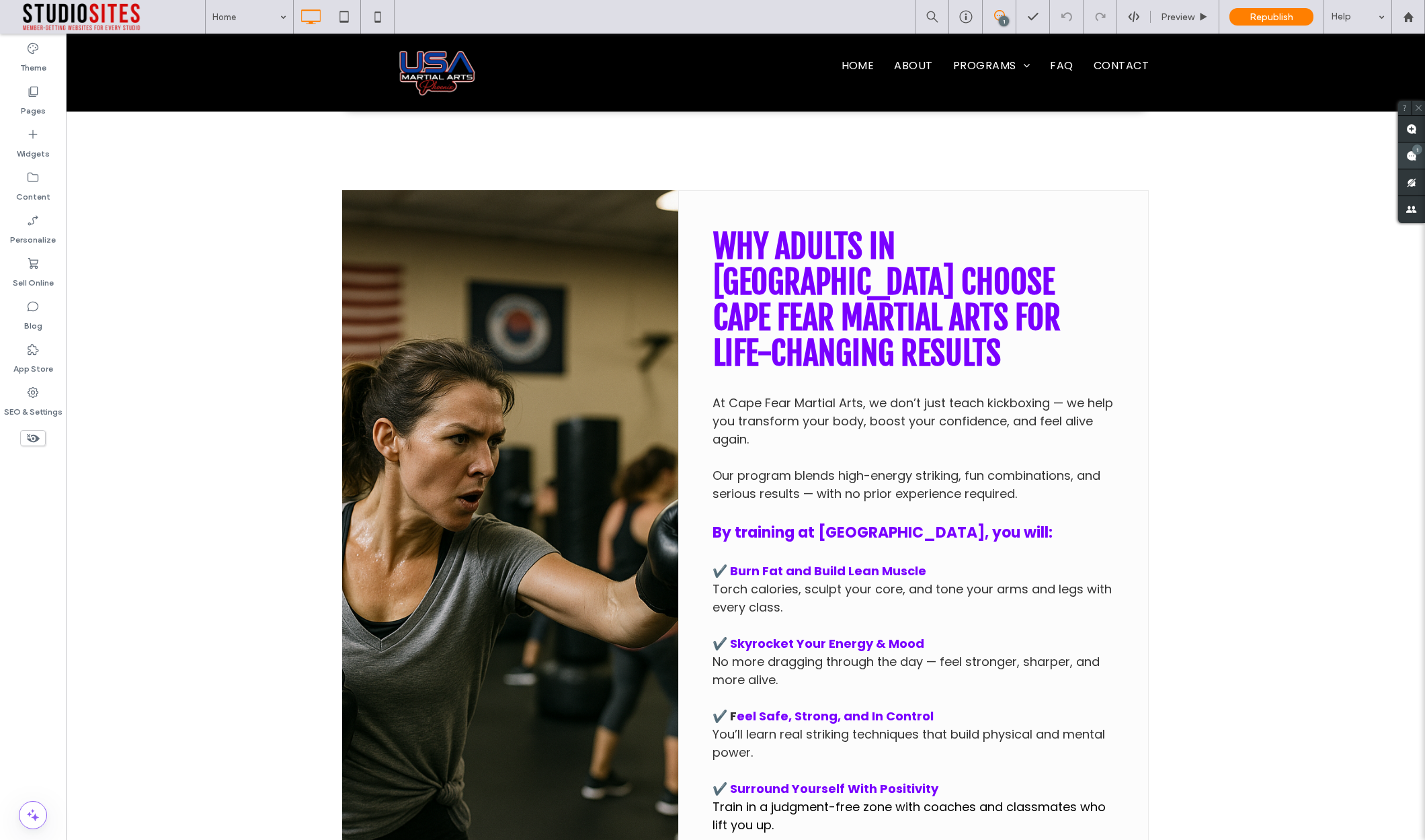
click at [1409, 154] on use at bounding box center [1411, 156] width 11 height 11
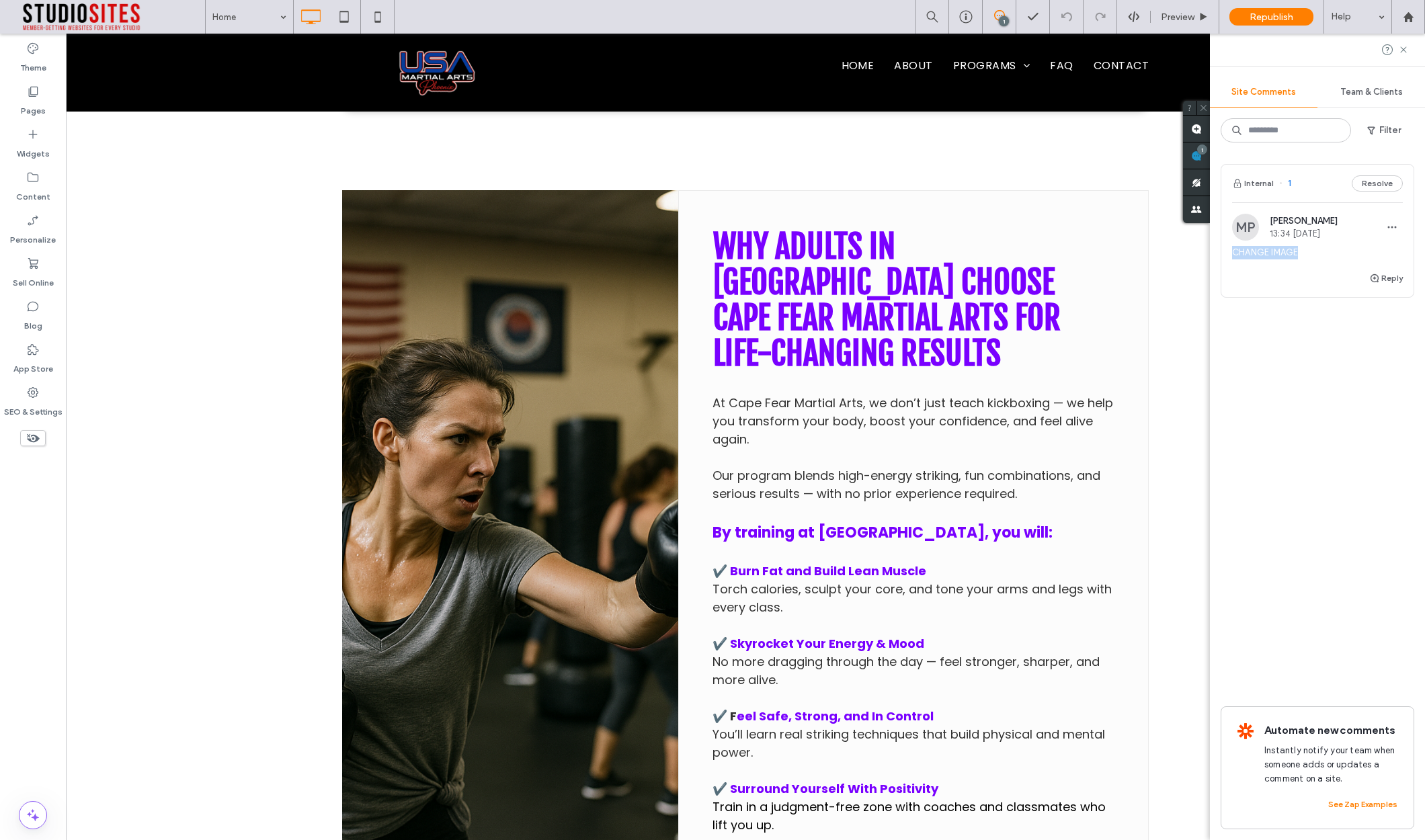
drag, startPoint x: 1233, startPoint y: 254, endPoint x: 1298, endPoint y: 255, distance: 65.0
click at [1298, 255] on span "CHANGE IMAGE" at bounding box center [1318, 252] width 171 height 14
click at [1050, 403] on icon at bounding box center [1050, 406] width 11 height 11
click at [1404, 49] on use at bounding box center [1403, 49] width 6 height 6
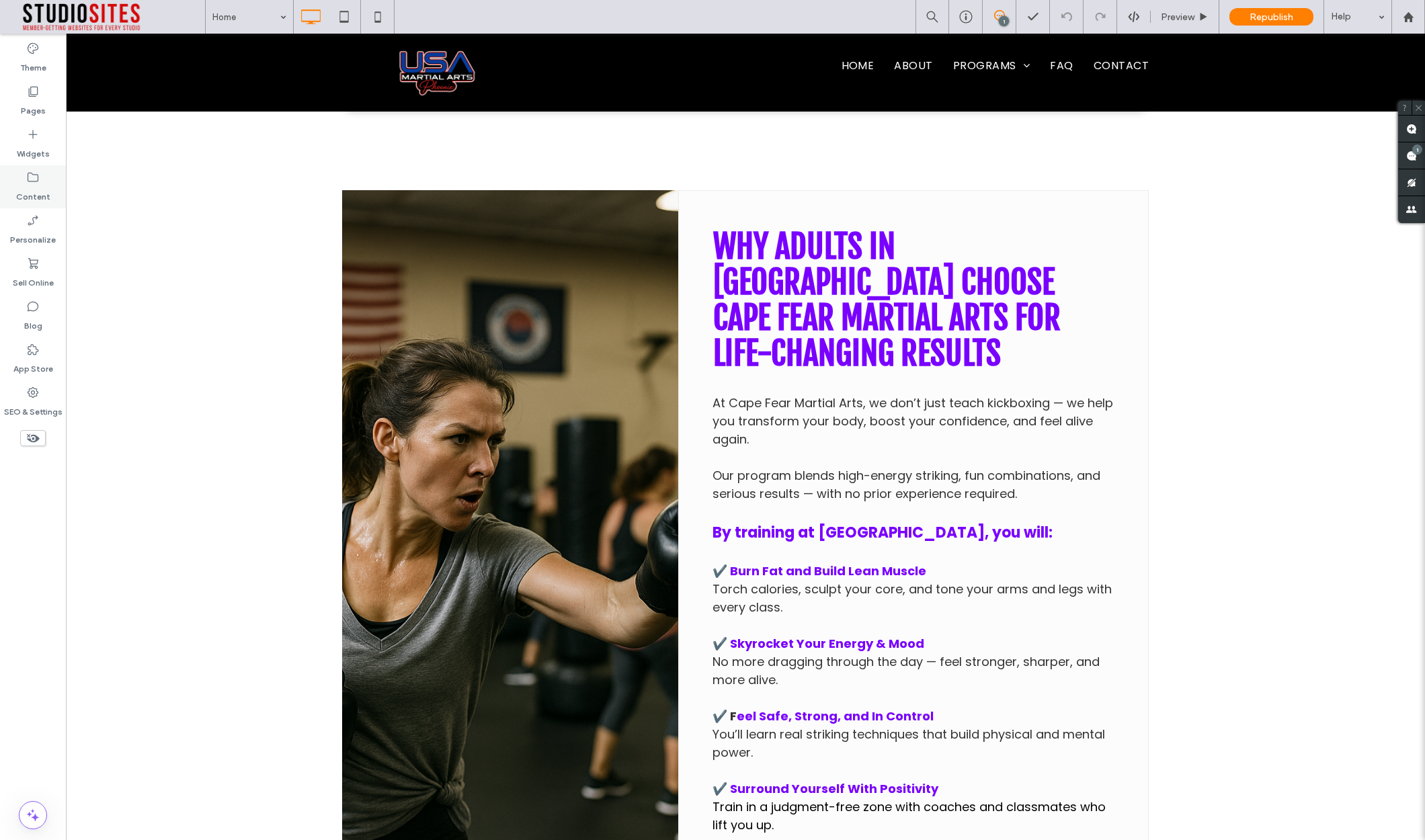
click at [23, 180] on div "Content" at bounding box center [33, 186] width 66 height 43
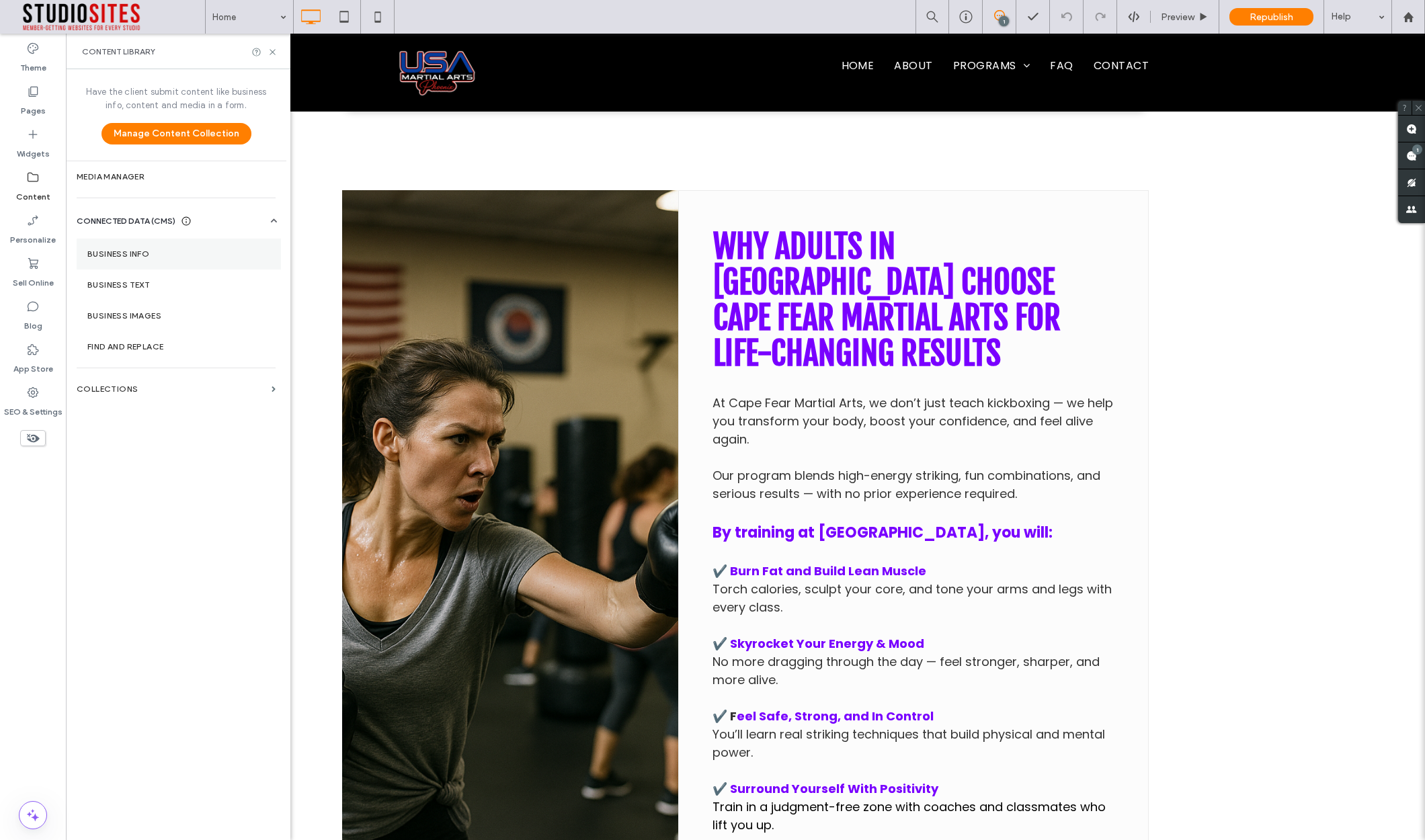
click at [130, 267] on section "Business Info" at bounding box center [179, 254] width 204 height 31
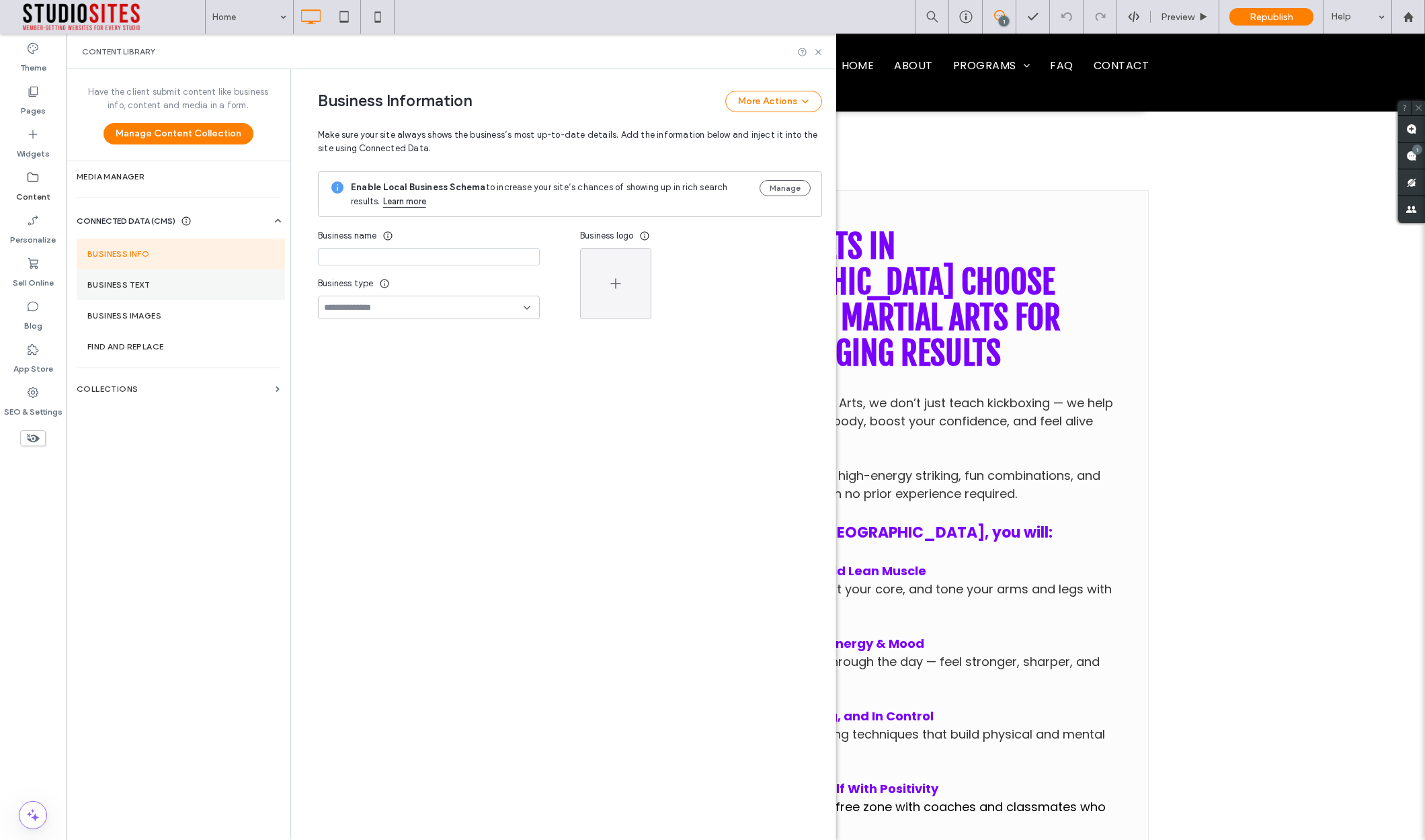
type input "**********"
click at [130, 275] on section "Business Text" at bounding box center [180, 285] width 208 height 31
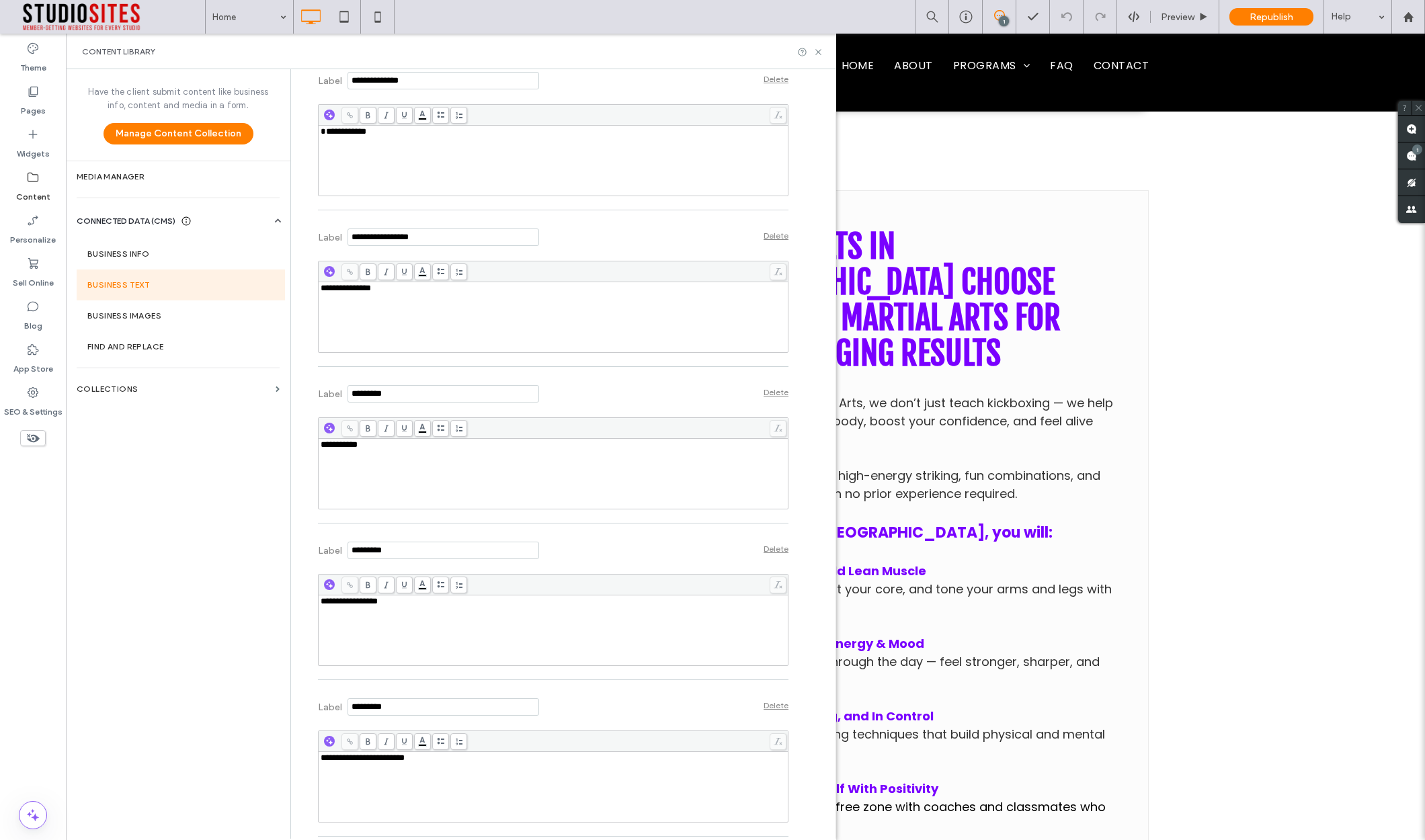
scroll to position [1073, 0]
drag, startPoint x: 331, startPoint y: 449, endPoint x: 302, endPoint y: 448, distance: 29.0
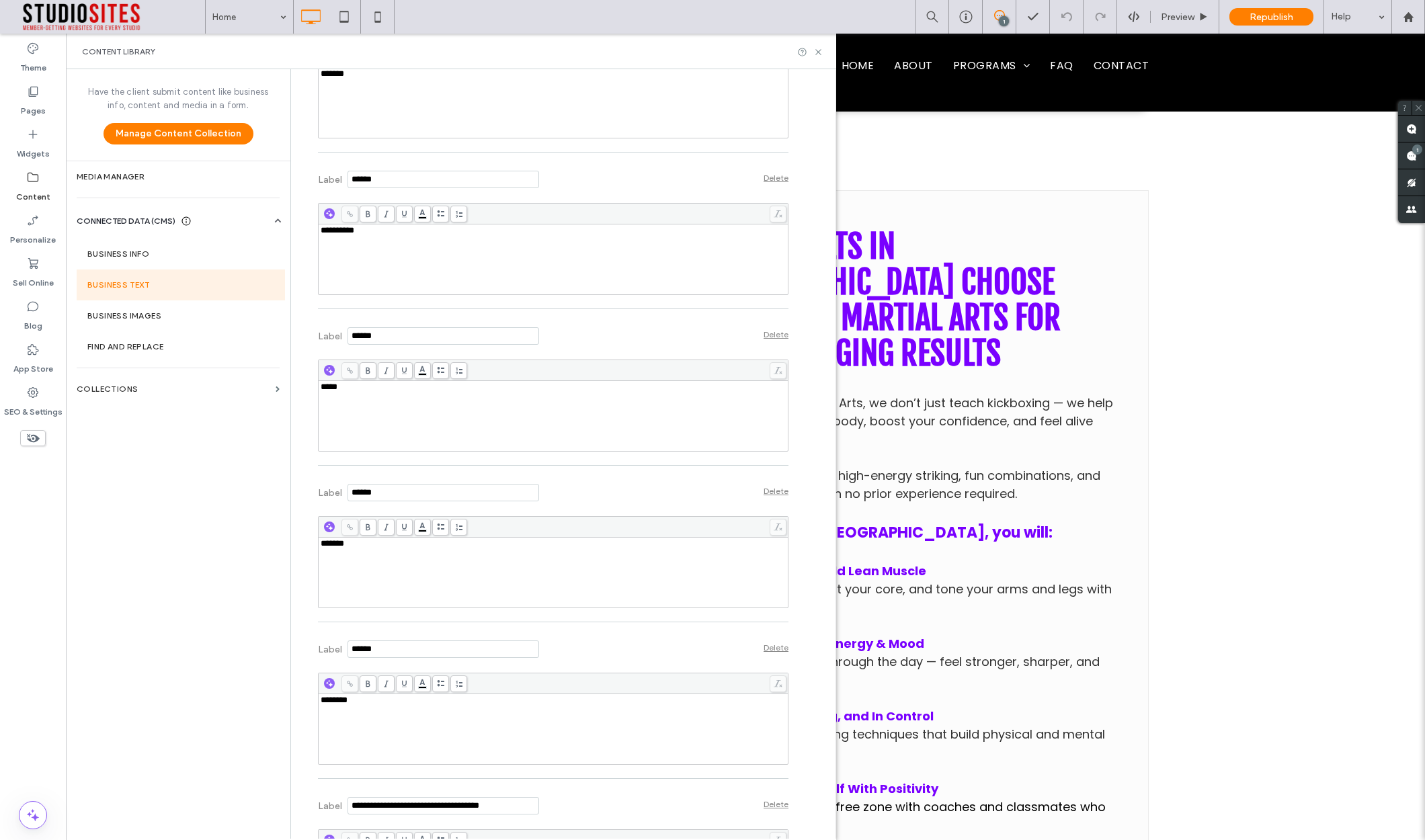
scroll to position [3168, 0]
drag, startPoint x: 362, startPoint y: 394, endPoint x: 315, endPoint y: 394, distance: 47.0
click at [320, 390] on div "*****" at bounding box center [553, 385] width 466 height 9
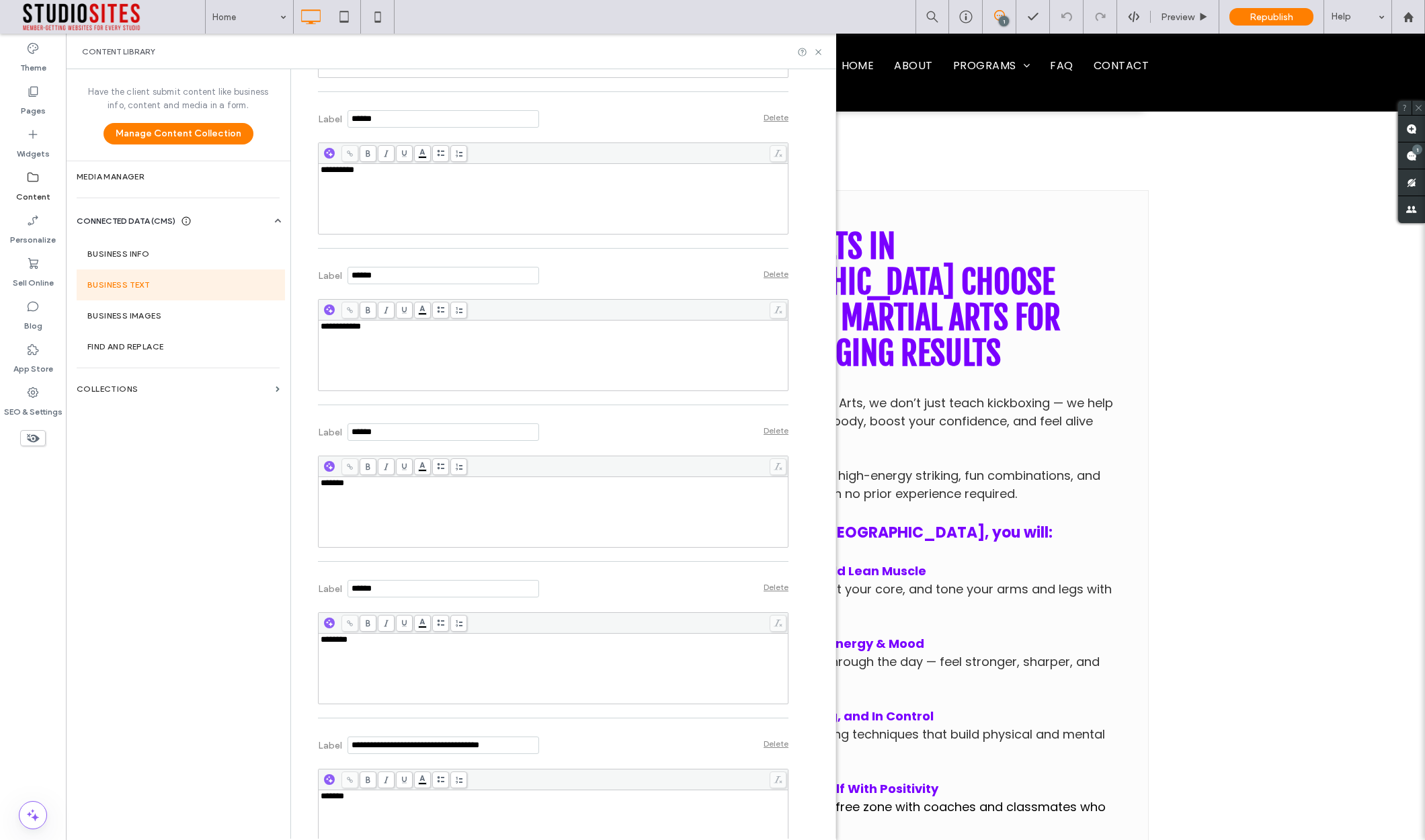
scroll to position [3239, 0]
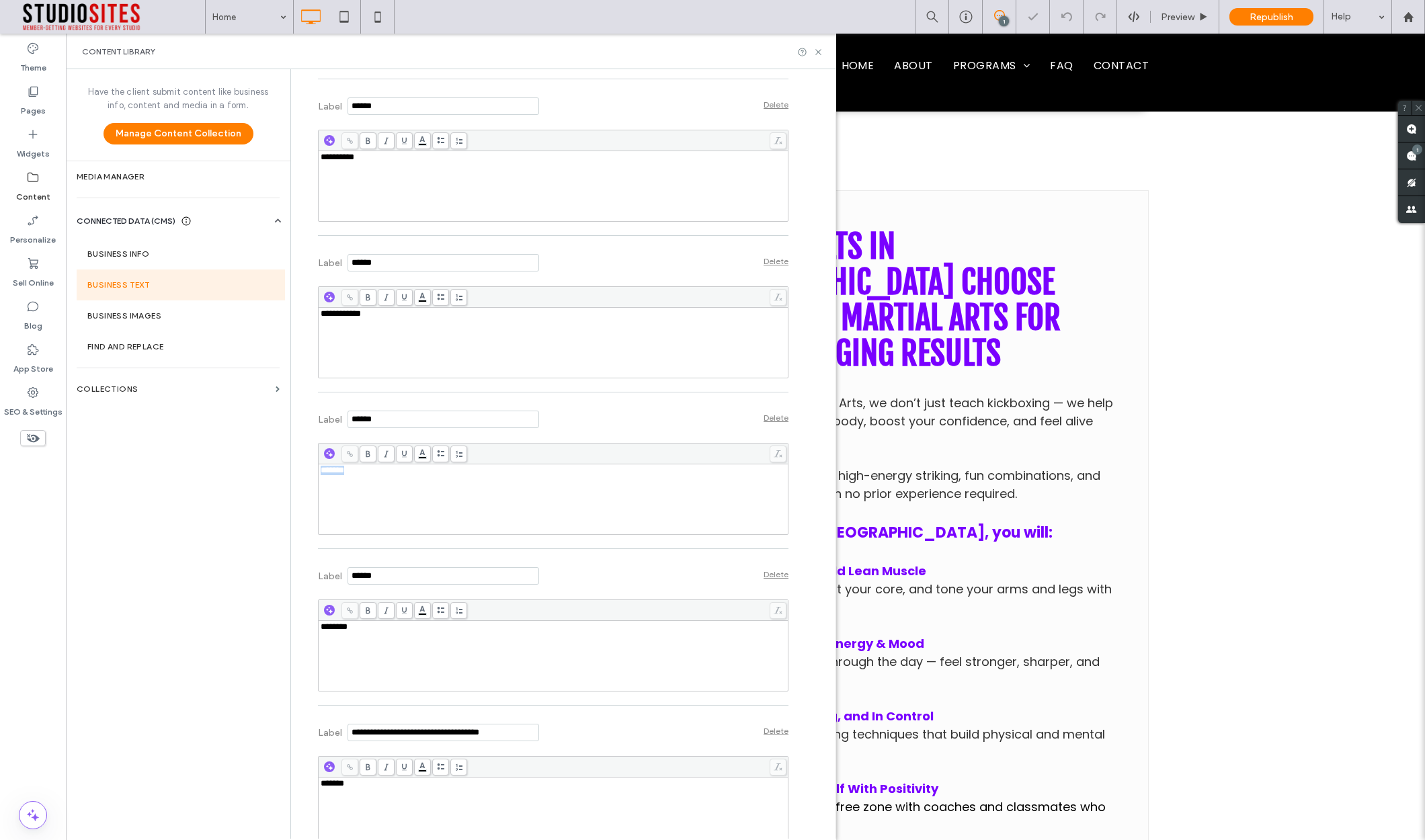
drag, startPoint x: 356, startPoint y: 479, endPoint x: 314, endPoint y: 479, distance: 42.0
click at [320, 475] on div "*******" at bounding box center [553, 470] width 466 height 9
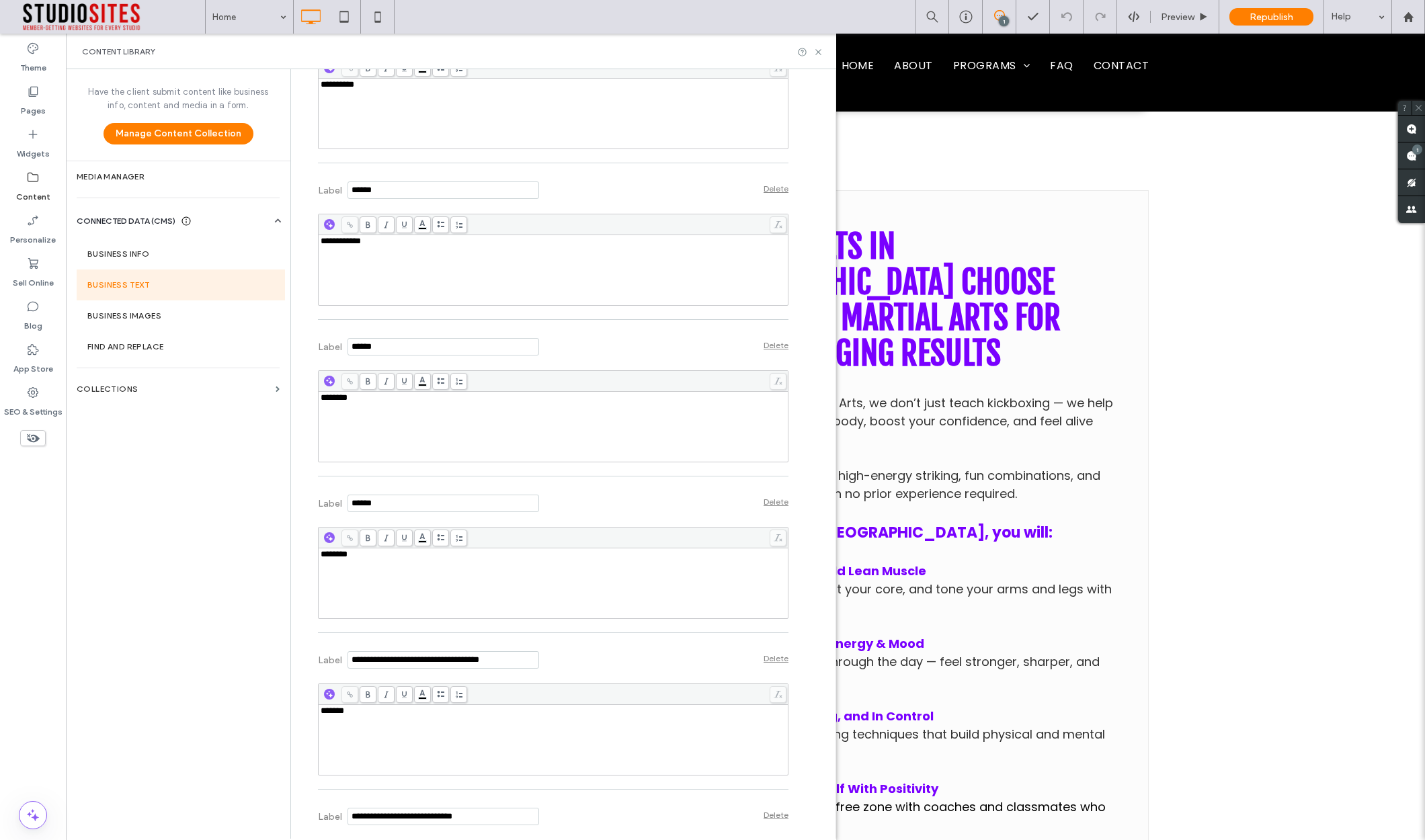
scroll to position [3332, 0]
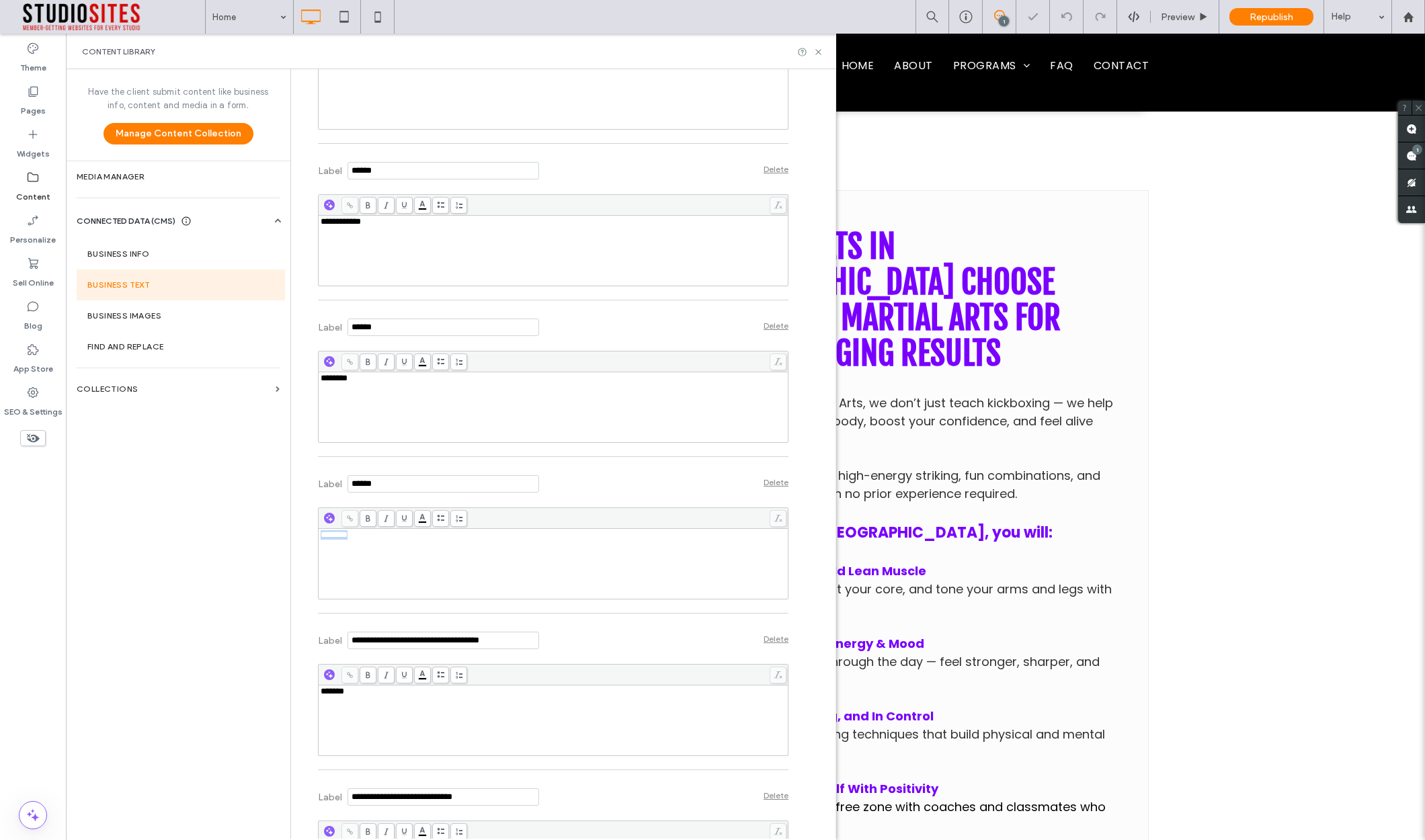
drag, startPoint x: 348, startPoint y: 543, endPoint x: 310, endPoint y: 541, distance: 38.1
click at [819, 51] on icon at bounding box center [818, 52] width 10 height 10
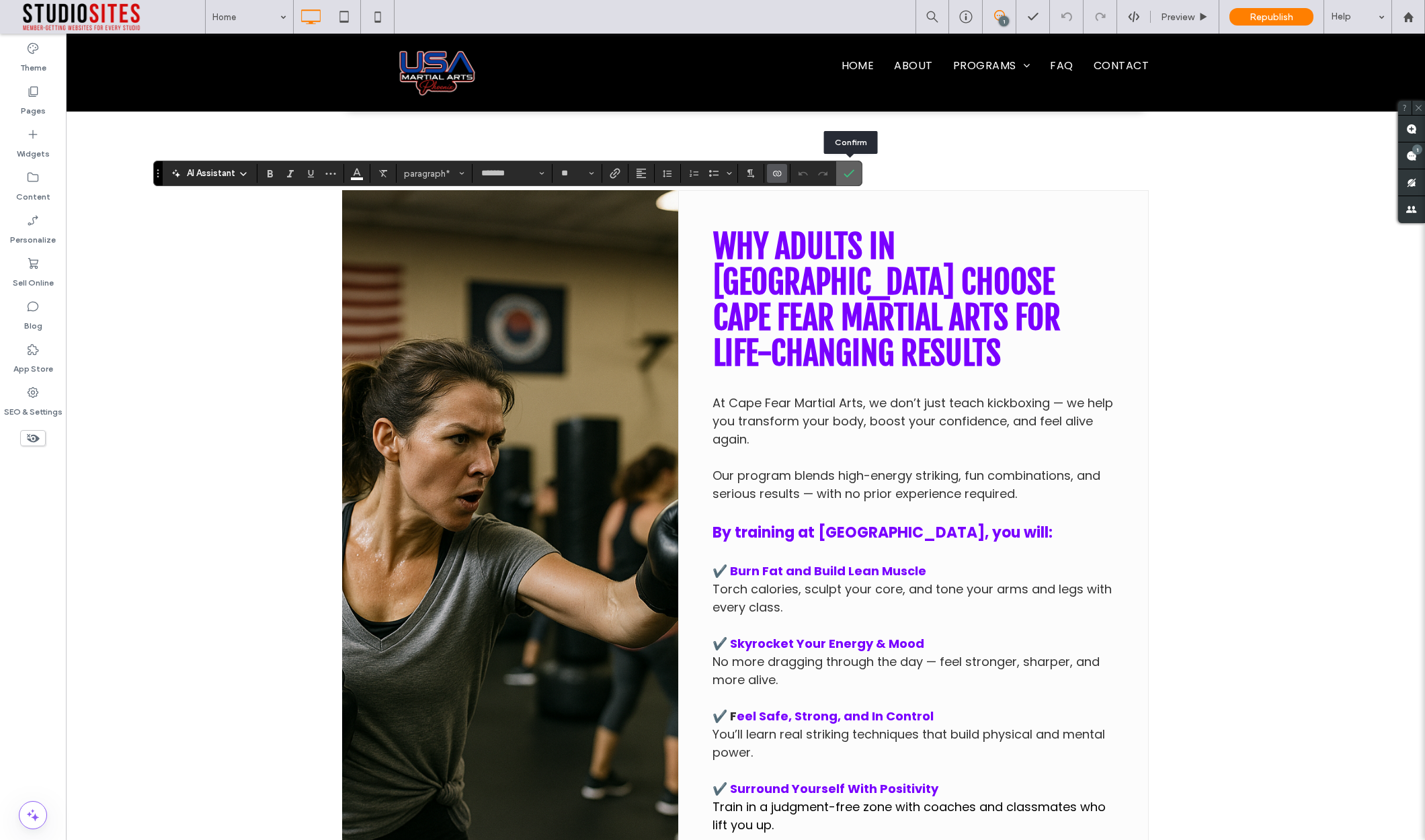
click at [845, 176] on icon "Confirm" at bounding box center [849, 173] width 11 height 11
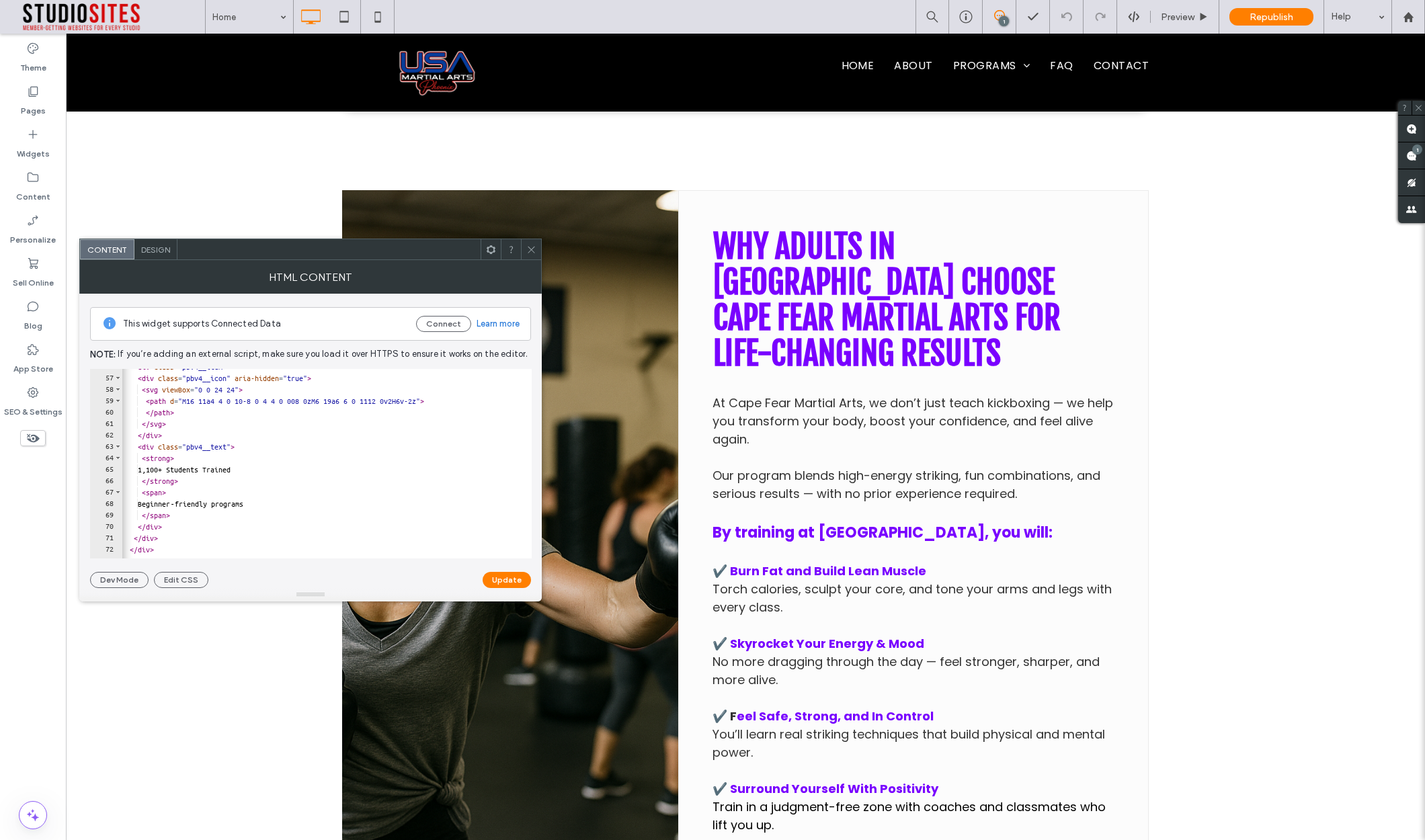
scroll to position [637, 0]
click at [156, 470] on div "< div class = "pbv4__item" > < div class = "pbv4__icon" aria-hidden = "true" > …" at bounding box center [421, 465] width 605 height 212
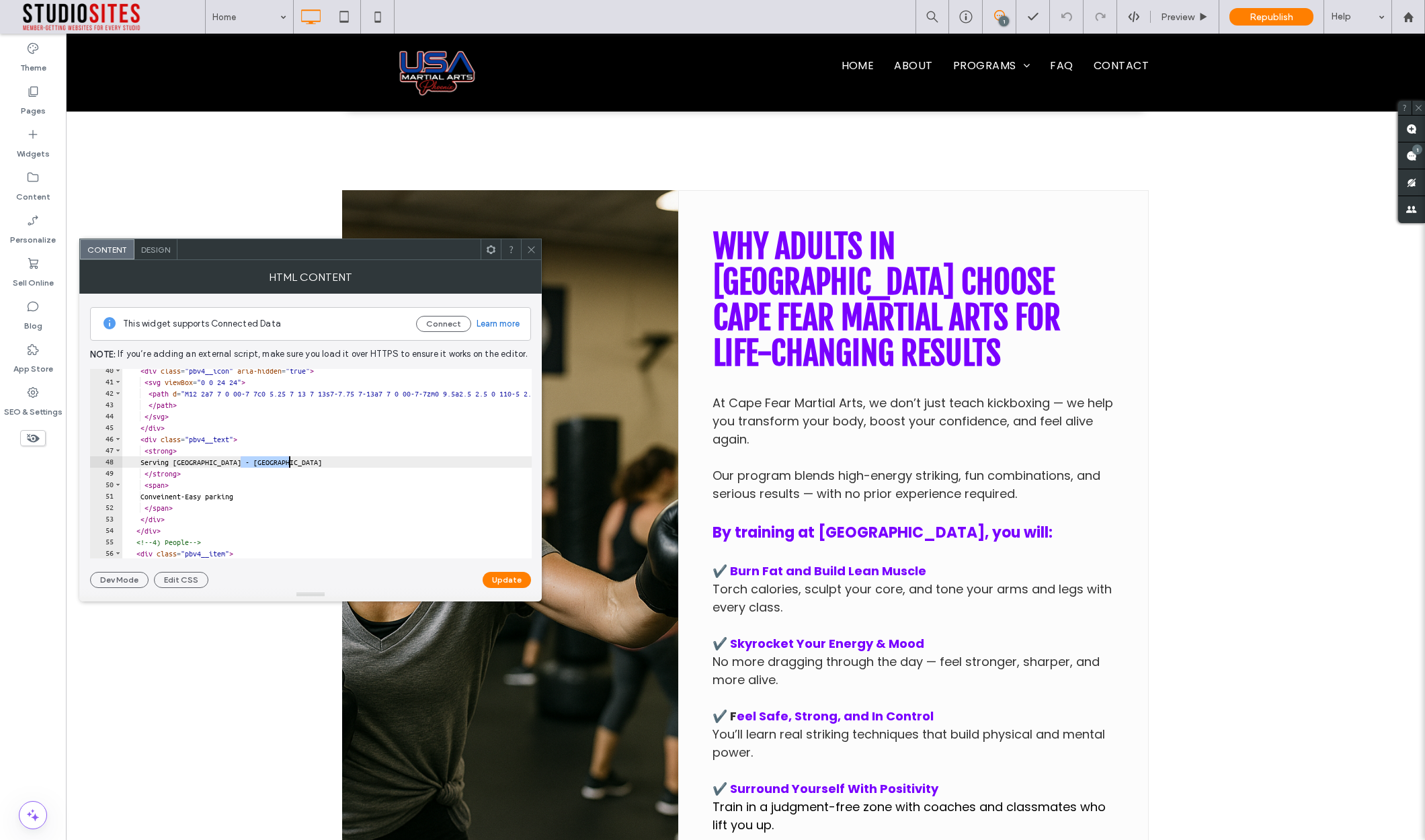
drag, startPoint x: 263, startPoint y: 464, endPoint x: 288, endPoint y: 464, distance: 25.0
click at [288, 464] on div "< div class = "pbv4__icon" aria-hidden = "true" > < svg viewBox = "0 0 24 24" >…" at bounding box center [424, 471] width 605 height 212
click at [503, 580] on button "Update" at bounding box center [507, 580] width 49 height 16
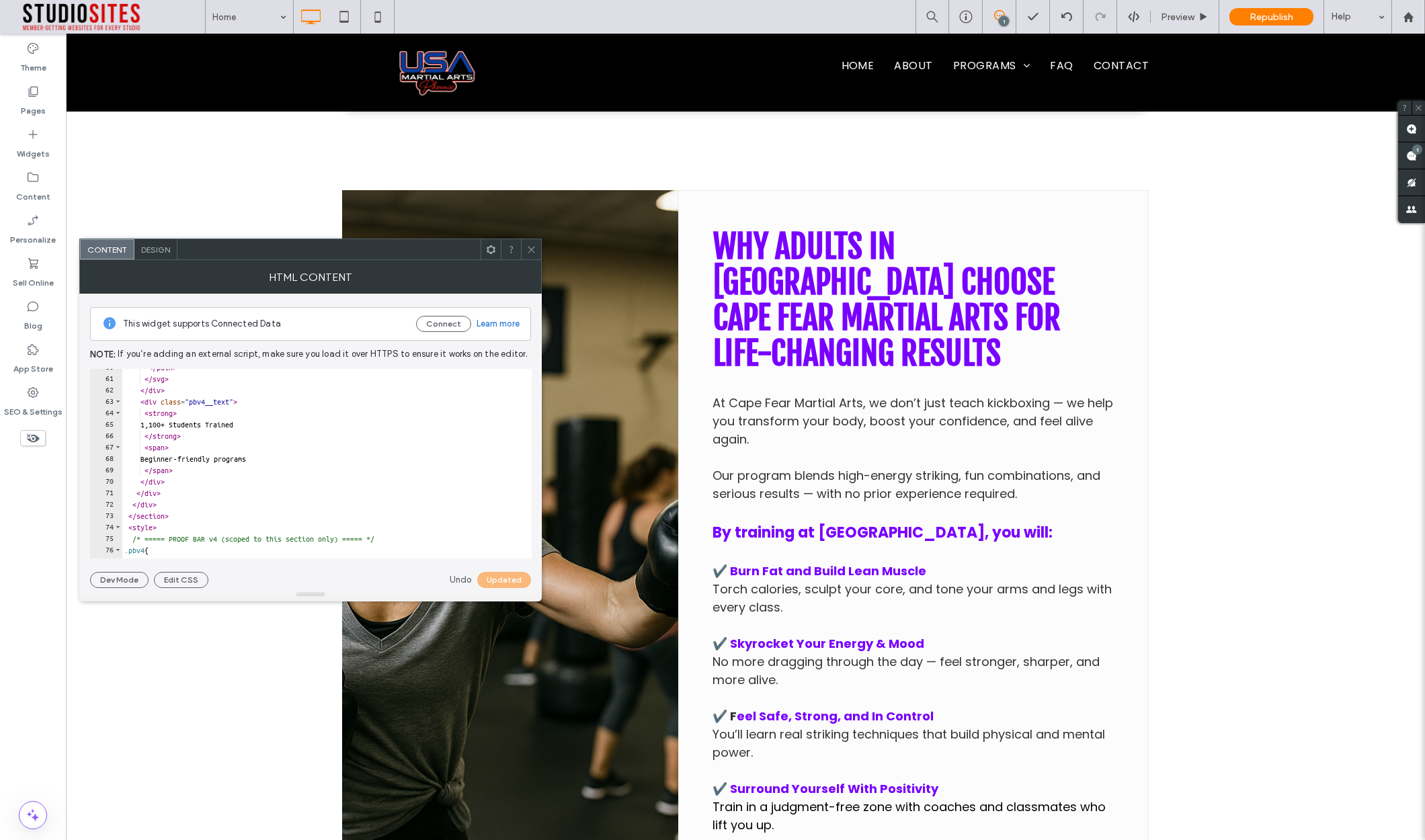
scroll to position [682, 0]
drag, startPoint x: 170, startPoint y: 424, endPoint x: 153, endPoint y: 426, distance: 17.1
click at [153, 426] on div "</ path > </ svg > </ div > < div class = "pbv4__text" > < strong > 1,100+ Stud…" at bounding box center [424, 466] width 605 height 212
type textarea "**********"
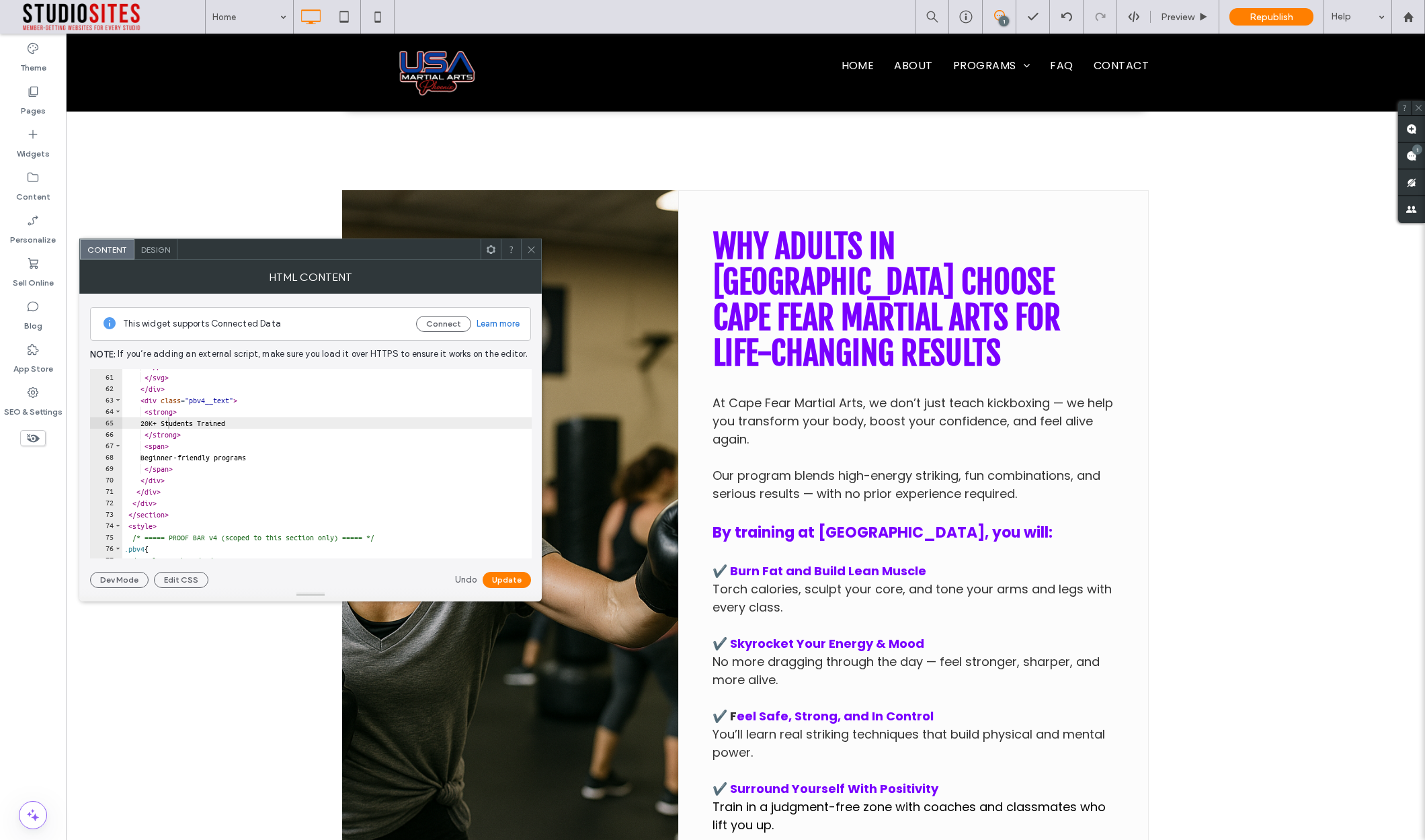
click at [507, 581] on button "Update" at bounding box center [507, 580] width 49 height 16
click at [531, 254] on icon at bounding box center [531, 250] width 10 height 10
